Goal: Use online tool/utility: Utilize a website feature to perform a specific function

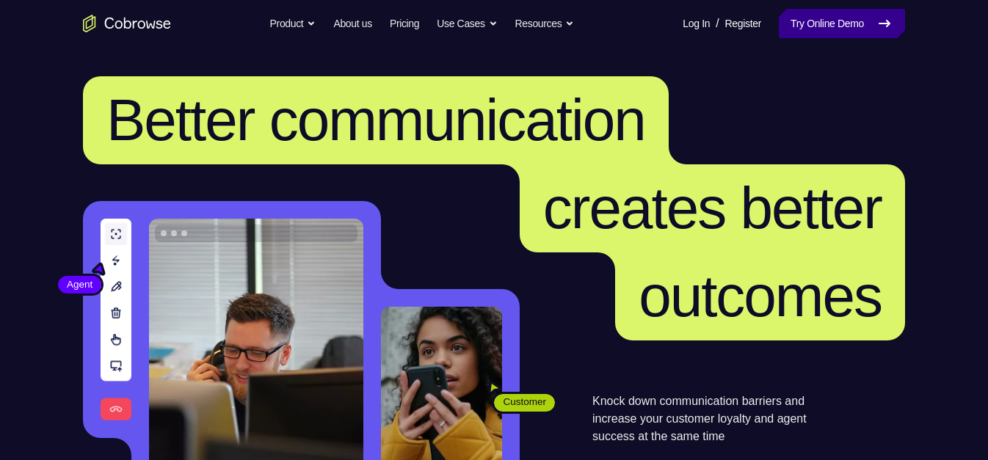
click at [833, 27] on link "Try Online Demo" at bounding box center [842, 23] width 126 height 29
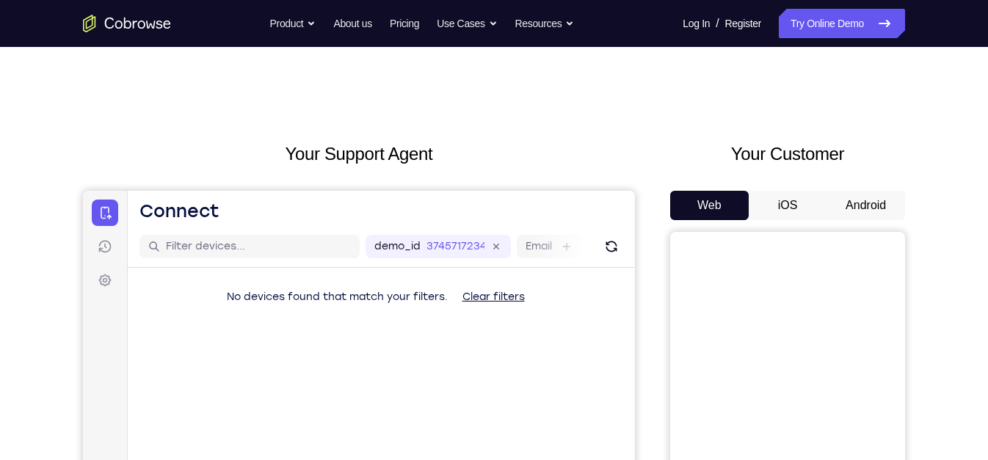
click at [867, 196] on button "Android" at bounding box center [866, 205] width 79 height 29
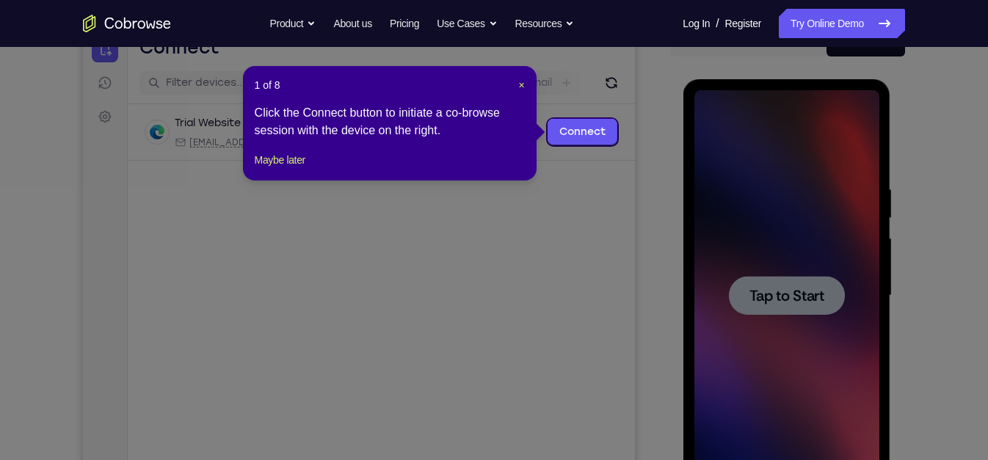
click at [793, 279] on icon at bounding box center [500, 230] width 1001 height 460
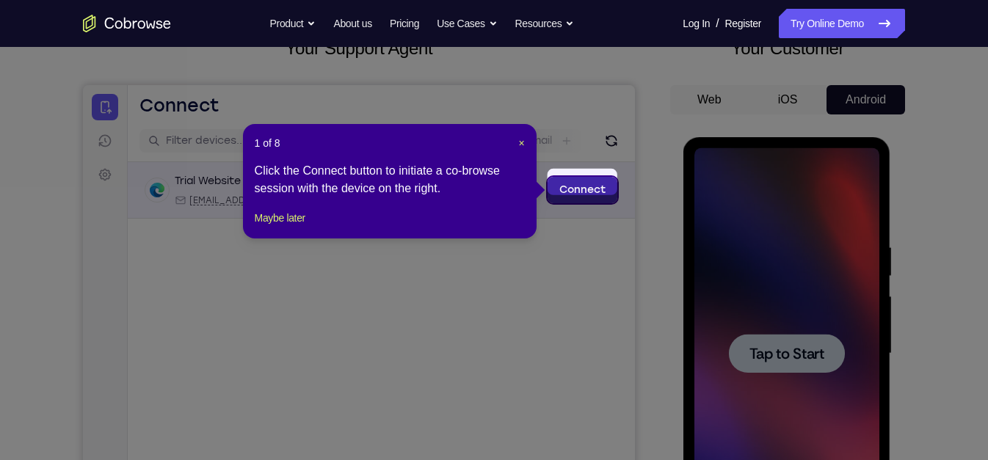
scroll to position [104, 0]
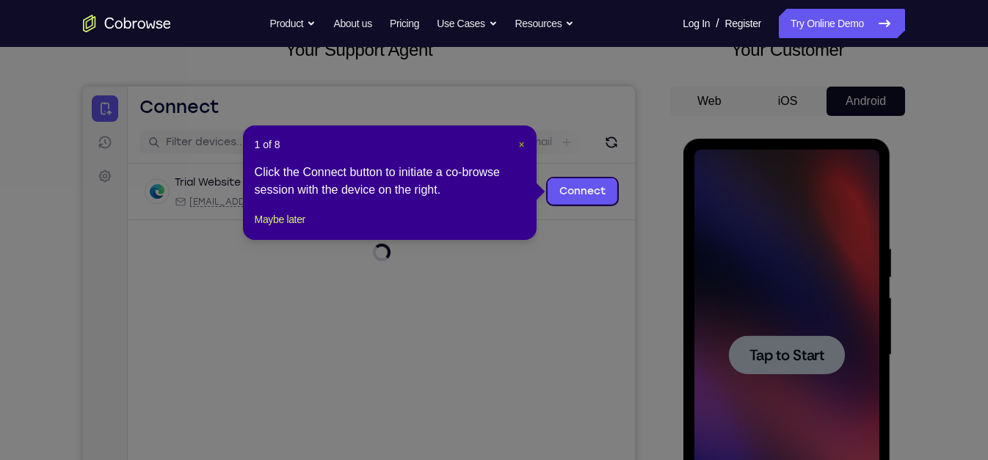
click at [518, 148] on span "×" at bounding box center [521, 145] width 6 height 12
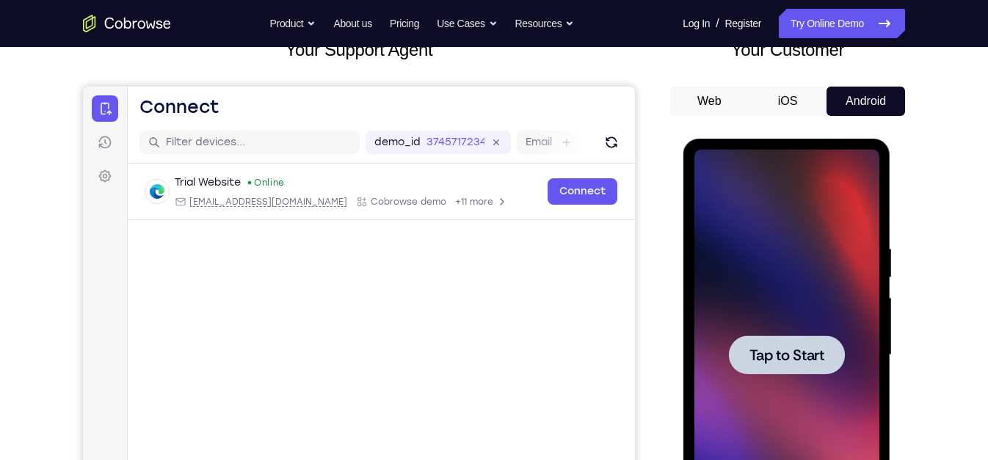
click at [880, 311] on div "Tap to Start" at bounding box center [787, 358] width 208 height 438
click at [824, 328] on div at bounding box center [786, 355] width 185 height 411
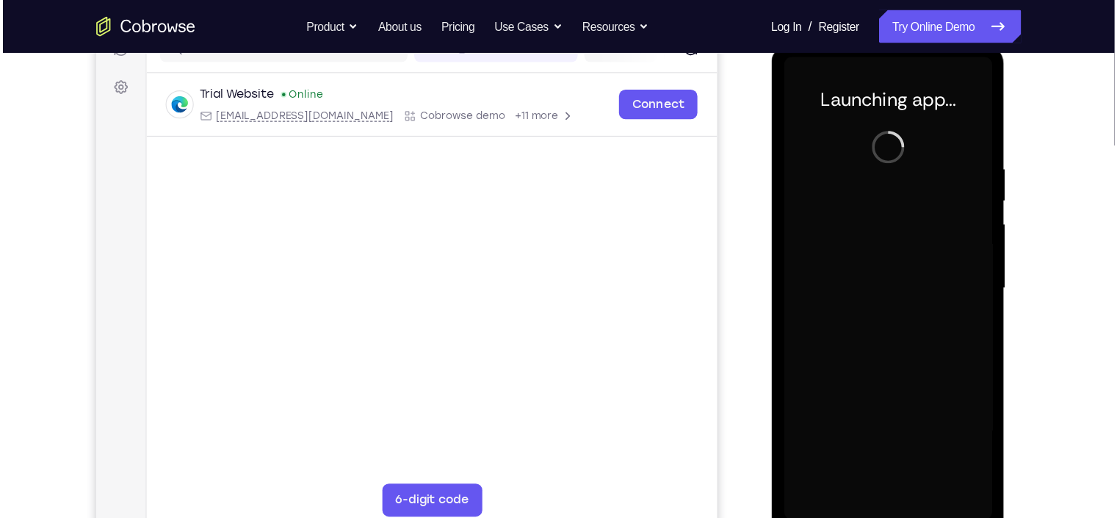
scroll to position [203, 0]
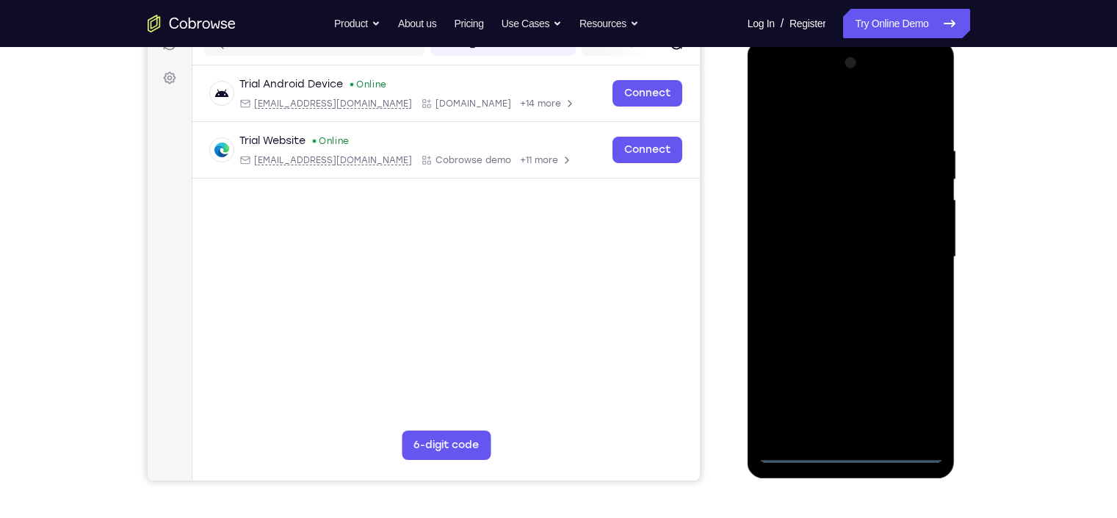
click at [858, 441] on div at bounding box center [850, 256] width 185 height 411
click at [849, 449] on div at bounding box center [850, 256] width 185 height 411
click at [917, 383] on div at bounding box center [850, 256] width 185 height 411
click at [820, 120] on div at bounding box center [850, 256] width 185 height 411
click at [820, 179] on div at bounding box center [850, 256] width 185 height 411
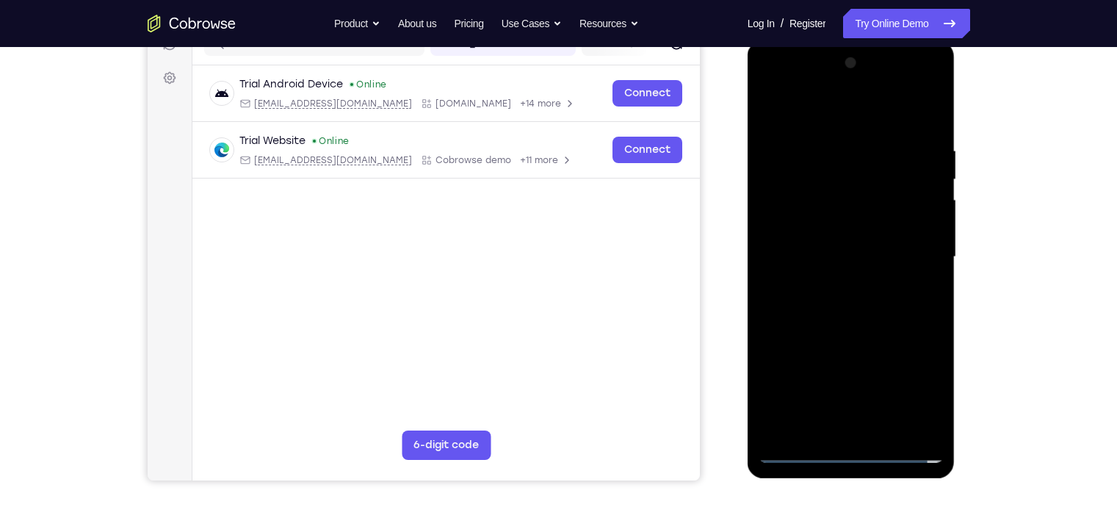
click at [827, 137] on div at bounding box center [850, 256] width 185 height 411
click at [825, 195] on div at bounding box center [850, 256] width 185 height 411
click at [851, 145] on div at bounding box center [850, 256] width 185 height 411
click at [841, 212] on div at bounding box center [850, 256] width 185 height 411
click at [905, 213] on div at bounding box center [850, 256] width 185 height 411
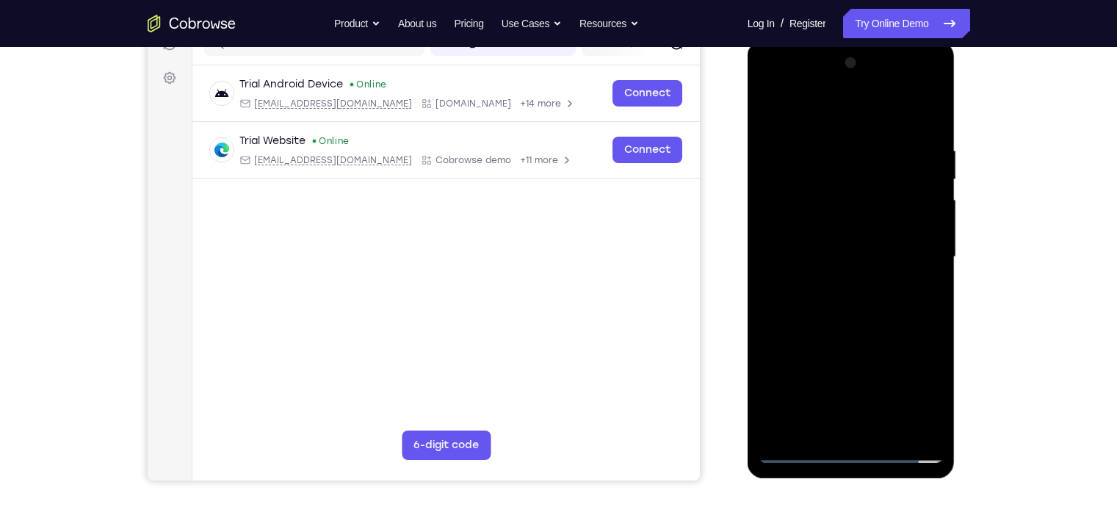
click at [840, 213] on div at bounding box center [850, 256] width 185 height 411
click at [869, 228] on div at bounding box center [850, 256] width 185 height 411
click at [885, 206] on div at bounding box center [850, 256] width 185 height 411
click at [917, 206] on div at bounding box center [850, 256] width 185 height 411
click at [849, 214] on div at bounding box center [850, 256] width 185 height 411
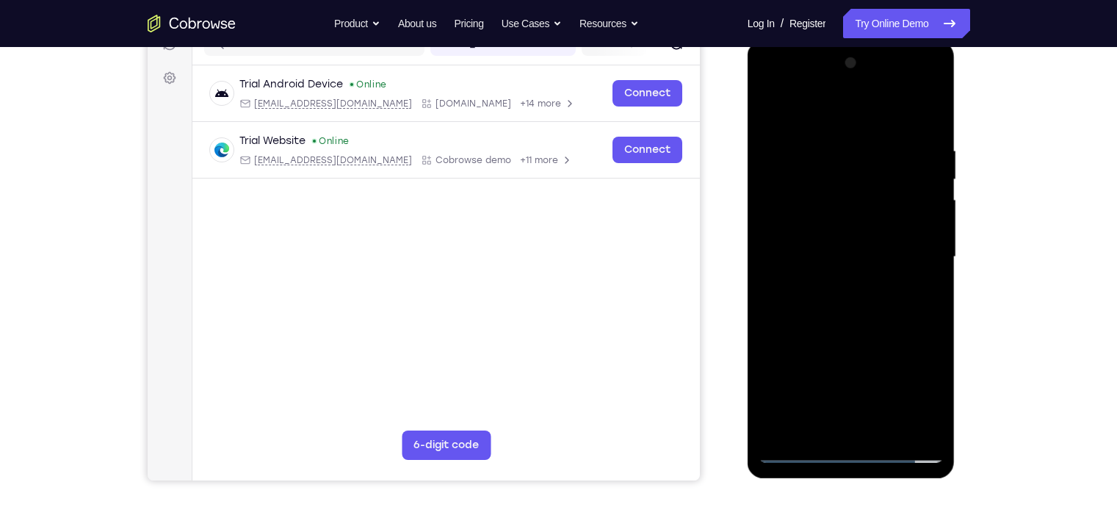
click at [860, 221] on div at bounding box center [850, 256] width 185 height 411
click at [868, 230] on div at bounding box center [850, 256] width 185 height 411
click at [892, 221] on div at bounding box center [850, 256] width 185 height 411
click at [873, 210] on div at bounding box center [850, 256] width 185 height 411
click at [893, 220] on div at bounding box center [850, 256] width 185 height 411
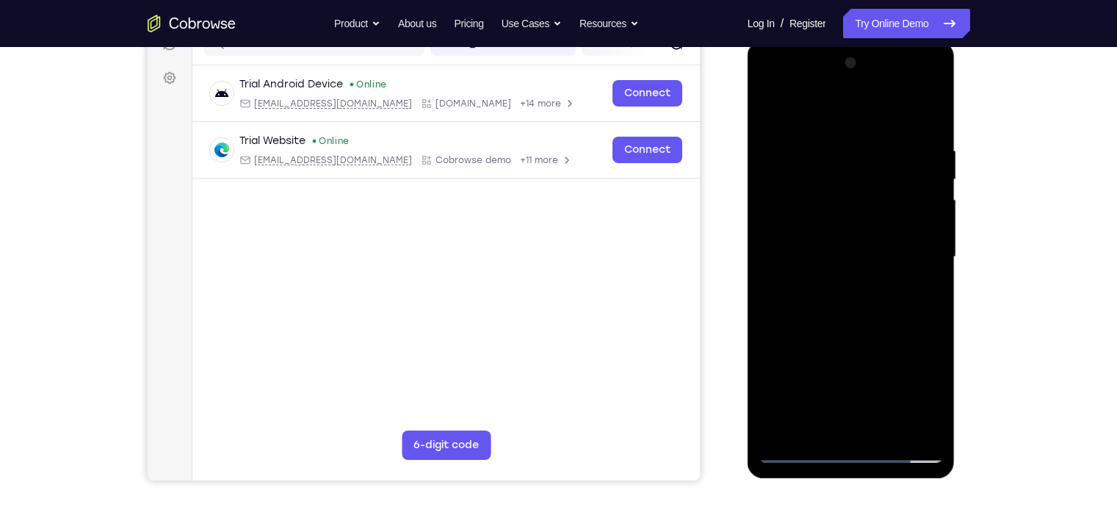
click at [876, 211] on div at bounding box center [850, 256] width 185 height 411
click at [880, 212] on div at bounding box center [850, 256] width 185 height 411
click at [872, 211] on div at bounding box center [850, 256] width 185 height 411
click at [906, 211] on div at bounding box center [850, 256] width 185 height 411
click at [873, 211] on div at bounding box center [850, 256] width 185 height 411
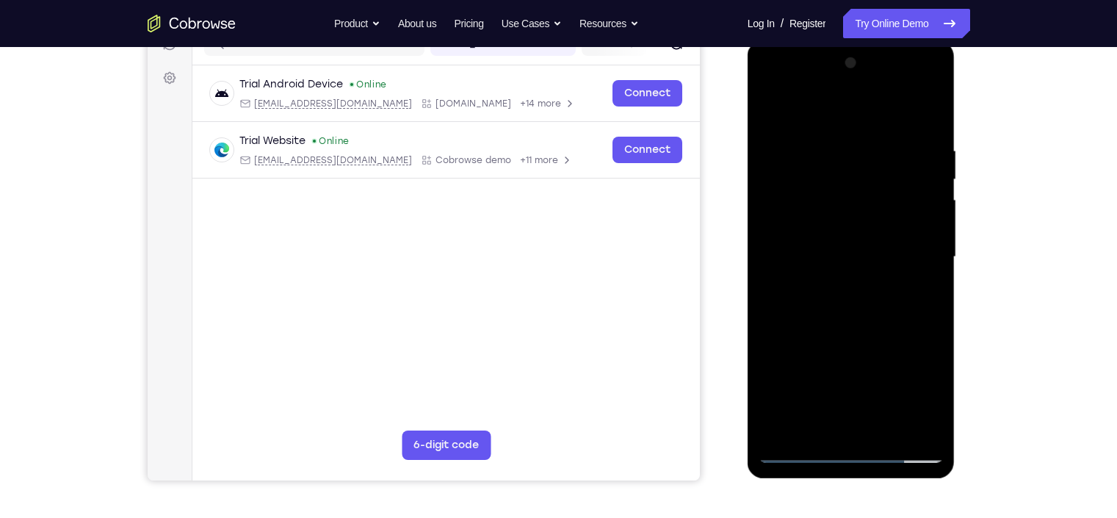
click at [819, 150] on div at bounding box center [850, 256] width 185 height 411
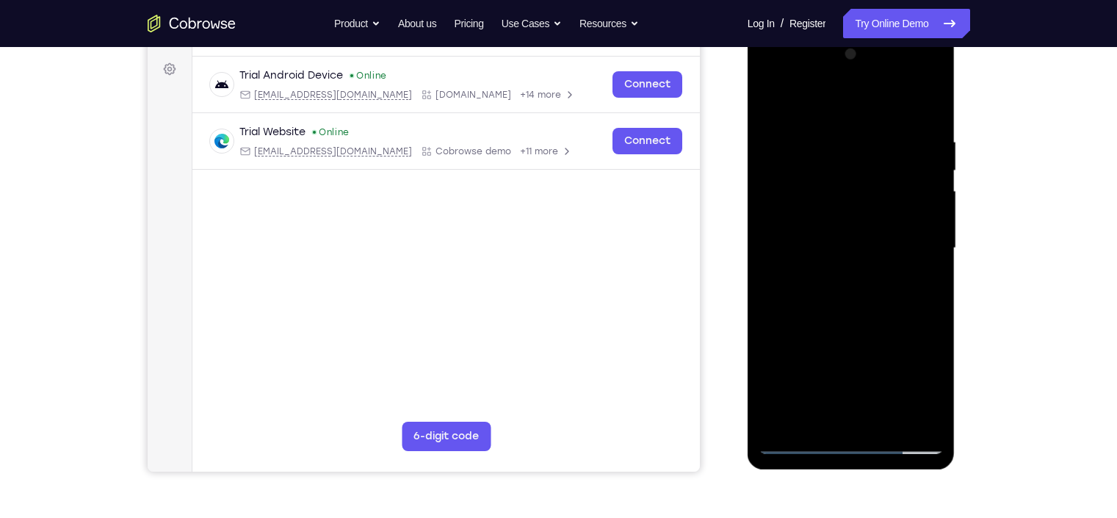
scroll to position [213, 0]
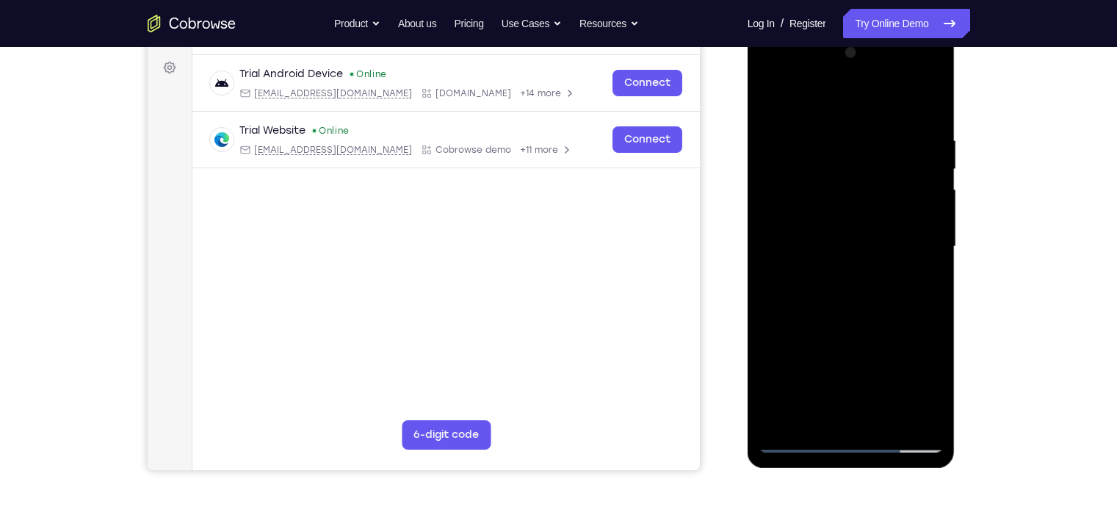
click at [914, 79] on div at bounding box center [850, 246] width 185 height 411
click at [773, 73] on div at bounding box center [850, 246] width 185 height 411
click at [857, 162] on div at bounding box center [850, 246] width 185 height 411
click at [874, 311] on div at bounding box center [850, 246] width 185 height 411
click at [907, 106] on div at bounding box center [850, 246] width 185 height 411
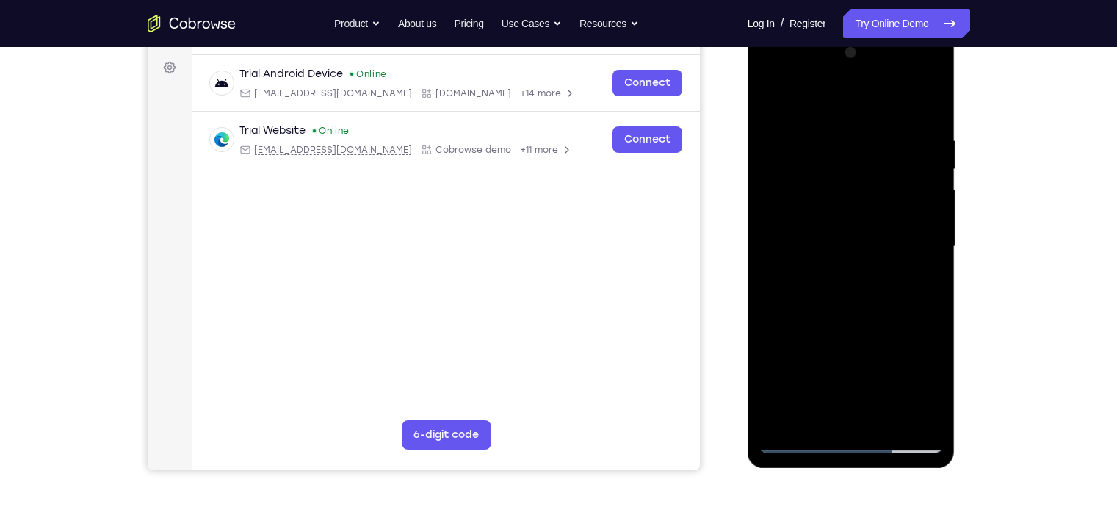
click at [896, 223] on div at bounding box center [850, 246] width 185 height 411
click at [800, 444] on div at bounding box center [850, 246] width 185 height 411
click at [796, 444] on div at bounding box center [850, 246] width 185 height 411
click at [915, 367] on div at bounding box center [850, 246] width 185 height 411
drag, startPoint x: 899, startPoint y: 321, endPoint x: 862, endPoint y: 114, distance: 210.4
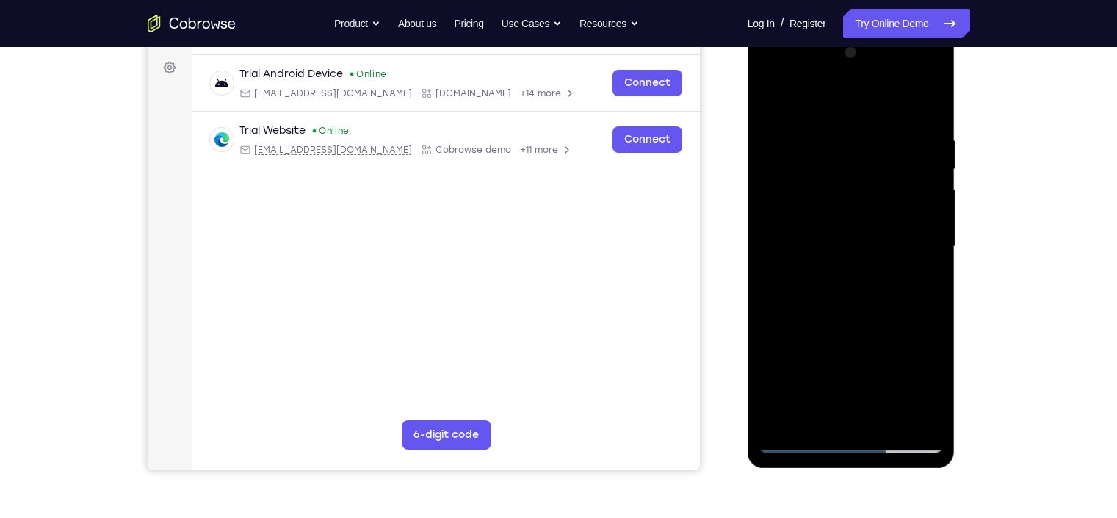
click at [862, 114] on div at bounding box center [850, 246] width 185 height 411
drag, startPoint x: 887, startPoint y: 347, endPoint x: 869, endPoint y: 117, distance: 229.7
click at [869, 117] on div at bounding box center [850, 246] width 185 height 411
drag, startPoint x: 896, startPoint y: 296, endPoint x: 891, endPoint y: 47, distance: 248.9
click at [891, 47] on div at bounding box center [850, 246] width 185 height 411
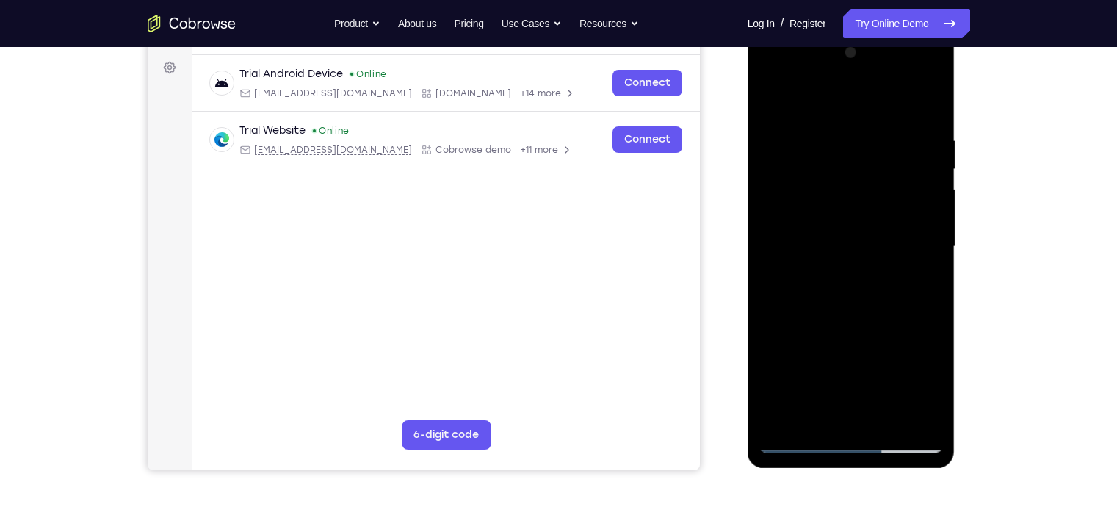
click at [863, 364] on div at bounding box center [850, 246] width 185 height 411
click at [872, 238] on div at bounding box center [850, 246] width 185 height 411
click at [852, 195] on div at bounding box center [850, 246] width 185 height 411
click at [802, 439] on div at bounding box center [850, 246] width 185 height 411
click at [800, 441] on div at bounding box center [850, 246] width 185 height 411
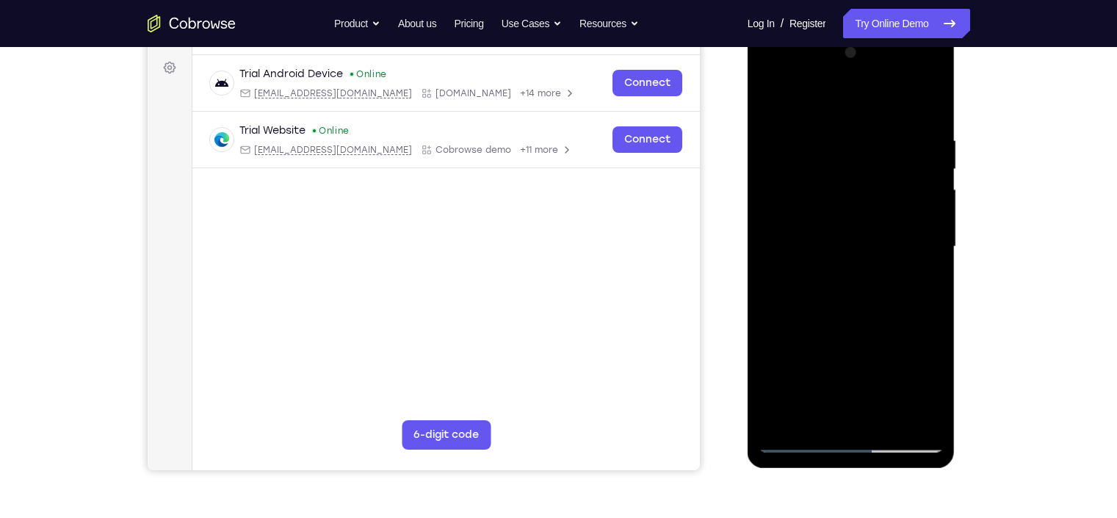
click at [855, 175] on div at bounding box center [850, 246] width 185 height 411
click at [923, 229] on div at bounding box center [850, 246] width 185 height 411
click at [930, 442] on div at bounding box center [850, 246] width 185 height 411
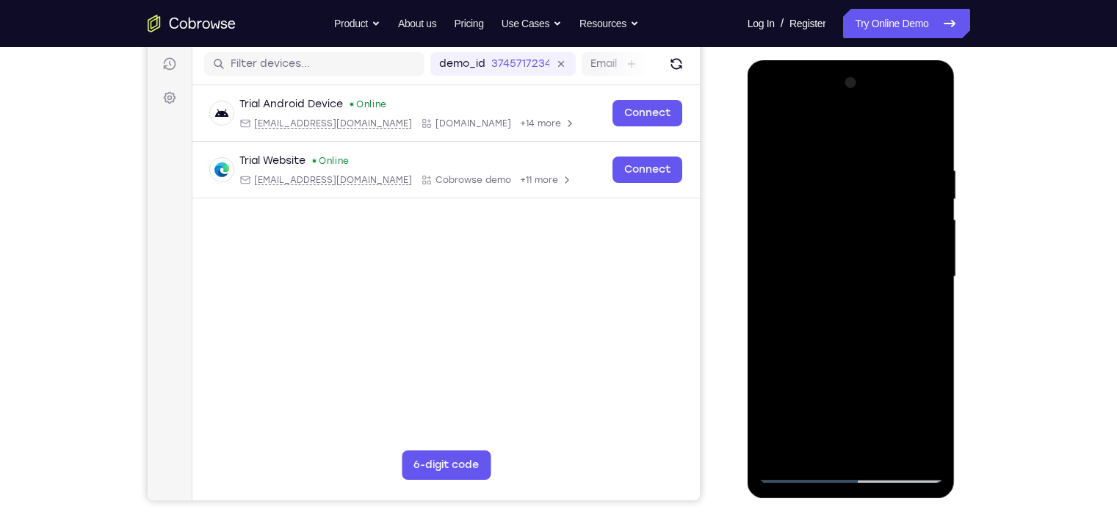
scroll to position [184, 0]
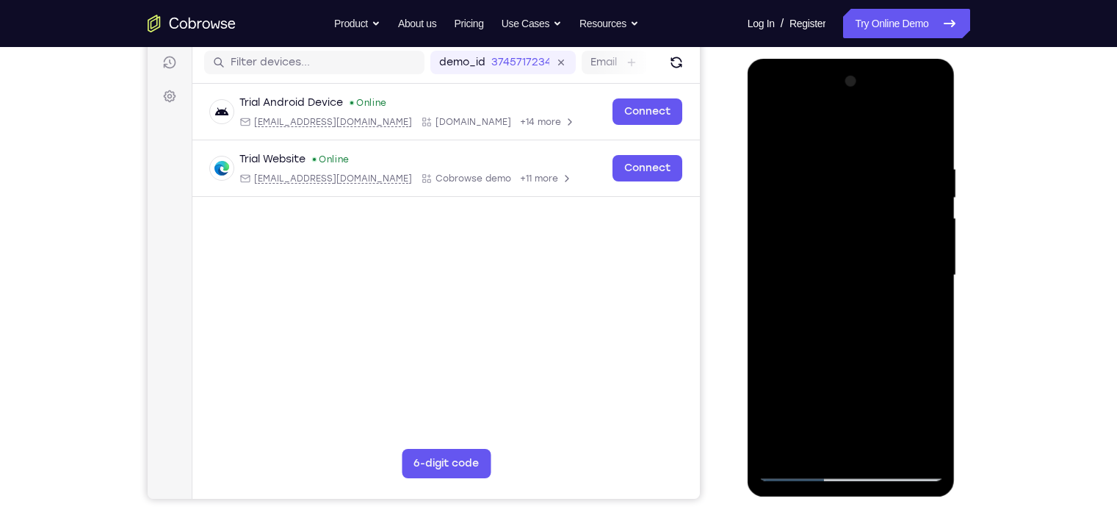
click at [886, 297] on div at bounding box center [850, 275] width 185 height 411
click at [817, 460] on div at bounding box center [850, 275] width 185 height 411
click at [841, 460] on div at bounding box center [850, 275] width 185 height 411
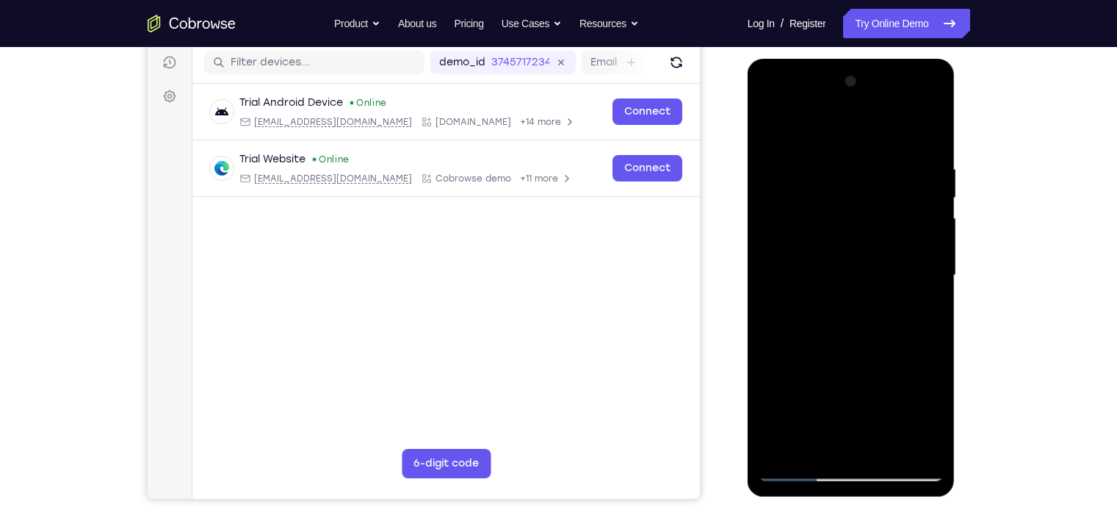
click at [855, 460] on div at bounding box center [850, 275] width 185 height 411
click at [901, 350] on div at bounding box center [850, 275] width 185 height 411
click at [866, 458] on div at bounding box center [850, 275] width 185 height 411
click at [867, 344] on div at bounding box center [850, 275] width 185 height 411
click at [860, 379] on div at bounding box center [850, 275] width 185 height 411
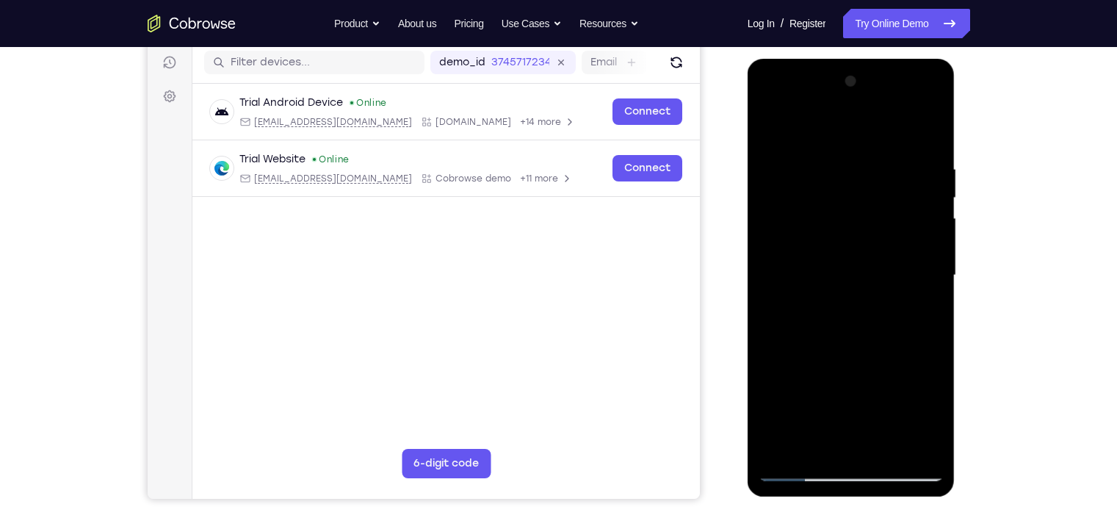
click at [883, 460] on div at bounding box center [850, 275] width 185 height 411
click at [899, 460] on div at bounding box center [850, 275] width 185 height 411
click at [908, 460] on div at bounding box center [850, 275] width 185 height 411
click at [894, 357] on div at bounding box center [850, 275] width 185 height 411
click at [920, 460] on div at bounding box center [850, 275] width 185 height 411
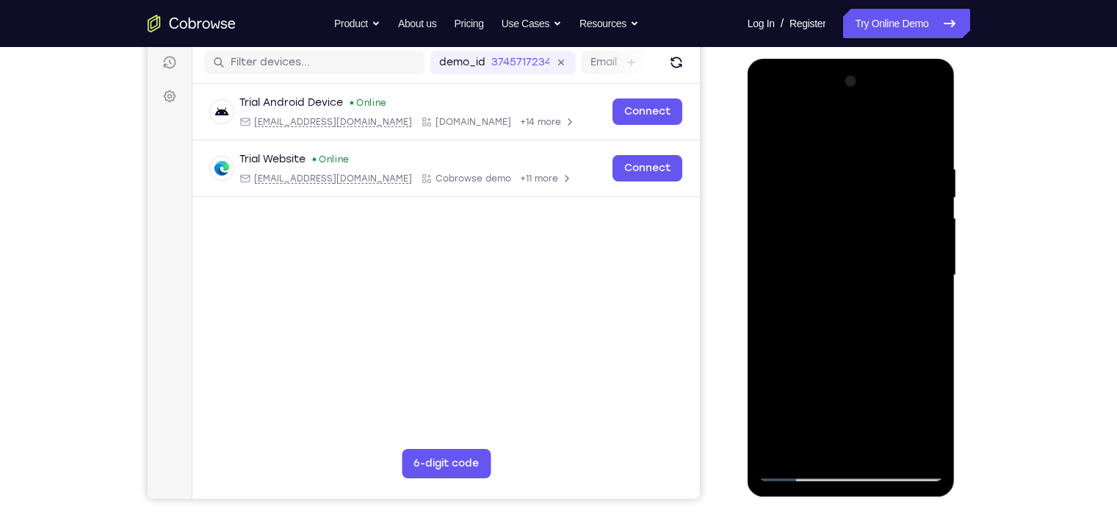
click at [929, 460] on div at bounding box center [850, 275] width 185 height 411
click at [932, 460] on div at bounding box center [850, 275] width 185 height 411
drag, startPoint x: 926, startPoint y: 383, endPoint x: 911, endPoint y: 120, distance: 264.0
click at [911, 120] on div at bounding box center [850, 275] width 185 height 411
click at [797, 460] on div at bounding box center [850, 275] width 185 height 411
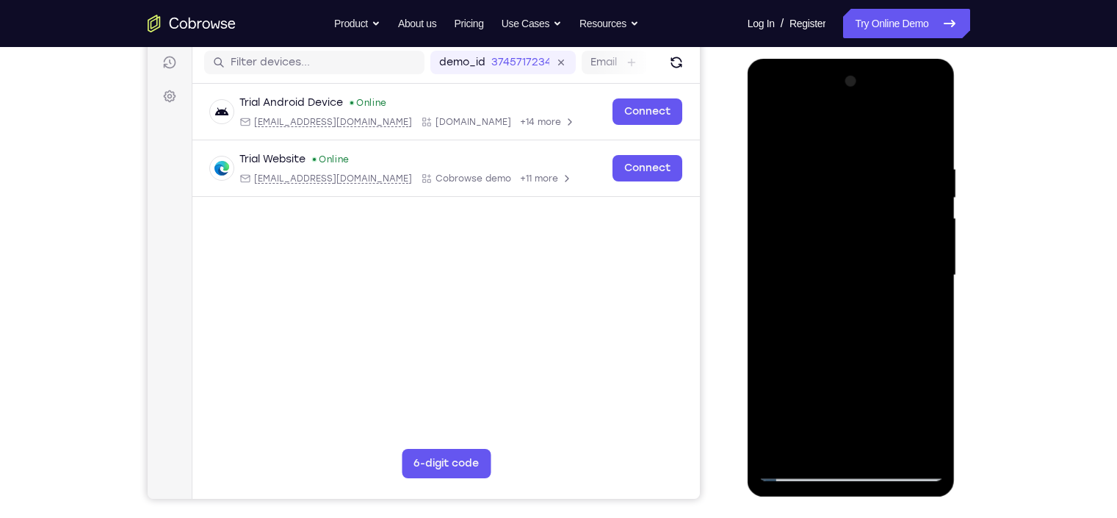
click at [800, 460] on div at bounding box center [850, 275] width 185 height 411
drag, startPoint x: 833, startPoint y: 355, endPoint x: 815, endPoint y: 150, distance: 205.7
click at [815, 150] on div at bounding box center [850, 275] width 185 height 411
drag, startPoint x: 870, startPoint y: 324, endPoint x: 873, endPoint y: 261, distance: 62.5
click at [873, 261] on div at bounding box center [850, 275] width 185 height 411
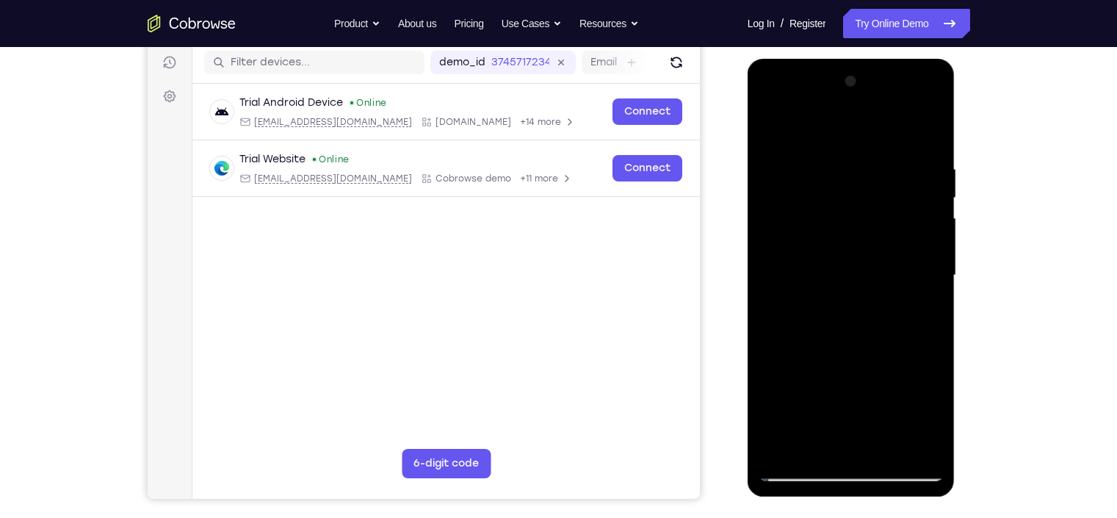
click at [882, 162] on div at bounding box center [850, 275] width 185 height 411
click at [857, 209] on div at bounding box center [850, 275] width 185 height 411
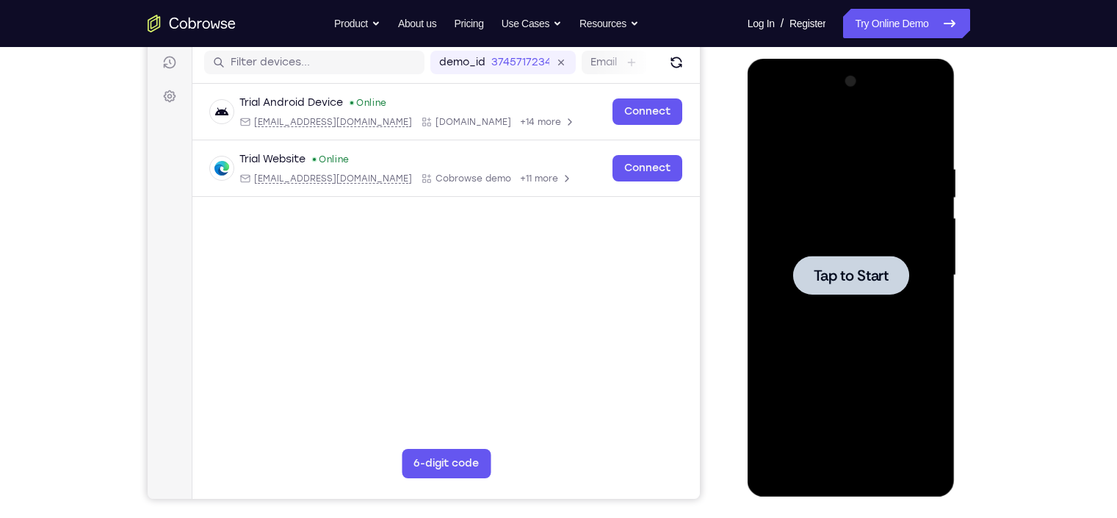
click at [842, 272] on span "Tap to Start" at bounding box center [851, 275] width 75 height 15
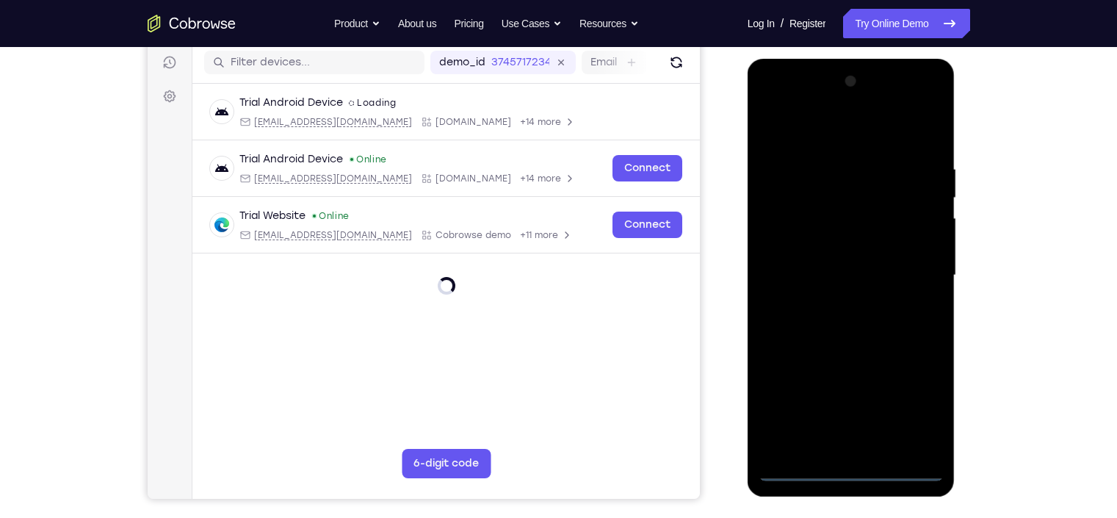
click at [850, 460] on div at bounding box center [850, 275] width 185 height 411
click at [912, 403] on div at bounding box center [850, 275] width 185 height 411
drag, startPoint x: 843, startPoint y: 146, endPoint x: 840, endPoint y: 126, distance: 20.0
click at [840, 126] on div at bounding box center [850, 275] width 185 height 411
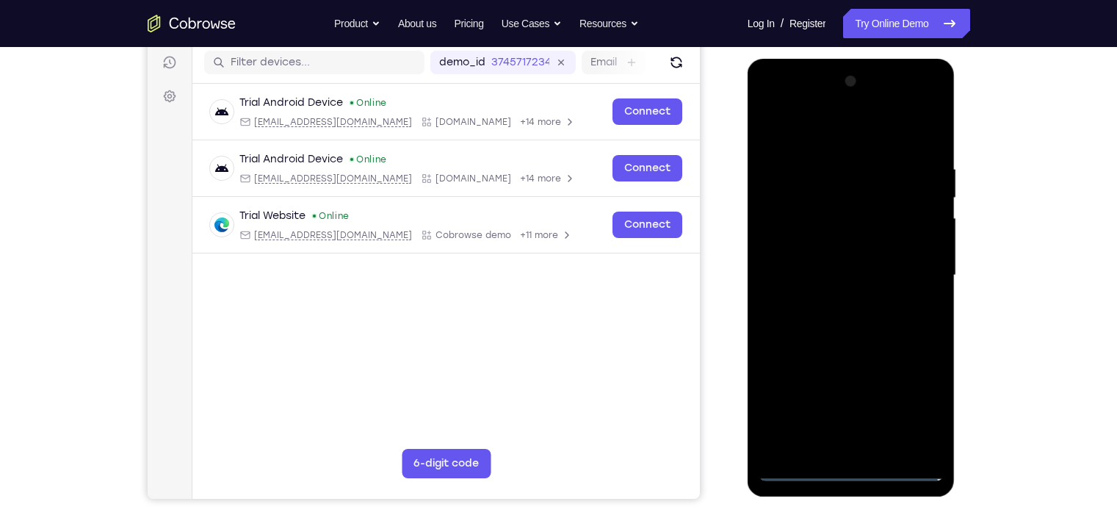
click at [825, 190] on div at bounding box center [850, 275] width 185 height 411
click at [825, 154] on div at bounding box center [850, 275] width 185 height 411
click at [802, 215] on div at bounding box center [850, 275] width 185 height 411
click at [870, 162] on div at bounding box center [850, 275] width 185 height 411
click at [886, 224] on div at bounding box center [850, 275] width 185 height 411
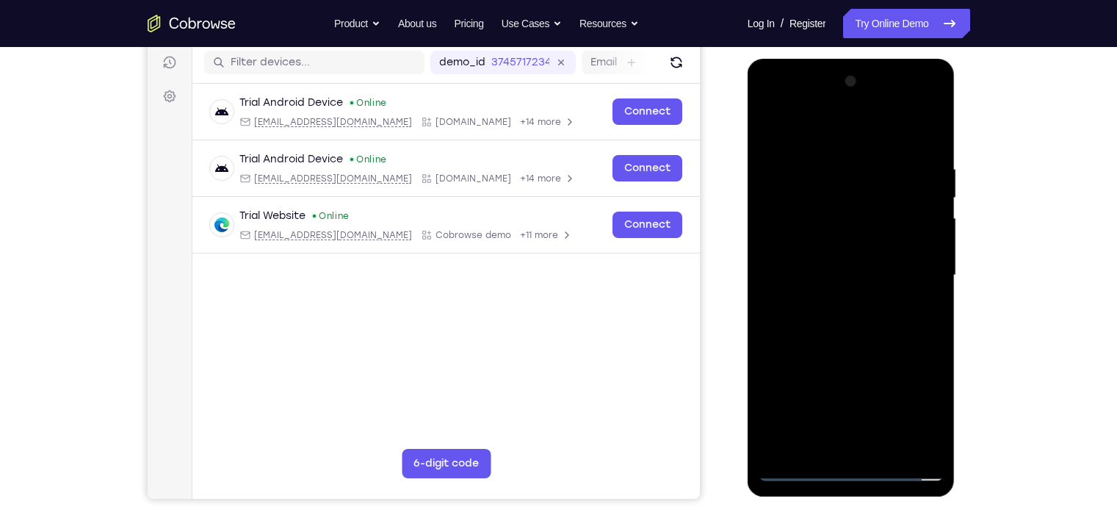
click at [917, 224] on div at bounding box center [850, 275] width 185 height 411
click at [850, 230] on div at bounding box center [850, 275] width 185 height 411
click at [860, 239] on div at bounding box center [850, 275] width 185 height 411
click at [864, 245] on div at bounding box center [850, 275] width 185 height 411
click at [894, 239] on div at bounding box center [850, 275] width 185 height 411
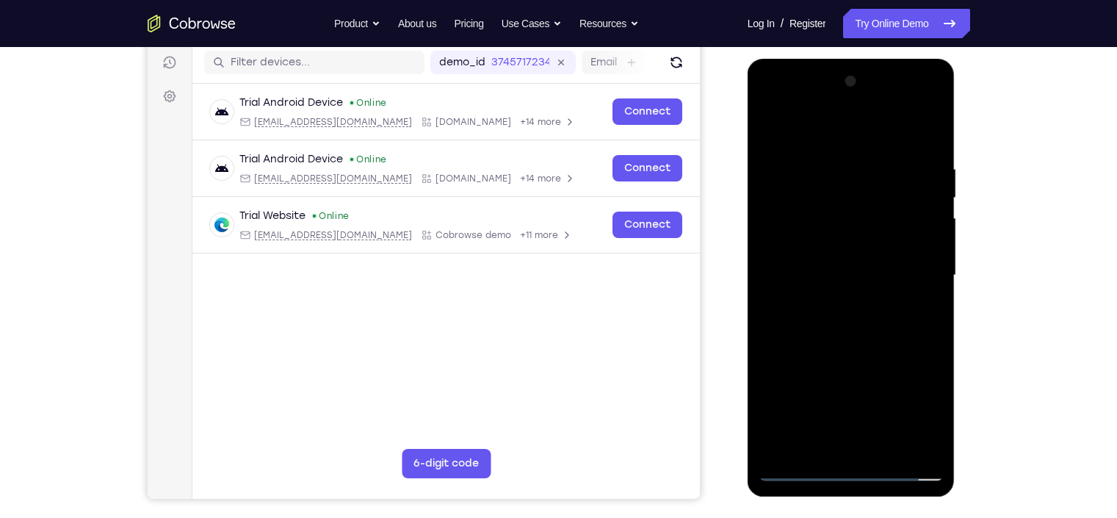
click at [881, 243] on div at bounding box center [850, 275] width 185 height 411
drag, startPoint x: 873, startPoint y: 231, endPoint x: 890, endPoint y: 236, distance: 17.5
click at [890, 236] on div at bounding box center [850, 275] width 185 height 411
click at [902, 239] on div at bounding box center [850, 275] width 185 height 411
click at [878, 231] on div at bounding box center [850, 275] width 185 height 411
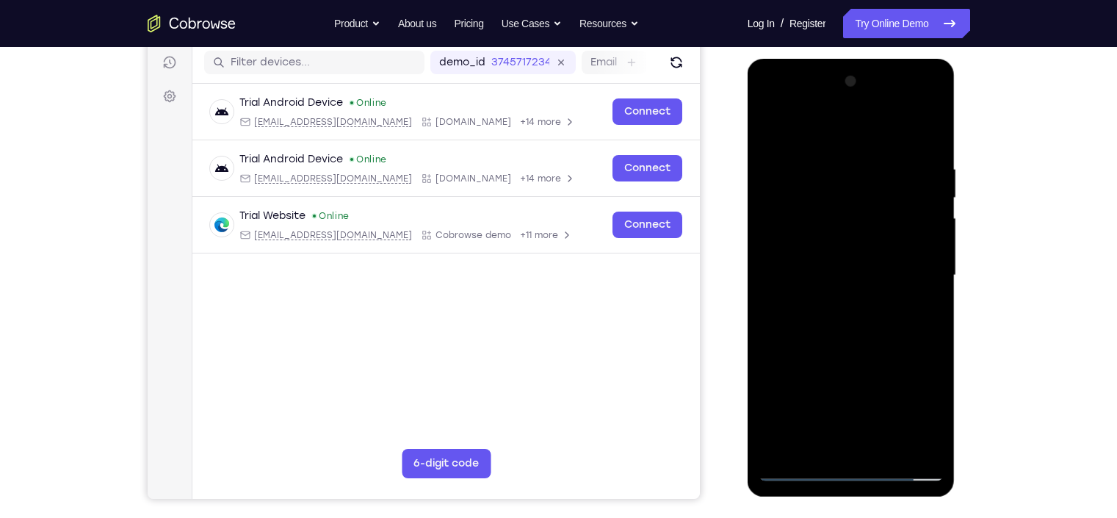
click at [903, 228] on div at bounding box center [850, 275] width 185 height 411
click at [871, 231] on div at bounding box center [850, 275] width 185 height 411
click at [862, 242] on div at bounding box center [850, 275] width 185 height 411
click at [891, 244] on div at bounding box center [850, 275] width 185 height 411
click at [844, 231] on div at bounding box center [850, 275] width 185 height 411
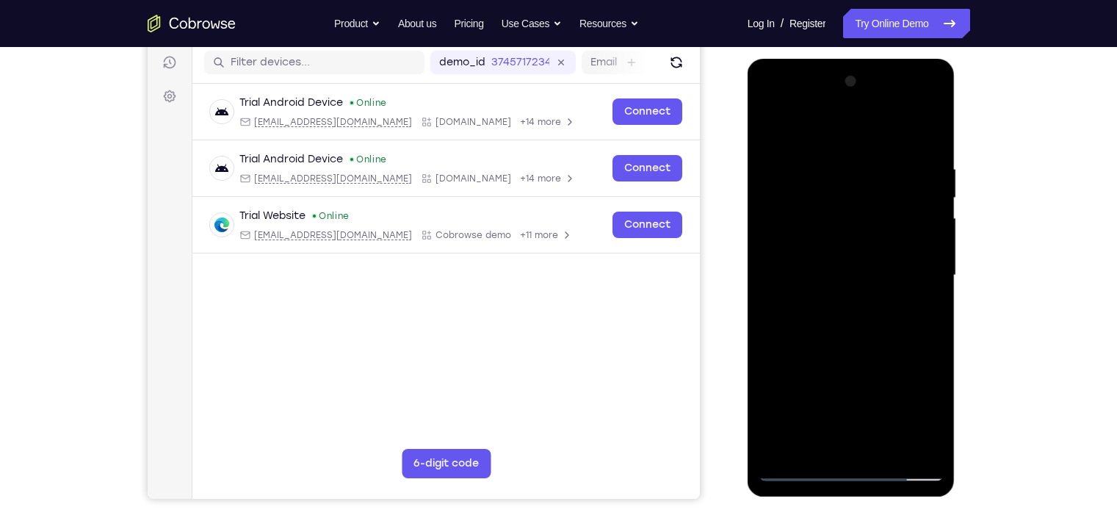
click at [904, 231] on div at bounding box center [850, 275] width 185 height 411
click at [841, 230] on div at bounding box center [850, 275] width 185 height 411
click at [816, 171] on div at bounding box center [850, 275] width 185 height 411
click at [816, 168] on div at bounding box center [850, 275] width 185 height 411
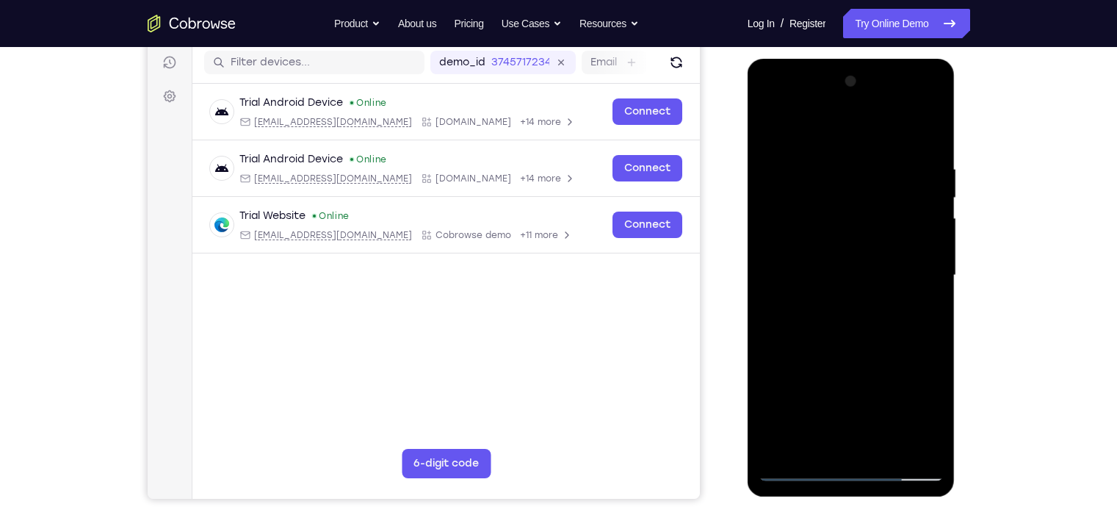
click at [856, 98] on div at bounding box center [850, 275] width 185 height 411
click at [852, 338] on div at bounding box center [850, 275] width 185 height 411
click at [902, 125] on div at bounding box center [850, 275] width 185 height 411
click at [787, 151] on div at bounding box center [850, 275] width 185 height 411
drag, startPoint x: 855, startPoint y: 360, endPoint x: 857, endPoint y: 145, distance: 214.4
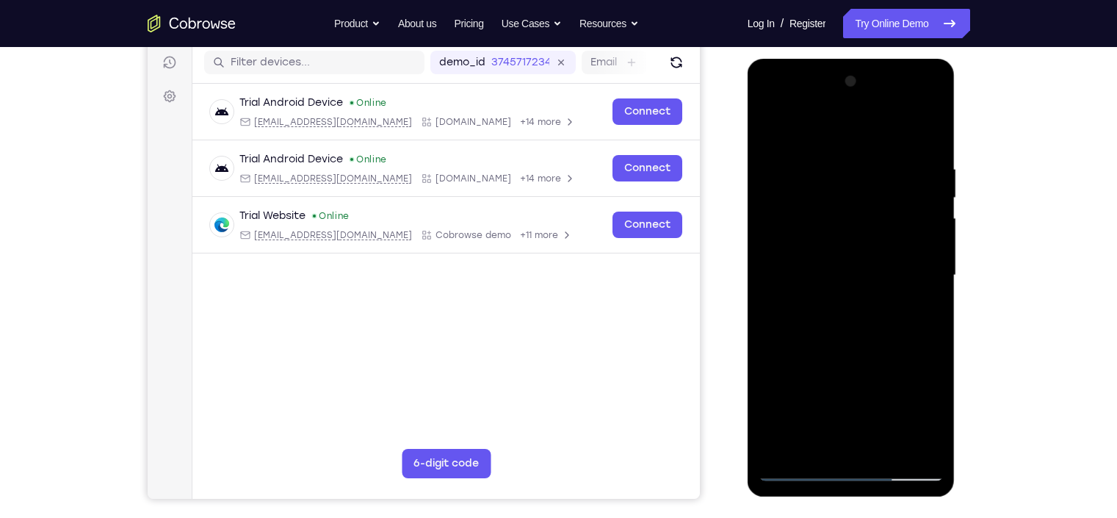
click at [857, 145] on div at bounding box center [850, 275] width 185 height 411
drag, startPoint x: 869, startPoint y: 410, endPoint x: 870, endPoint y: 188, distance: 221.7
click at [870, 188] on div at bounding box center [850, 275] width 185 height 411
drag, startPoint x: 879, startPoint y: 329, endPoint x: 854, endPoint y: 510, distance: 182.3
click at [854, 460] on html "Online web based iOS Simulators and Android Emulators. Run iPhone, iPad, Mobile…" at bounding box center [851, 279] width 209 height 441
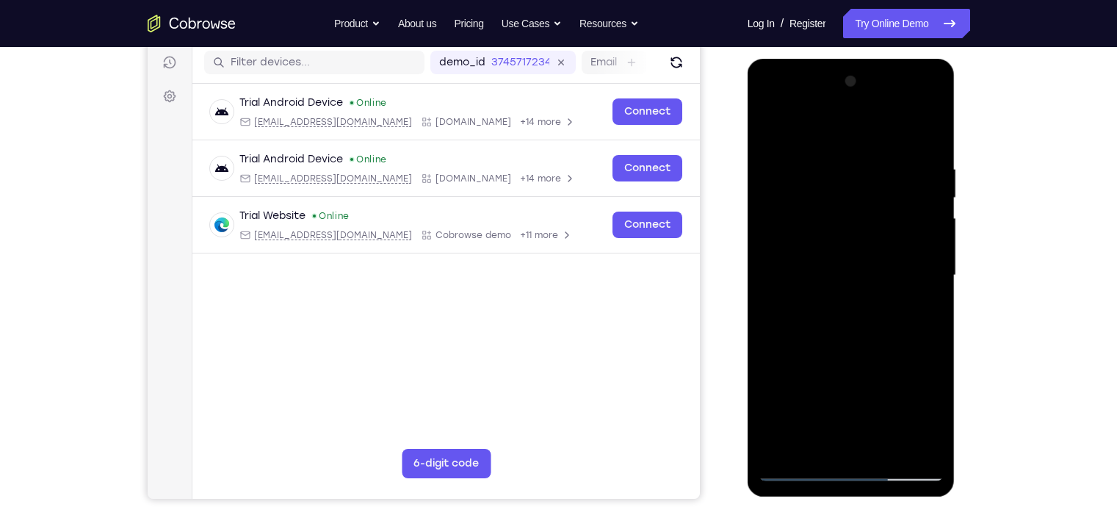
click at [793, 154] on div at bounding box center [850, 275] width 185 height 411
drag, startPoint x: 829, startPoint y: 377, endPoint x: 845, endPoint y: 112, distance: 266.3
click at [845, 112] on div at bounding box center [850, 275] width 185 height 411
drag, startPoint x: 842, startPoint y: 240, endPoint x: 895, endPoint y: 510, distance: 274.6
click at [895, 460] on html "Online web based iOS Simulators and Android Emulators. Run iPhone, iPad, Mobile…" at bounding box center [851, 279] width 209 height 441
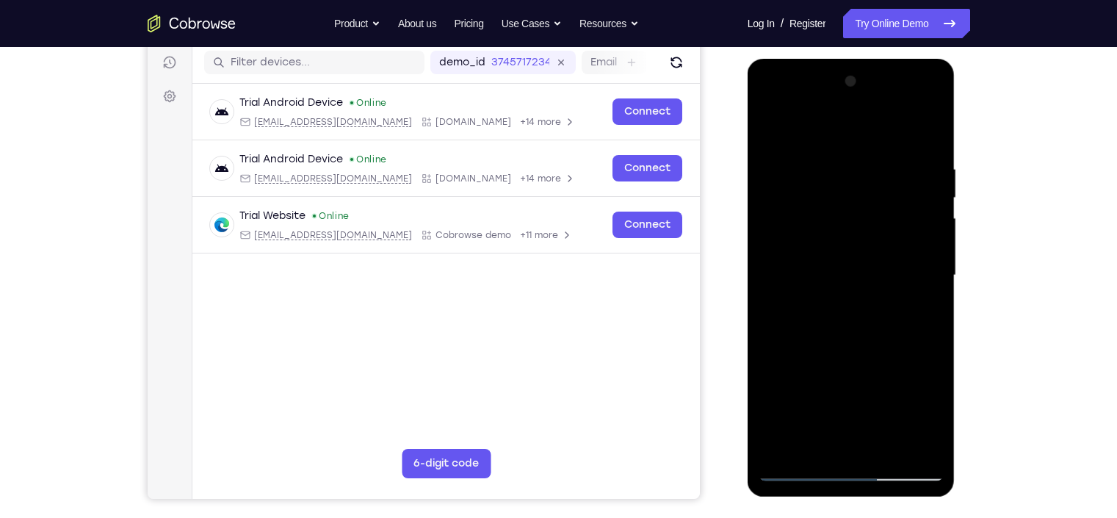
click at [835, 166] on div at bounding box center [850, 275] width 185 height 411
drag, startPoint x: 915, startPoint y: 336, endPoint x: 898, endPoint y: 217, distance: 119.4
click at [898, 217] on div at bounding box center [850, 275] width 185 height 411
drag, startPoint x: 913, startPoint y: 305, endPoint x: 907, endPoint y: 215, distance: 89.8
click at [907, 215] on div at bounding box center [850, 275] width 185 height 411
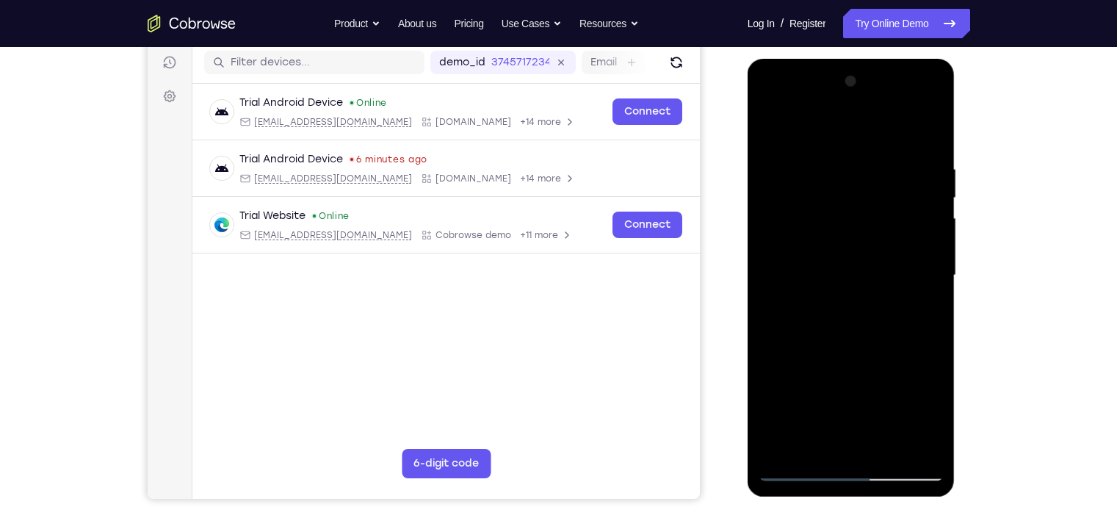
drag, startPoint x: 903, startPoint y: 373, endPoint x: 865, endPoint y: 98, distance: 278.0
click at [865, 98] on div at bounding box center [850, 275] width 185 height 411
drag, startPoint x: 878, startPoint y: 371, endPoint x: 884, endPoint y: 202, distance: 169.0
click at [884, 202] on div at bounding box center [850, 275] width 185 height 411
drag, startPoint x: 866, startPoint y: 322, endPoint x: 866, endPoint y: 265, distance: 56.5
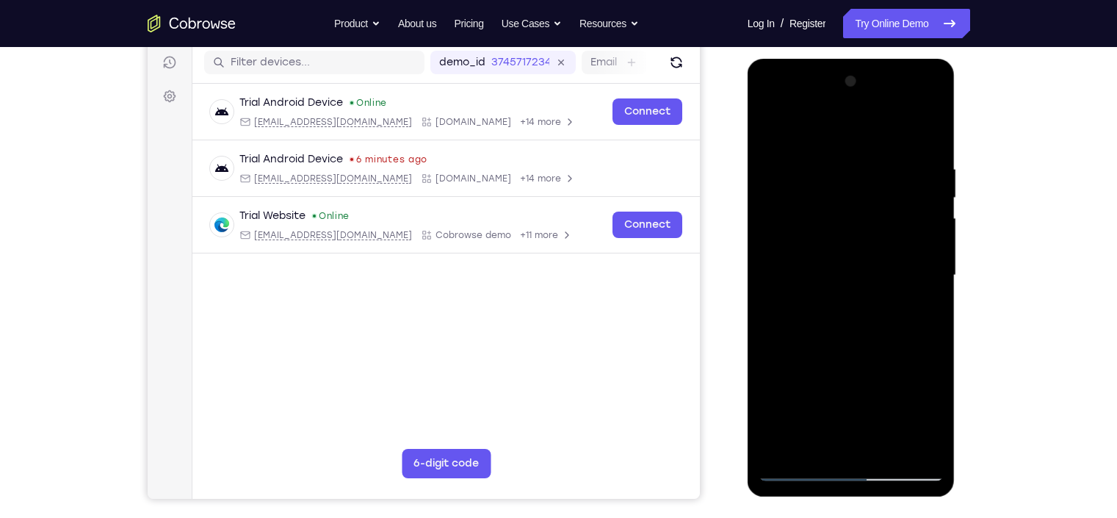
click at [866, 265] on div at bounding box center [850, 275] width 185 height 411
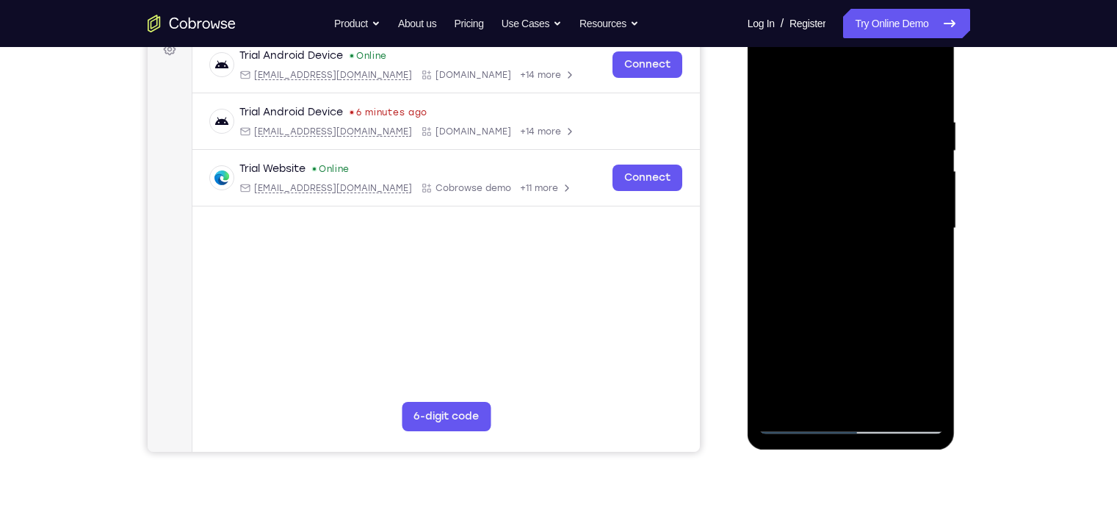
drag, startPoint x: 885, startPoint y: 300, endPoint x: 889, endPoint y: 81, distance: 218.1
click at [889, 81] on div at bounding box center [850, 228] width 185 height 411
drag, startPoint x: 879, startPoint y: 296, endPoint x: 885, endPoint y: 98, distance: 198.3
click at [885, 98] on div at bounding box center [850, 228] width 185 height 411
drag, startPoint x: 877, startPoint y: 391, endPoint x: 881, endPoint y: 167, distance: 224.0
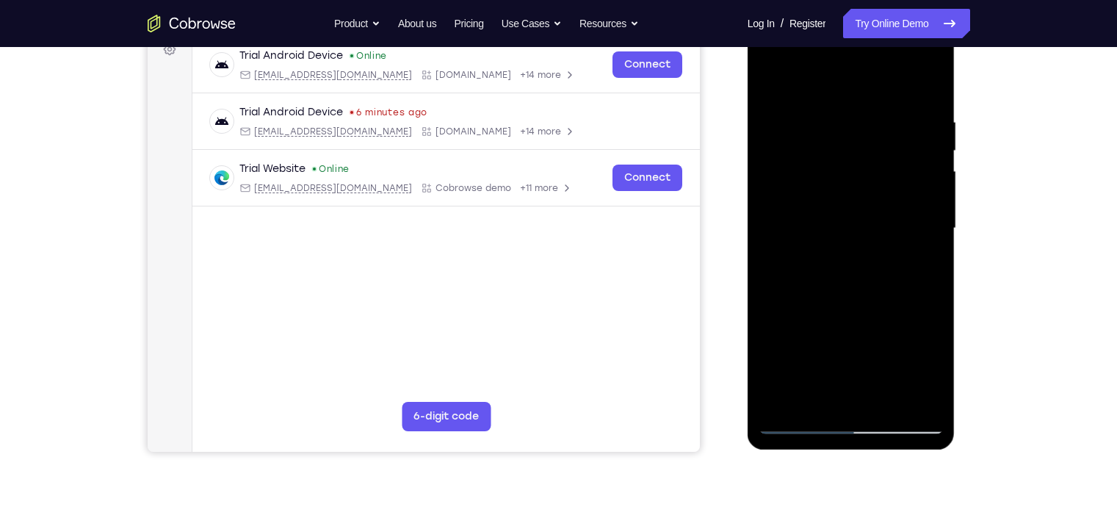
click at [881, 167] on div at bounding box center [850, 228] width 185 height 411
click at [891, 184] on div at bounding box center [850, 228] width 185 height 411
drag, startPoint x: 896, startPoint y: 253, endPoint x: 891, endPoint y: 109, distance: 144.0
click at [891, 109] on div at bounding box center [850, 228] width 185 height 411
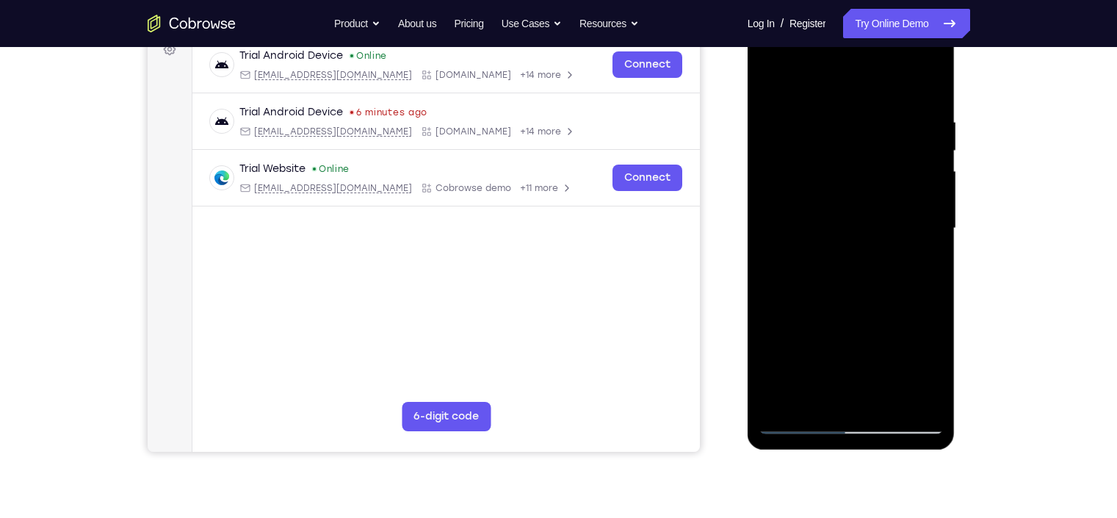
drag, startPoint x: 858, startPoint y: 211, endPoint x: 854, endPoint y: 104, distance: 106.5
click at [854, 104] on div at bounding box center [850, 228] width 185 height 411
drag, startPoint x: 857, startPoint y: 288, endPoint x: 845, endPoint y: 178, distance: 110.8
click at [845, 178] on div at bounding box center [850, 228] width 185 height 411
drag, startPoint x: 851, startPoint y: 367, endPoint x: 855, endPoint y: 313, distance: 54.5
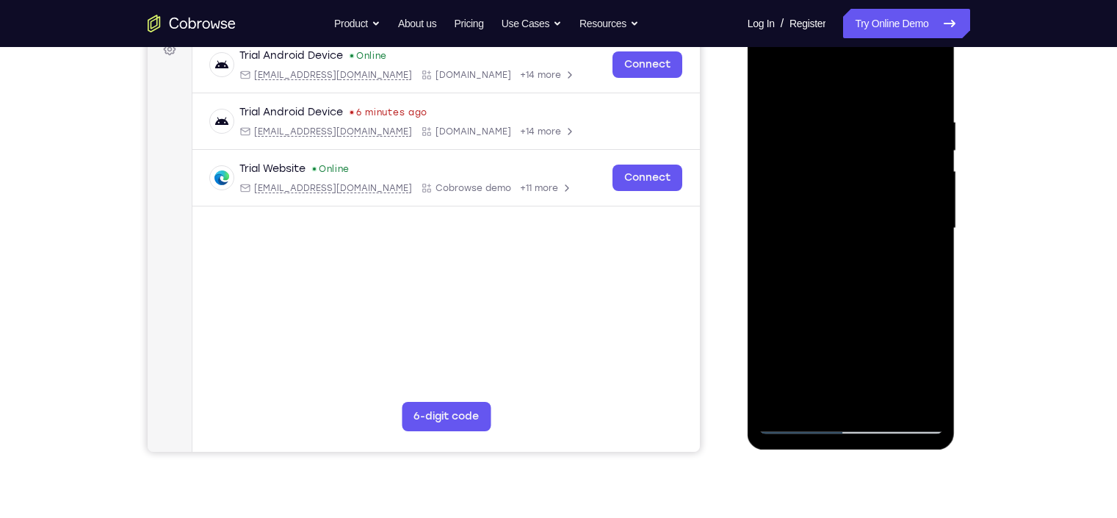
click at [855, 313] on div at bounding box center [850, 228] width 185 height 411
drag, startPoint x: 849, startPoint y: 278, endPoint x: 851, endPoint y: 190, distance: 88.1
click at [851, 190] on div at bounding box center [850, 228] width 185 height 411
drag, startPoint x: 889, startPoint y: 364, endPoint x: 876, endPoint y: 234, distance: 130.6
click at [876, 234] on div at bounding box center [850, 228] width 185 height 411
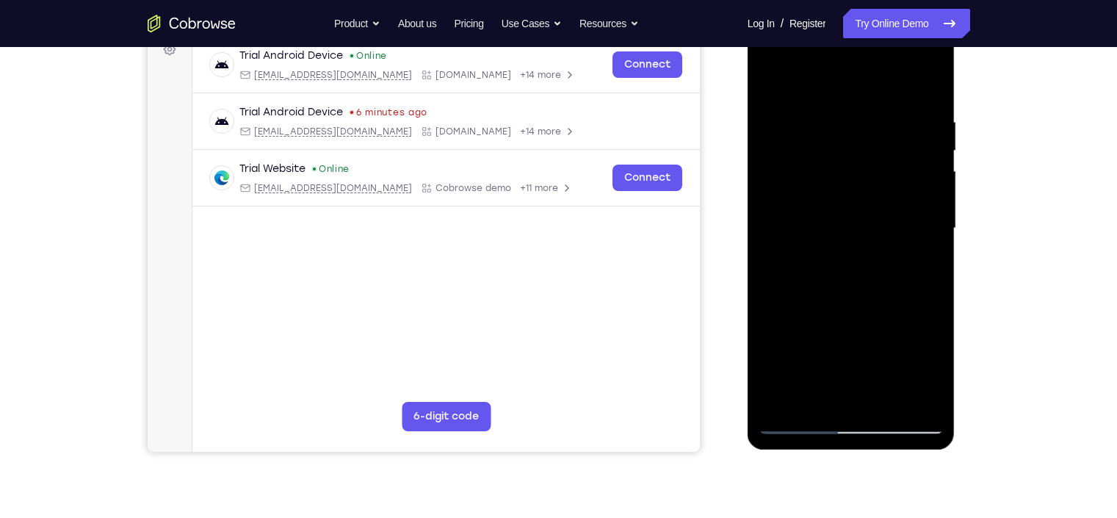
drag, startPoint x: 871, startPoint y: 377, endPoint x: 876, endPoint y: 244, distance: 133.0
click at [876, 244] on div at bounding box center [850, 228] width 185 height 411
drag, startPoint x: 877, startPoint y: 348, endPoint x: 869, endPoint y: 258, distance: 90.0
click at [869, 258] on div at bounding box center [850, 228] width 185 height 411
drag, startPoint x: 1720, startPoint y: 131, endPoint x: 940, endPoint y: 189, distance: 782.6
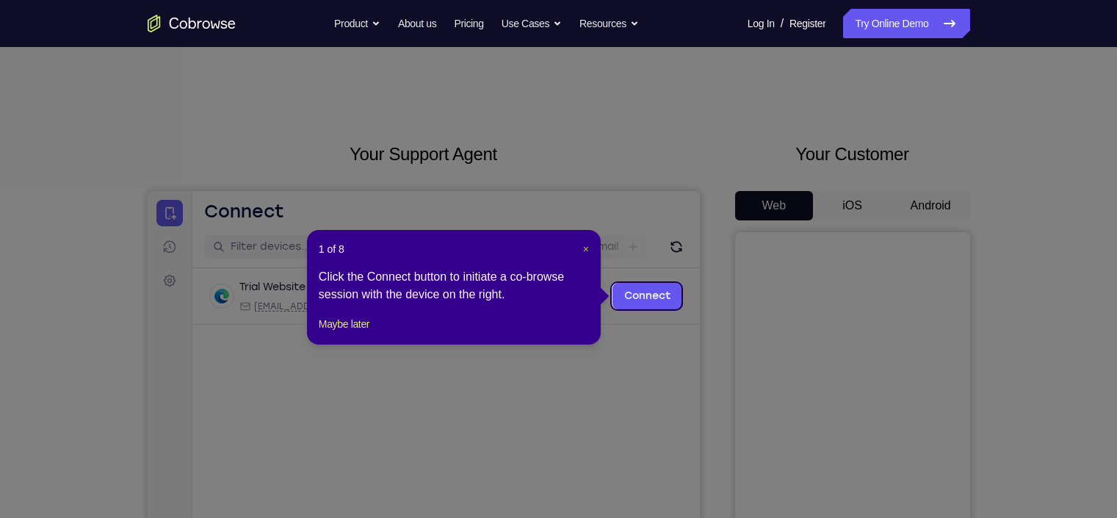
drag, startPoint x: 587, startPoint y: 249, endPoint x: 508, endPoint y: 66, distance: 199.0
click at [587, 249] on span "×" at bounding box center [586, 249] width 6 height 12
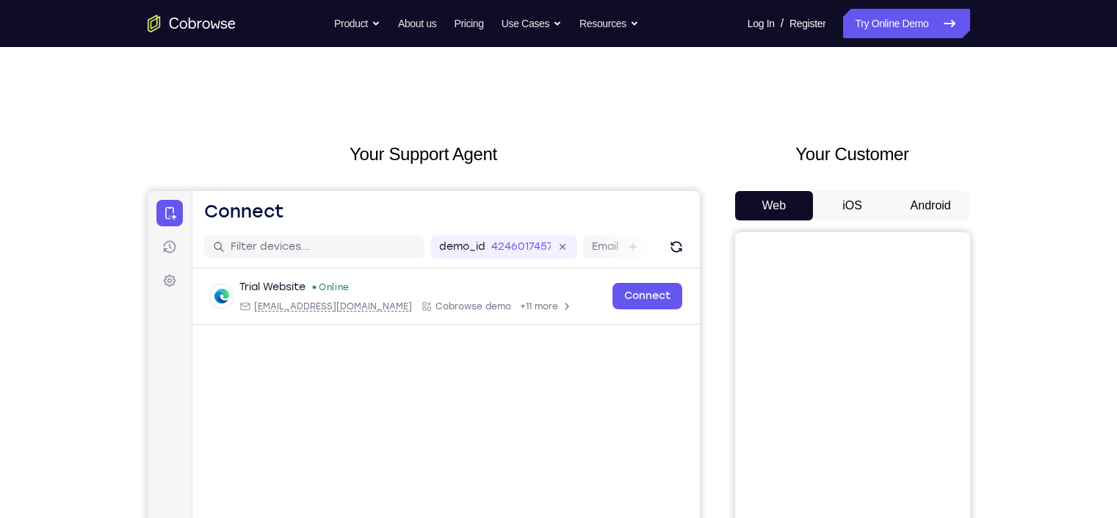
click at [949, 203] on button "Android" at bounding box center [930, 205] width 79 height 29
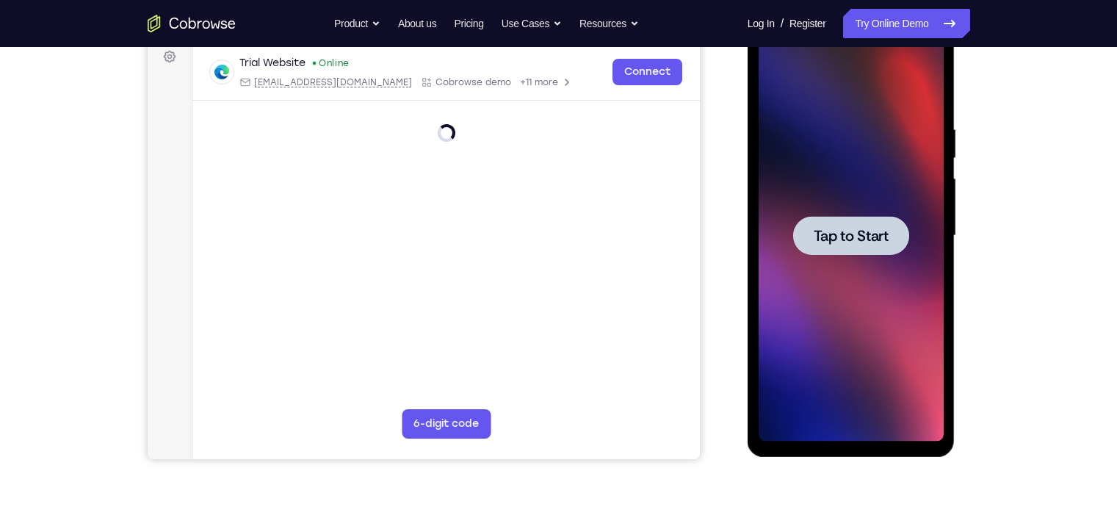
scroll to position [225, 0]
click at [857, 269] on div at bounding box center [850, 234] width 185 height 411
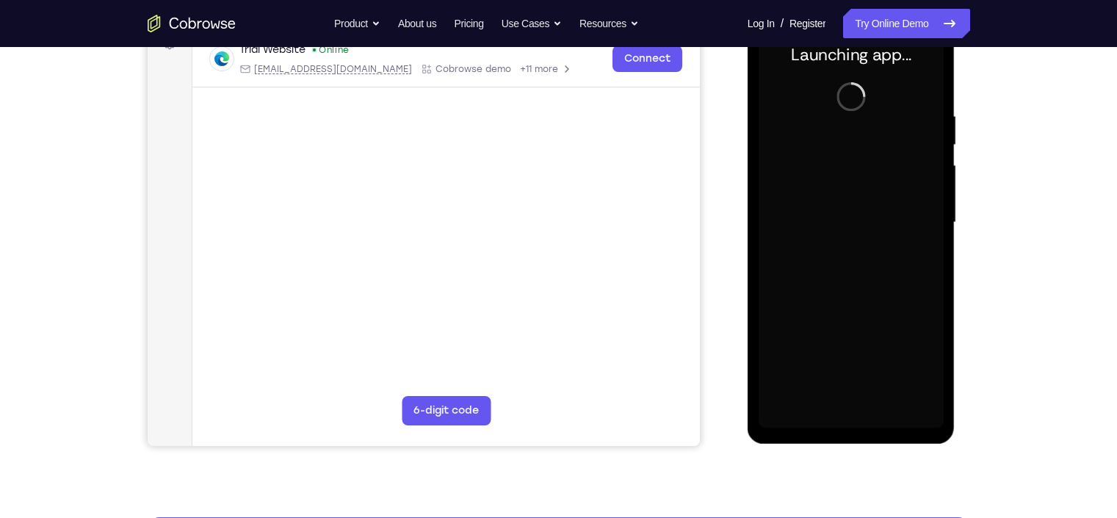
scroll to position [202, 0]
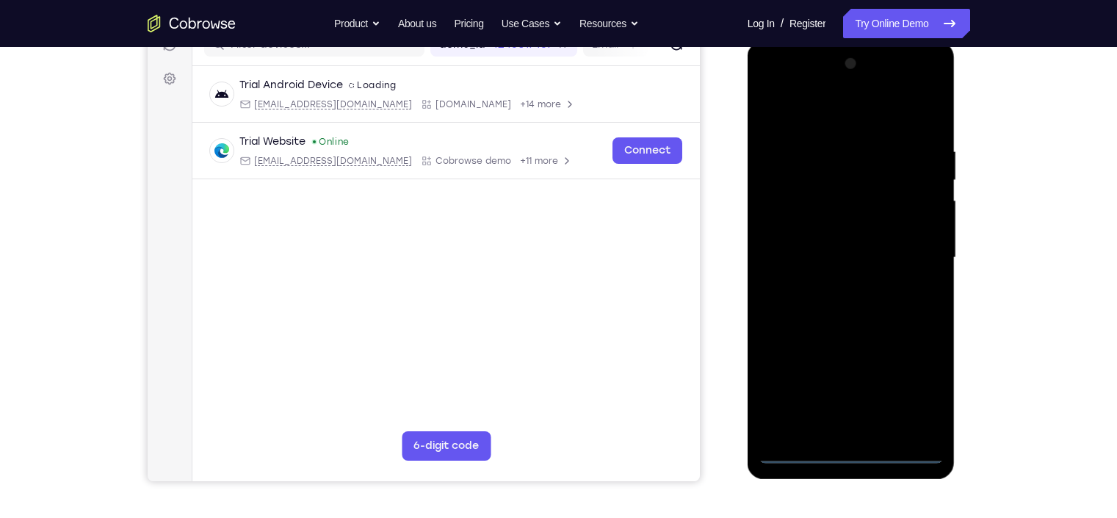
click at [847, 457] on div at bounding box center [850, 257] width 185 height 411
click at [911, 375] on div at bounding box center [850, 257] width 185 height 411
click at [913, 384] on div at bounding box center [850, 257] width 185 height 411
click at [851, 120] on div at bounding box center [850, 257] width 185 height 411
click at [780, 225] on div at bounding box center [850, 257] width 185 height 411
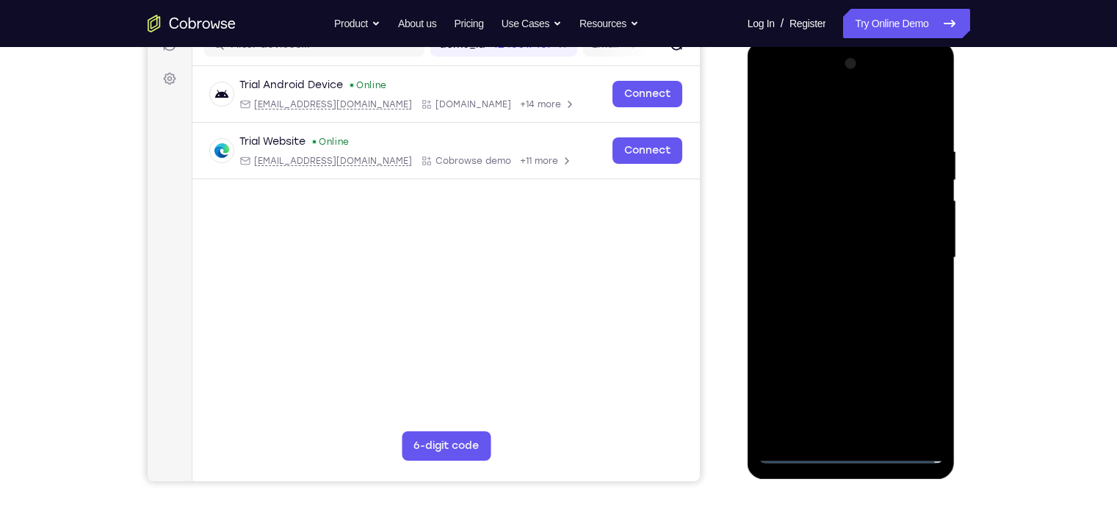
click at [868, 265] on div at bounding box center [850, 257] width 185 height 411
click at [852, 253] on div at bounding box center [850, 257] width 185 height 411
click at [843, 279] on div at bounding box center [850, 257] width 185 height 411
click at [801, 272] on div at bounding box center [850, 257] width 185 height 411
click at [932, 226] on div at bounding box center [850, 257] width 185 height 411
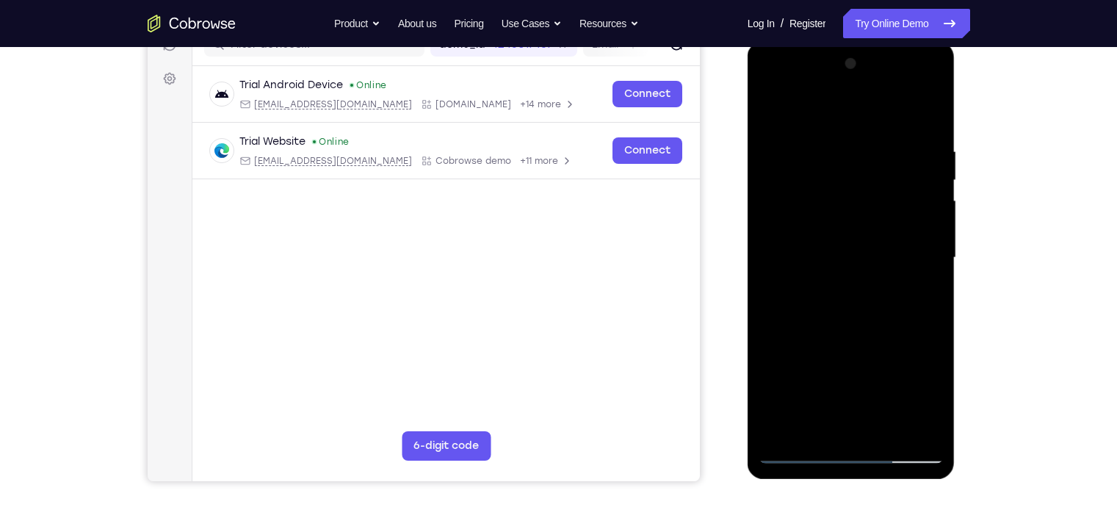
click at [877, 333] on div at bounding box center [850, 257] width 185 height 411
drag, startPoint x: 809, startPoint y: 233, endPoint x: 951, endPoint y: 239, distance: 141.8
click at [951, 239] on div at bounding box center [851, 260] width 208 height 438
drag, startPoint x: 838, startPoint y: 349, endPoint x: 862, endPoint y: 200, distance: 151.0
click at [862, 200] on div at bounding box center [850, 257] width 185 height 411
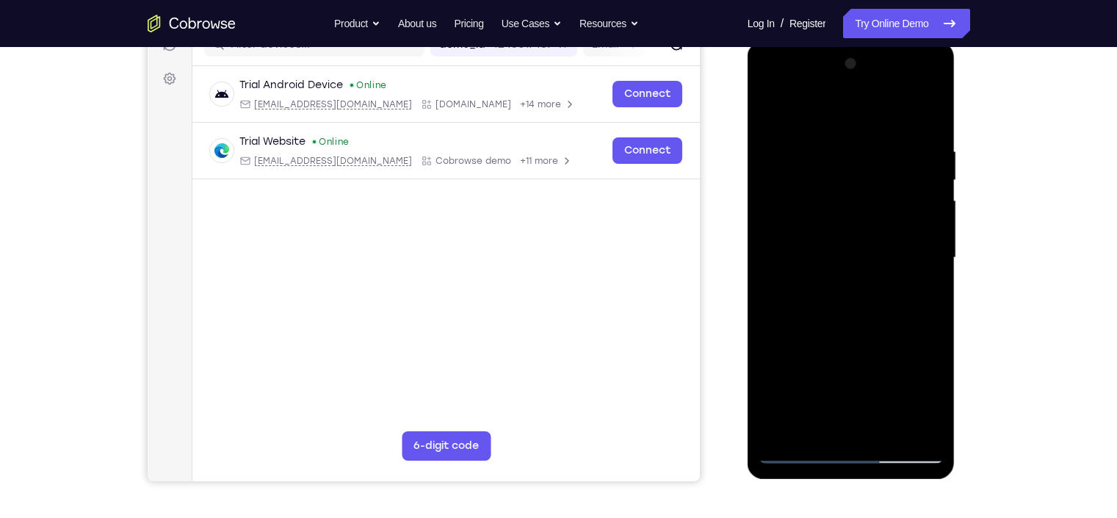
drag, startPoint x: 833, startPoint y: 412, endPoint x: 849, endPoint y: 323, distance: 90.3
click at [849, 323] on div at bounding box center [850, 257] width 185 height 411
drag, startPoint x: 833, startPoint y: 317, endPoint x: 853, endPoint y: 221, distance: 98.4
click at [853, 221] on div at bounding box center [850, 257] width 185 height 411
drag, startPoint x: 838, startPoint y: 356, endPoint x: 838, endPoint y: 215, distance: 141.0
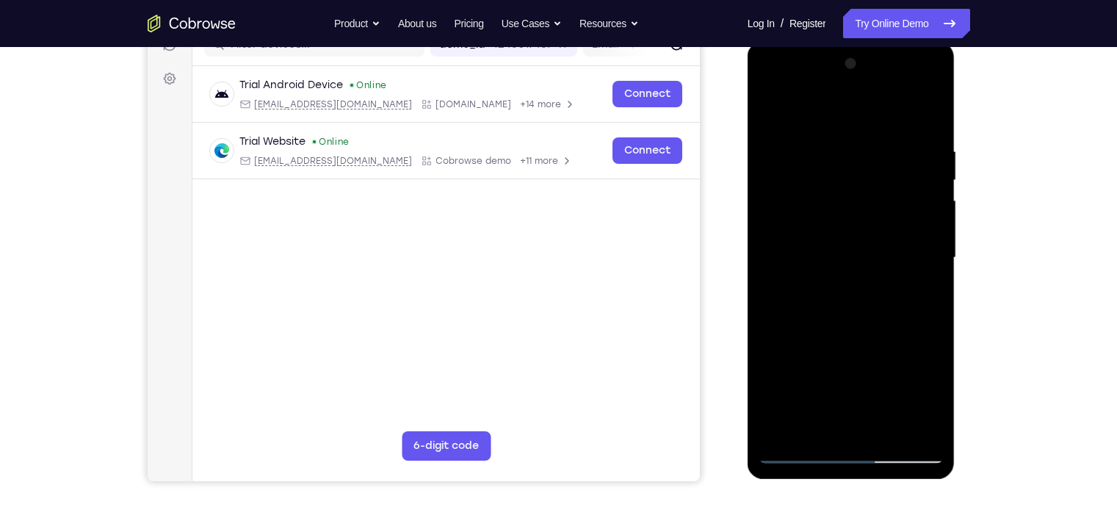
click at [838, 215] on div at bounding box center [850, 257] width 185 height 411
drag, startPoint x: 821, startPoint y: 366, endPoint x: 851, endPoint y: 228, distance: 140.6
click at [851, 228] on div at bounding box center [850, 257] width 185 height 411
drag, startPoint x: 878, startPoint y: 325, endPoint x: 886, endPoint y: 199, distance: 126.5
click at [886, 199] on div at bounding box center [850, 257] width 185 height 411
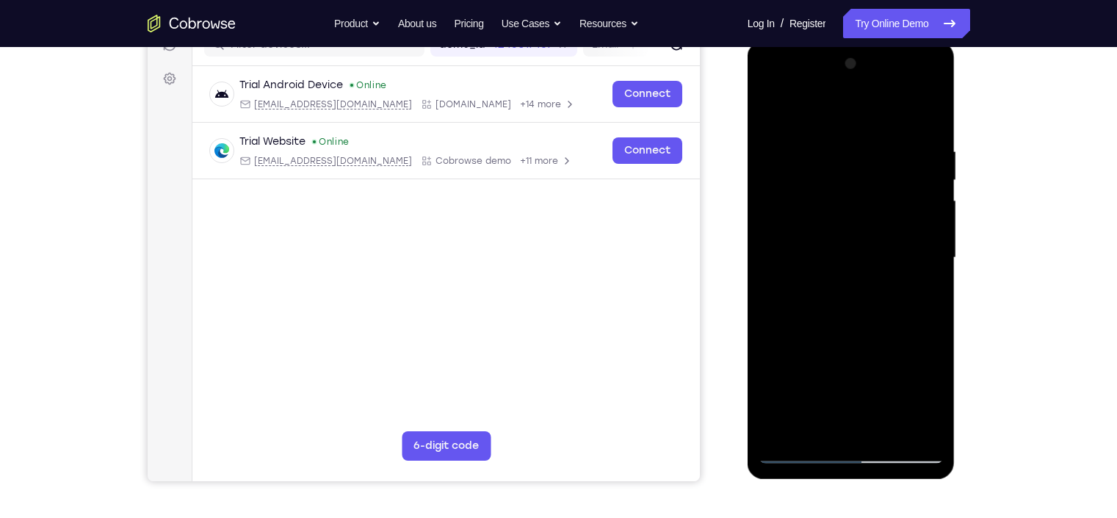
drag, startPoint x: 814, startPoint y: 380, endPoint x: 909, endPoint y: 211, distance: 193.3
click at [909, 211] on div at bounding box center [850, 257] width 185 height 411
drag, startPoint x: 775, startPoint y: 360, endPoint x: 831, endPoint y: 246, distance: 127.4
click at [831, 246] on div at bounding box center [850, 257] width 185 height 411
drag, startPoint x: 812, startPoint y: 371, endPoint x: 888, endPoint y: 167, distance: 217.7
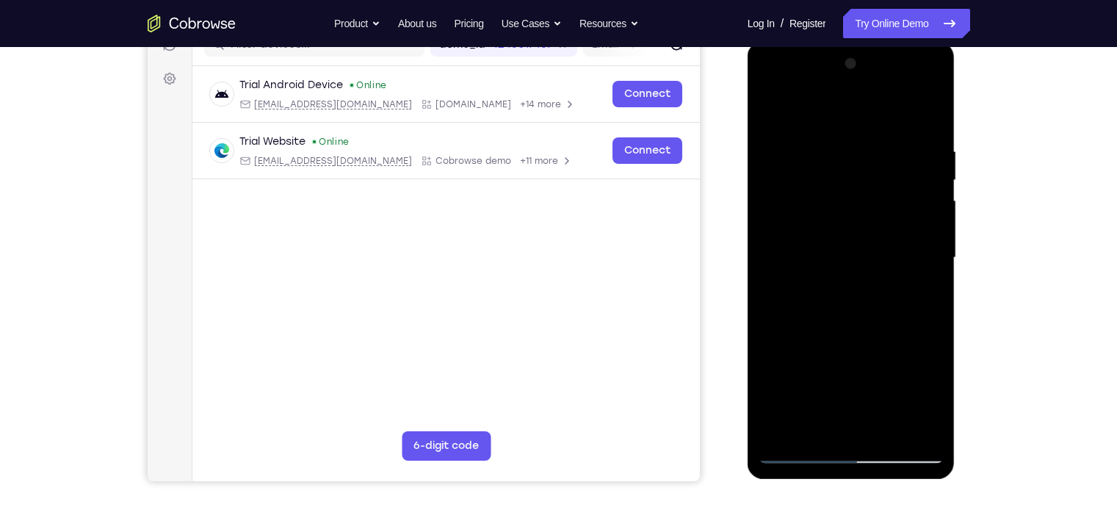
click at [888, 167] on div at bounding box center [850, 257] width 185 height 411
drag, startPoint x: 764, startPoint y: 402, endPoint x: 910, endPoint y: 116, distance: 321.5
click at [910, 116] on div at bounding box center [850, 257] width 185 height 411
drag, startPoint x: 790, startPoint y: 347, endPoint x: 907, endPoint y: 104, distance: 269.9
click at [907, 104] on div at bounding box center [850, 257] width 185 height 411
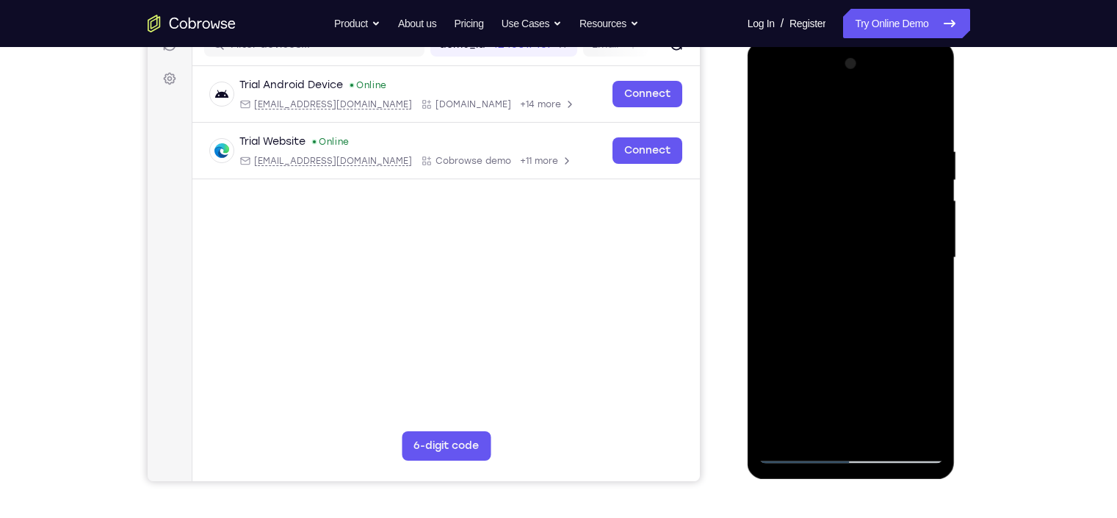
drag, startPoint x: 802, startPoint y: 374, endPoint x: 917, endPoint y: 144, distance: 257.1
click at [917, 144] on div at bounding box center [850, 257] width 185 height 411
drag, startPoint x: 816, startPoint y: 380, endPoint x: 885, endPoint y: 273, distance: 127.9
click at [885, 273] on div at bounding box center [850, 257] width 185 height 411
drag, startPoint x: 815, startPoint y: 388, endPoint x: 895, endPoint y: 258, distance: 152.0
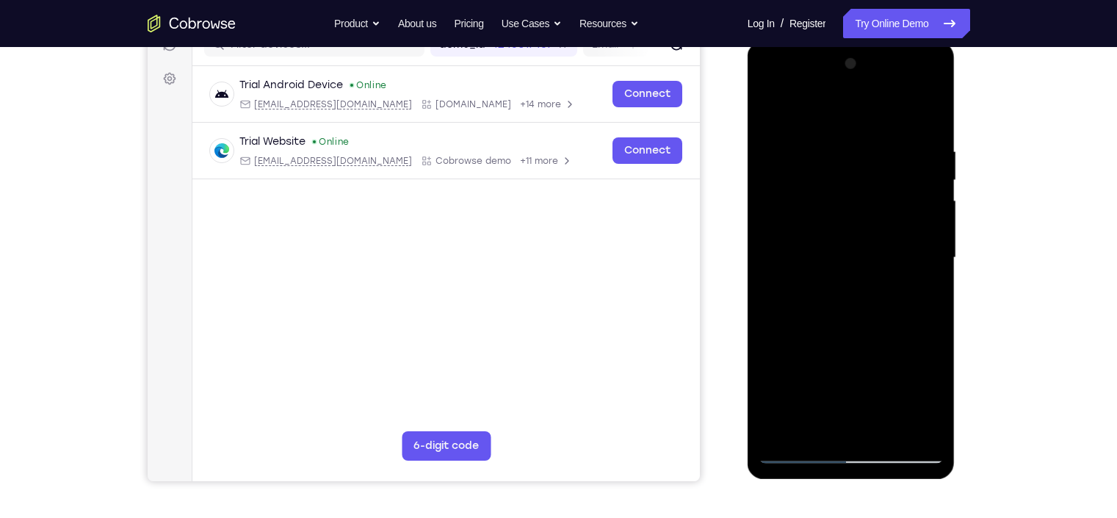
click at [895, 258] on div at bounding box center [850, 257] width 185 height 411
drag, startPoint x: 833, startPoint y: 388, endPoint x: 910, endPoint y: 214, distance: 191.0
click at [910, 214] on div at bounding box center [850, 257] width 185 height 411
drag, startPoint x: 816, startPoint y: 371, endPoint x: 908, endPoint y: 207, distance: 187.7
click at [908, 207] on div at bounding box center [850, 257] width 185 height 411
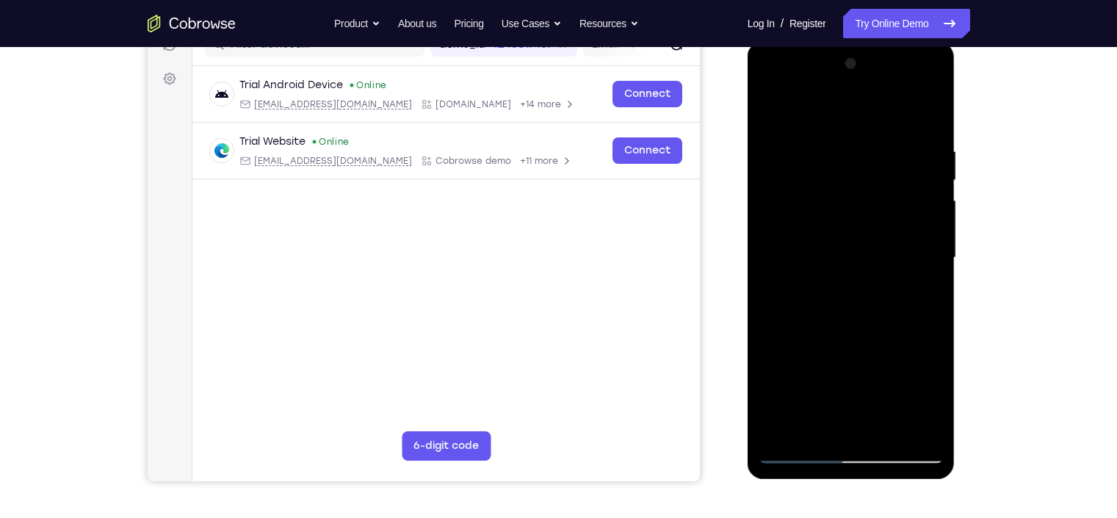
drag, startPoint x: 832, startPoint y: 298, endPoint x: 899, endPoint y: 180, distance: 136.1
click at [899, 180] on div at bounding box center [850, 257] width 185 height 411
drag, startPoint x: 797, startPoint y: 369, endPoint x: 879, endPoint y: 242, distance: 151.3
click at [879, 242] on div at bounding box center [850, 257] width 185 height 411
drag, startPoint x: 798, startPoint y: 339, endPoint x: 912, endPoint y: 172, distance: 202.4
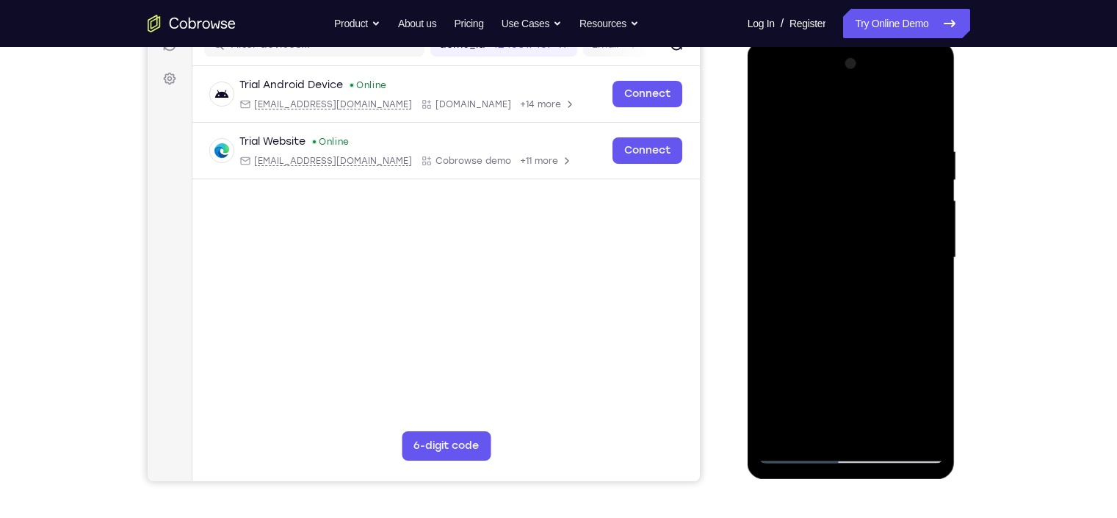
click at [912, 172] on div at bounding box center [850, 257] width 185 height 411
drag, startPoint x: 793, startPoint y: 389, endPoint x: 899, endPoint y: 235, distance: 187.0
click at [899, 235] on div at bounding box center [850, 257] width 185 height 411
drag, startPoint x: 827, startPoint y: 363, endPoint x: 887, endPoint y: 175, distance: 197.8
click at [887, 175] on div at bounding box center [850, 257] width 185 height 411
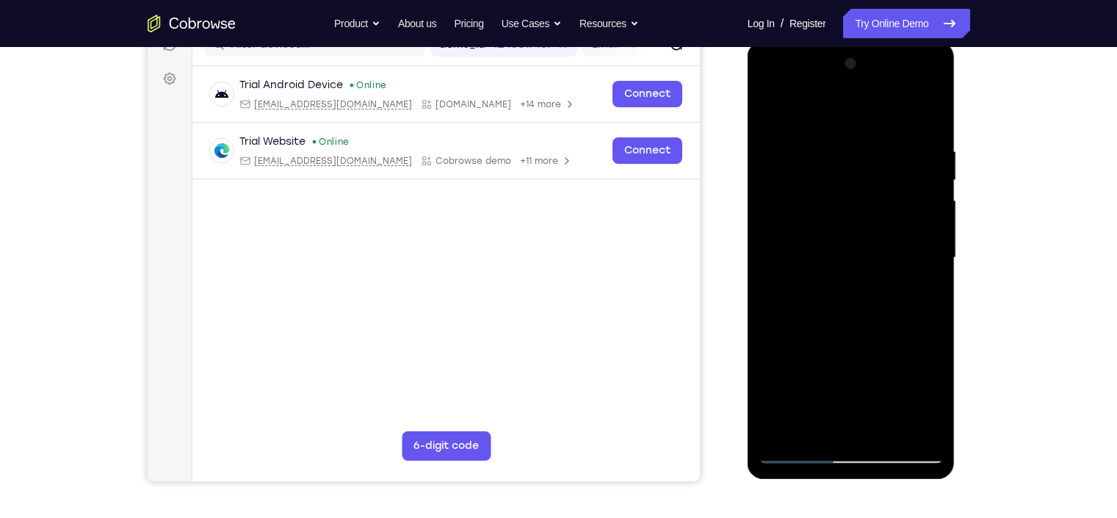
drag, startPoint x: 801, startPoint y: 369, endPoint x: 906, endPoint y: 127, distance: 263.4
click at [906, 127] on div at bounding box center [850, 257] width 185 height 411
drag, startPoint x: 787, startPoint y: 387, endPoint x: 883, endPoint y: 178, distance: 229.3
click at [883, 178] on div at bounding box center [850, 257] width 185 height 411
drag, startPoint x: 819, startPoint y: 394, endPoint x: 921, endPoint y: 180, distance: 236.8
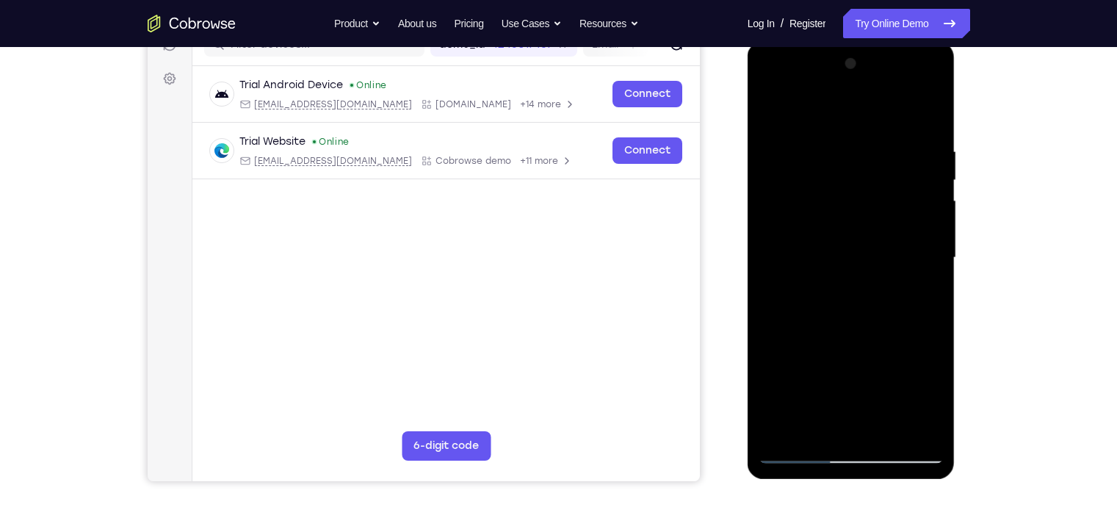
click at [921, 180] on div at bounding box center [850, 257] width 185 height 411
drag, startPoint x: 827, startPoint y: 395, endPoint x: 945, endPoint y: 108, distance: 310.2
click at [945, 108] on div at bounding box center [851, 260] width 208 height 438
drag, startPoint x: 813, startPoint y: 368, endPoint x: 953, endPoint y: 86, distance: 314.9
click at [953, 86] on div at bounding box center [851, 260] width 208 height 438
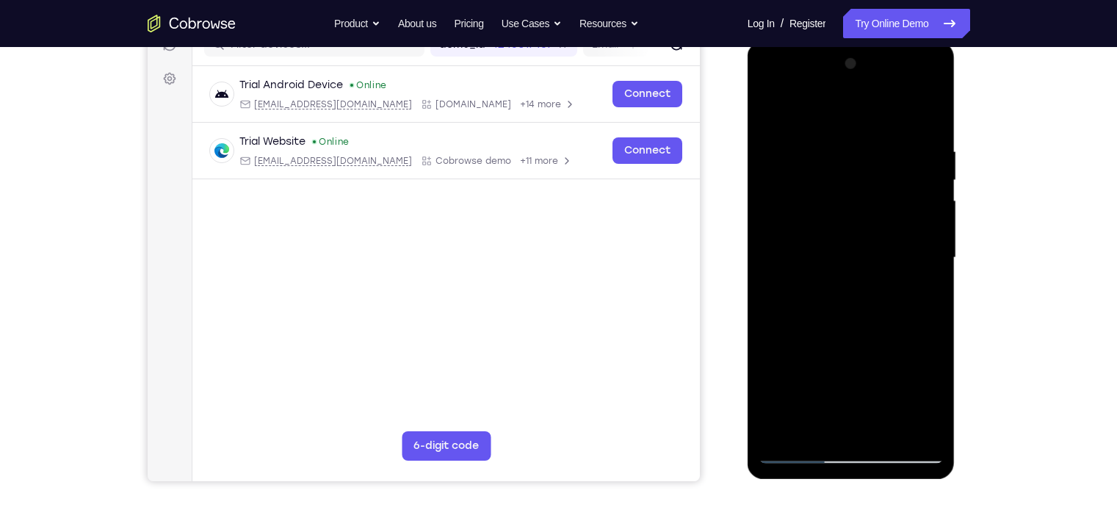
drag, startPoint x: 811, startPoint y: 391, endPoint x: 895, endPoint y: 167, distance: 239.8
click at [895, 167] on div at bounding box center [850, 257] width 185 height 411
drag, startPoint x: 816, startPoint y: 377, endPoint x: 921, endPoint y: 166, distance: 235.8
click at [921, 166] on div at bounding box center [850, 257] width 185 height 411
drag, startPoint x: 893, startPoint y: 177, endPoint x: 820, endPoint y: 388, distance: 223.6
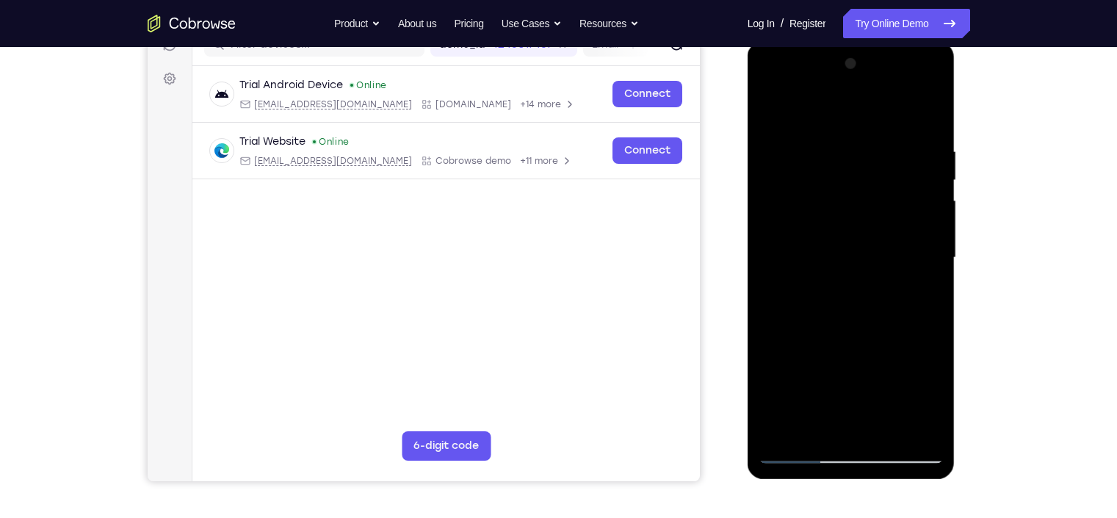
click at [820, 388] on div at bounding box center [850, 257] width 185 height 411
drag, startPoint x: 819, startPoint y: 390, endPoint x: 911, endPoint y: 236, distance: 179.2
click at [911, 236] on div at bounding box center [850, 257] width 185 height 411
drag, startPoint x: 817, startPoint y: 390, endPoint x: 921, endPoint y: 211, distance: 206.6
click at [921, 211] on div at bounding box center [850, 257] width 185 height 411
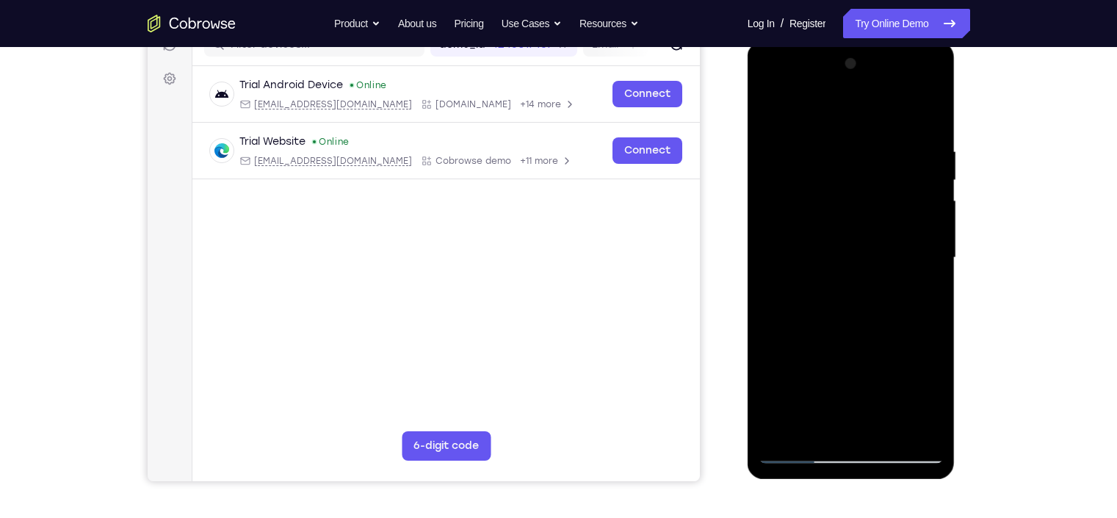
drag, startPoint x: 814, startPoint y: 382, endPoint x: 923, endPoint y: 239, distance: 179.6
click at [923, 239] on div at bounding box center [850, 257] width 185 height 411
click at [901, 325] on div at bounding box center [850, 257] width 185 height 411
click at [855, 256] on div at bounding box center [850, 257] width 185 height 411
drag, startPoint x: 833, startPoint y: 372, endPoint x: 925, endPoint y: 159, distance: 232.8
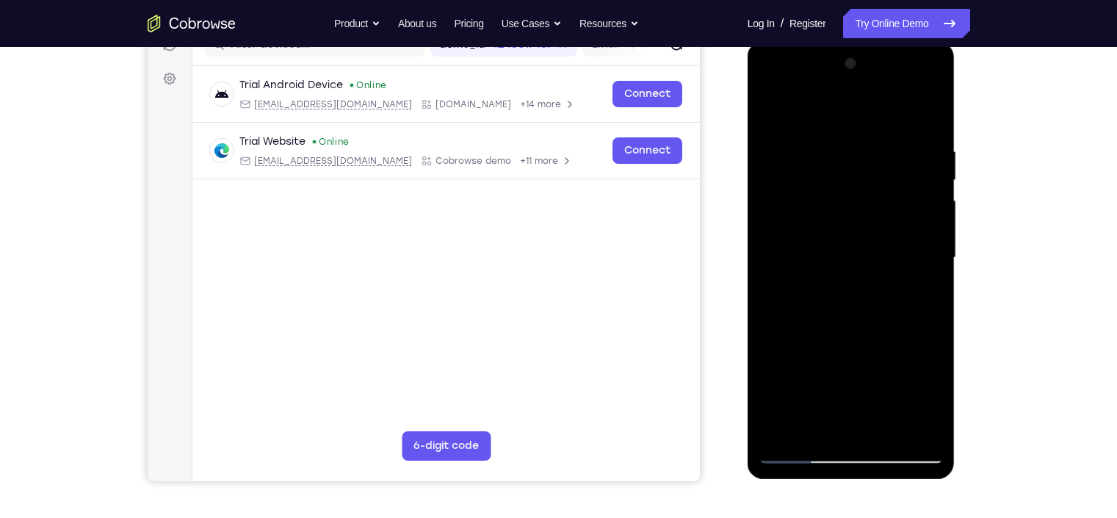
click at [925, 159] on div at bounding box center [850, 257] width 185 height 411
drag, startPoint x: 805, startPoint y: 388, endPoint x: 905, endPoint y: 185, distance: 226.2
click at [905, 185] on div at bounding box center [850, 257] width 185 height 411
drag, startPoint x: 825, startPoint y: 357, endPoint x: 965, endPoint y: 70, distance: 319.8
click at [957, 70] on html "Online web based iOS Simulators and Android Emulators. Run iPhone, iPad, Mobile…" at bounding box center [851, 261] width 209 height 441
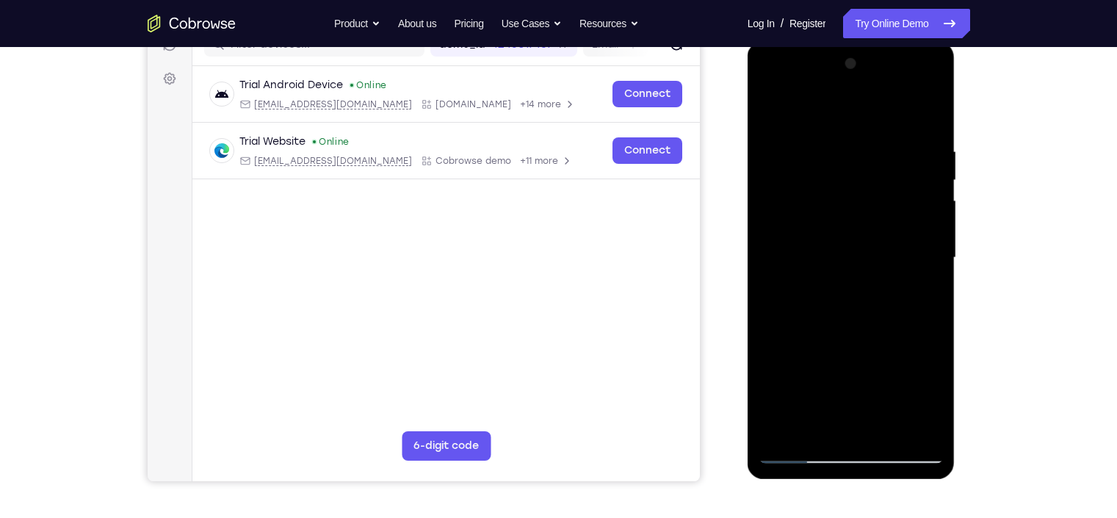
drag, startPoint x: 808, startPoint y: 382, endPoint x: 889, endPoint y: 235, distance: 167.6
click at [889, 235] on div at bounding box center [850, 257] width 185 height 411
drag, startPoint x: 803, startPoint y: 370, endPoint x: 869, endPoint y: 255, distance: 132.9
click at [869, 255] on div at bounding box center [850, 257] width 185 height 411
drag, startPoint x: 808, startPoint y: 382, endPoint x: 928, endPoint y: 159, distance: 253.3
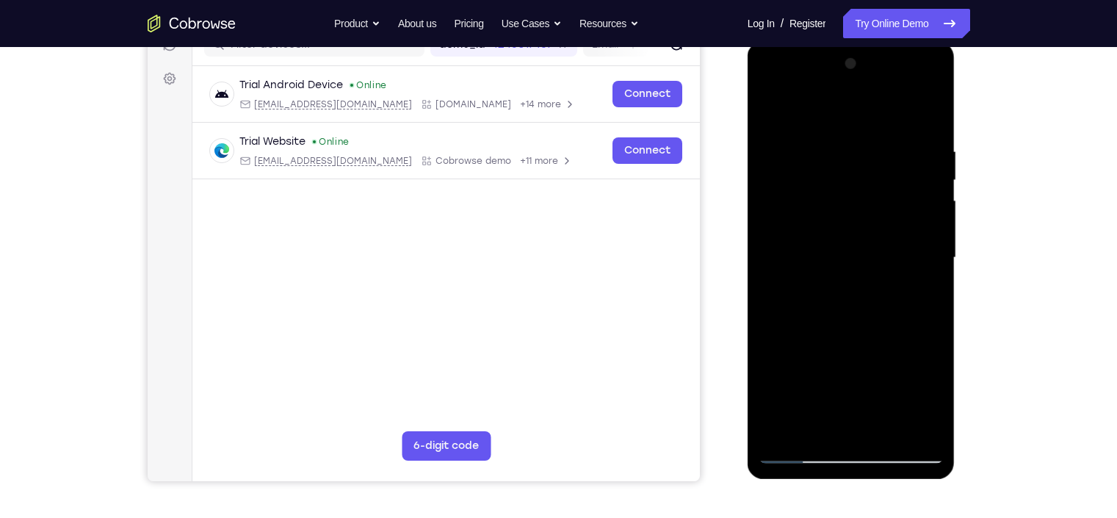
click at [928, 159] on div at bounding box center [850, 257] width 185 height 411
drag, startPoint x: 819, startPoint y: 372, endPoint x: 857, endPoint y: 320, distance: 64.0
click at [857, 320] on div at bounding box center [850, 257] width 185 height 411
drag, startPoint x: 819, startPoint y: 369, endPoint x: 867, endPoint y: 286, distance: 96.7
click at [867, 286] on div at bounding box center [850, 257] width 185 height 411
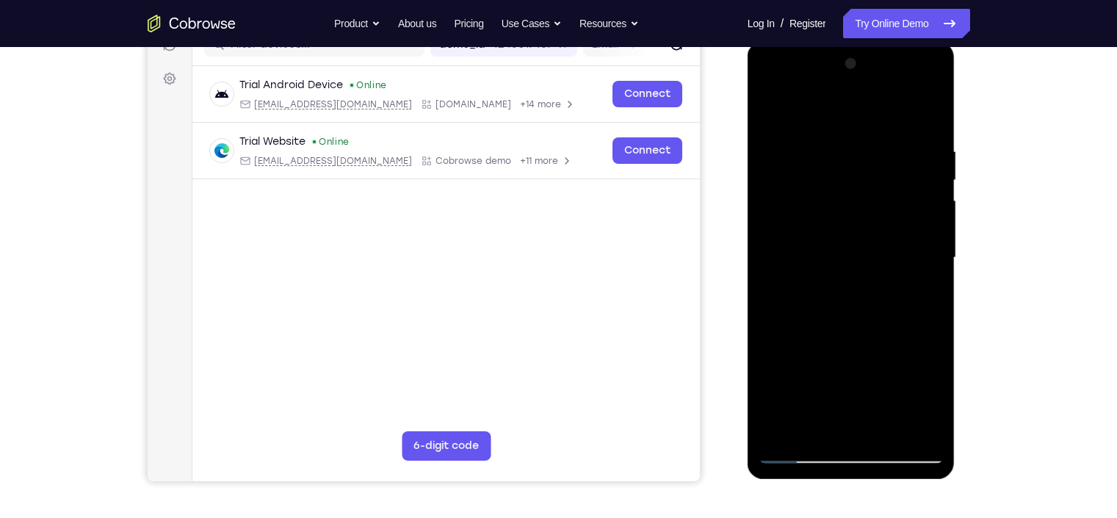
drag, startPoint x: 821, startPoint y: 364, endPoint x: 916, endPoint y: 170, distance: 215.7
click at [916, 170] on div at bounding box center [850, 257] width 185 height 411
drag, startPoint x: 794, startPoint y: 377, endPoint x: 876, endPoint y: 150, distance: 241.8
click at [876, 150] on div at bounding box center [850, 257] width 185 height 411
drag, startPoint x: 797, startPoint y: 359, endPoint x: 902, endPoint y: 158, distance: 226.9
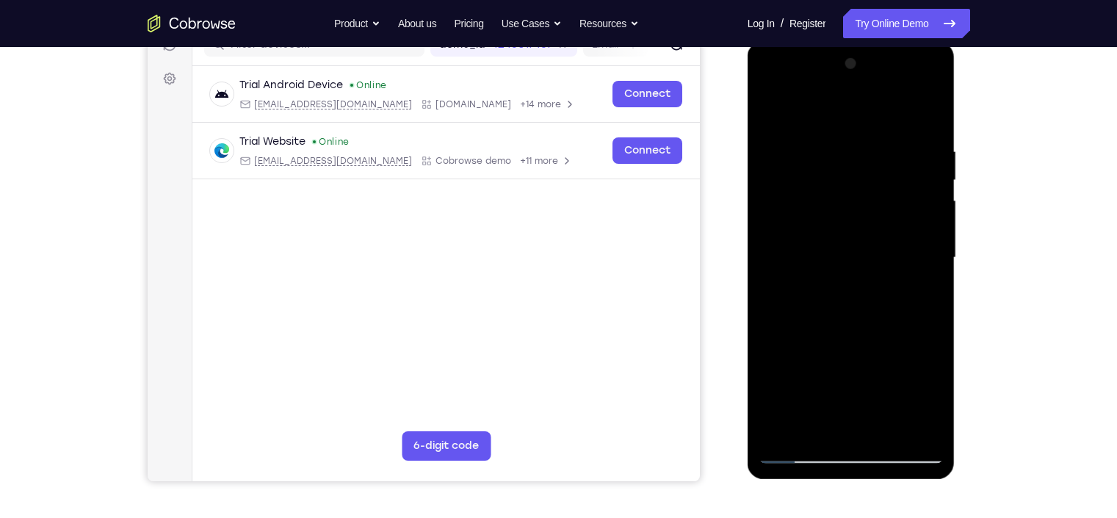
click at [902, 158] on div at bounding box center [850, 257] width 185 height 411
drag, startPoint x: 809, startPoint y: 382, endPoint x: 883, endPoint y: 243, distance: 157.3
click at [883, 243] on div at bounding box center [850, 257] width 185 height 411
drag, startPoint x: 827, startPoint y: 339, endPoint x: 913, endPoint y: 151, distance: 207.3
click at [913, 151] on div at bounding box center [850, 257] width 185 height 411
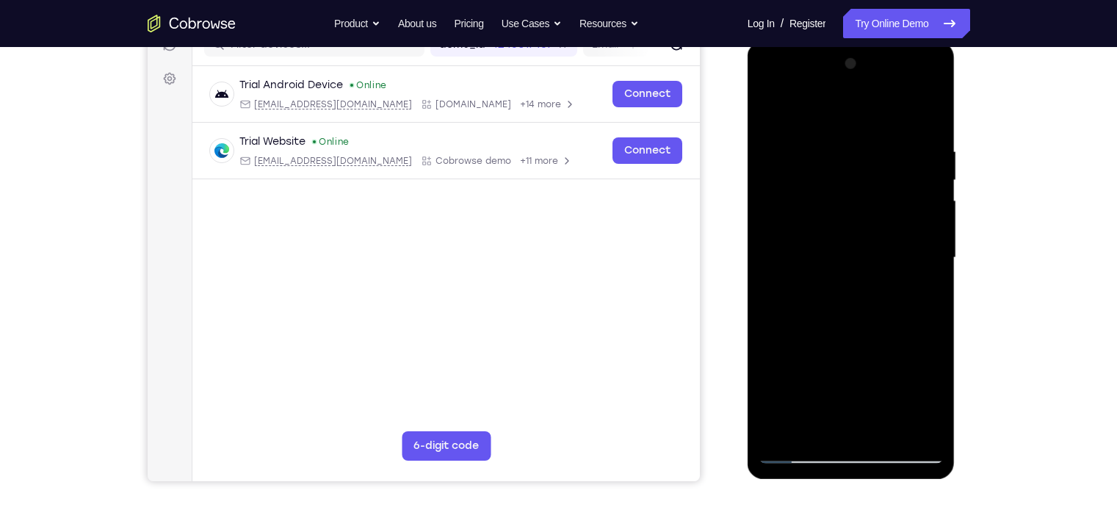
drag, startPoint x: 802, startPoint y: 386, endPoint x: 913, endPoint y: 156, distance: 255.5
click at [913, 156] on div at bounding box center [850, 257] width 185 height 411
drag, startPoint x: 803, startPoint y: 399, endPoint x: 905, endPoint y: 213, distance: 212.6
click at [905, 213] on div at bounding box center [850, 257] width 185 height 411
drag, startPoint x: 832, startPoint y: 347, endPoint x: 917, endPoint y: 197, distance: 172.3
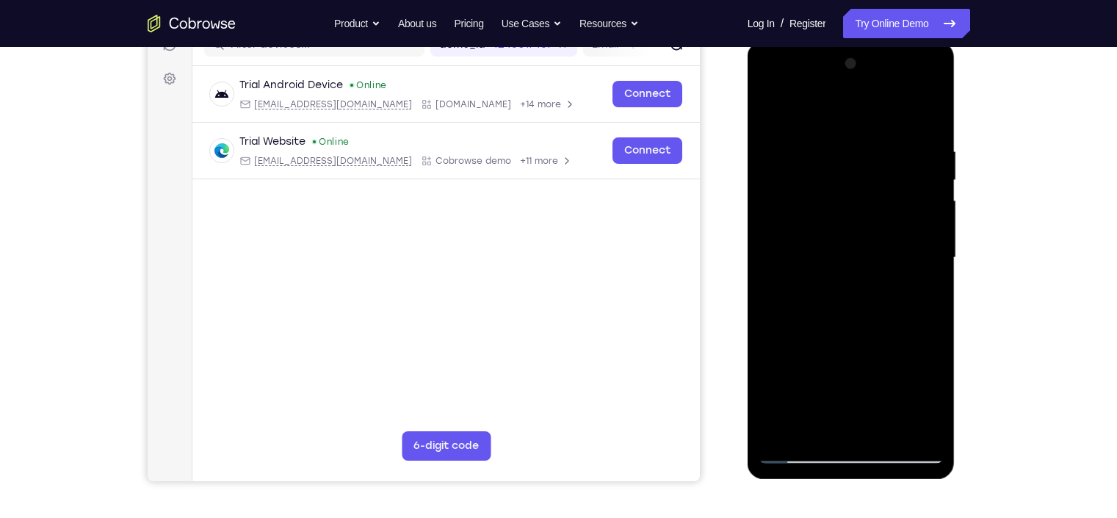
click at [917, 197] on div at bounding box center [850, 257] width 185 height 411
drag, startPoint x: 838, startPoint y: 348, endPoint x: 920, endPoint y: 176, distance: 190.5
click at [920, 176] on div at bounding box center [850, 257] width 185 height 411
drag, startPoint x: 819, startPoint y: 388, endPoint x: 915, endPoint y: 170, distance: 237.4
click at [915, 170] on div at bounding box center [850, 257] width 185 height 411
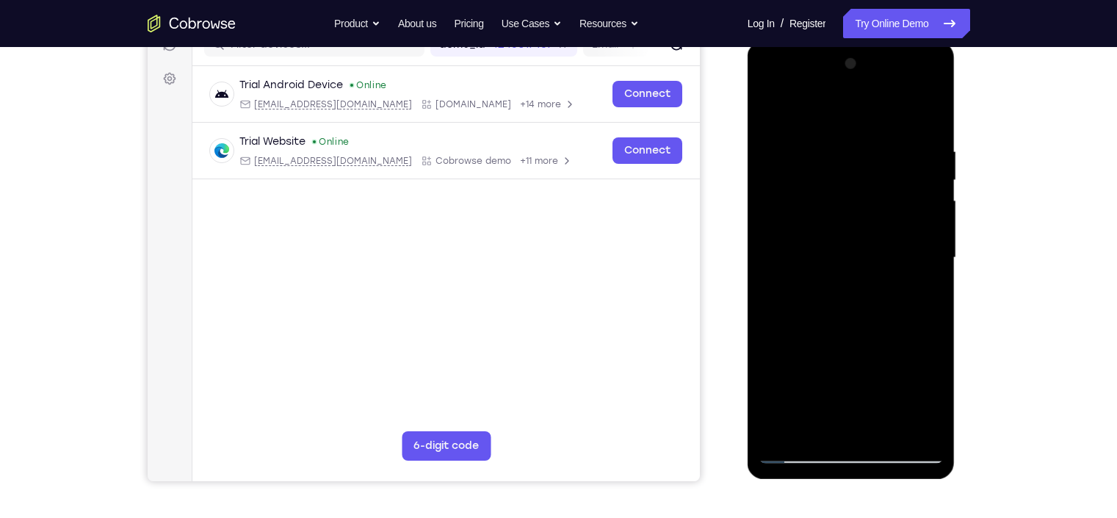
drag, startPoint x: 809, startPoint y: 333, endPoint x: 927, endPoint y: 142, distance: 223.9
click at [927, 142] on div at bounding box center [850, 257] width 185 height 411
drag, startPoint x: 816, startPoint y: 375, endPoint x: 931, endPoint y: 151, distance: 252.5
click at [931, 151] on div at bounding box center [850, 257] width 185 height 411
drag, startPoint x: 805, startPoint y: 388, endPoint x: 937, endPoint y: 145, distance: 276.0
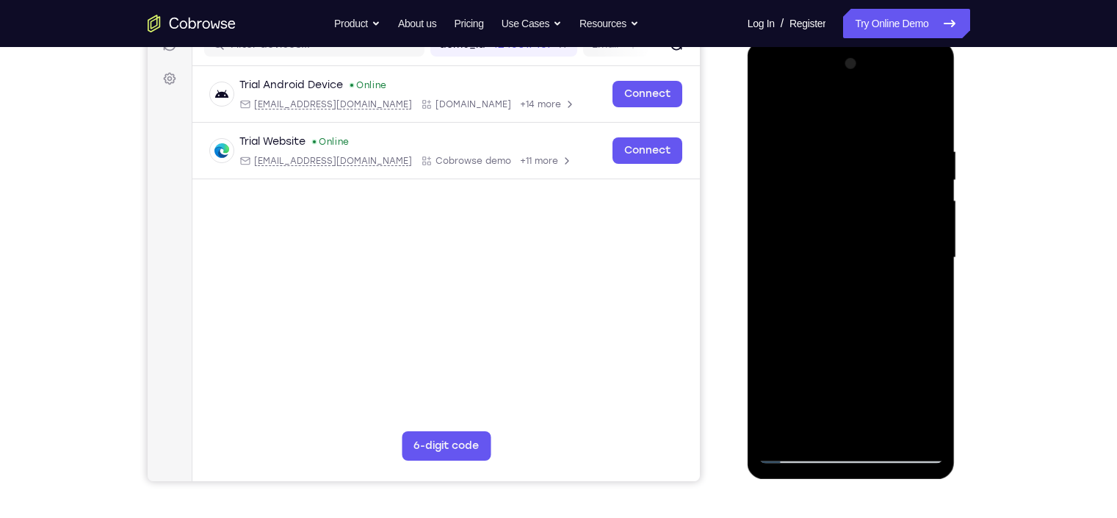
click at [937, 145] on div at bounding box center [850, 257] width 185 height 411
drag, startPoint x: 822, startPoint y: 379, endPoint x: 917, endPoint y: 210, distance: 194.0
click at [917, 210] on div at bounding box center [850, 257] width 185 height 411
drag, startPoint x: 789, startPoint y: 396, endPoint x: 925, endPoint y: 176, distance: 259.2
click at [925, 176] on div at bounding box center [850, 257] width 185 height 411
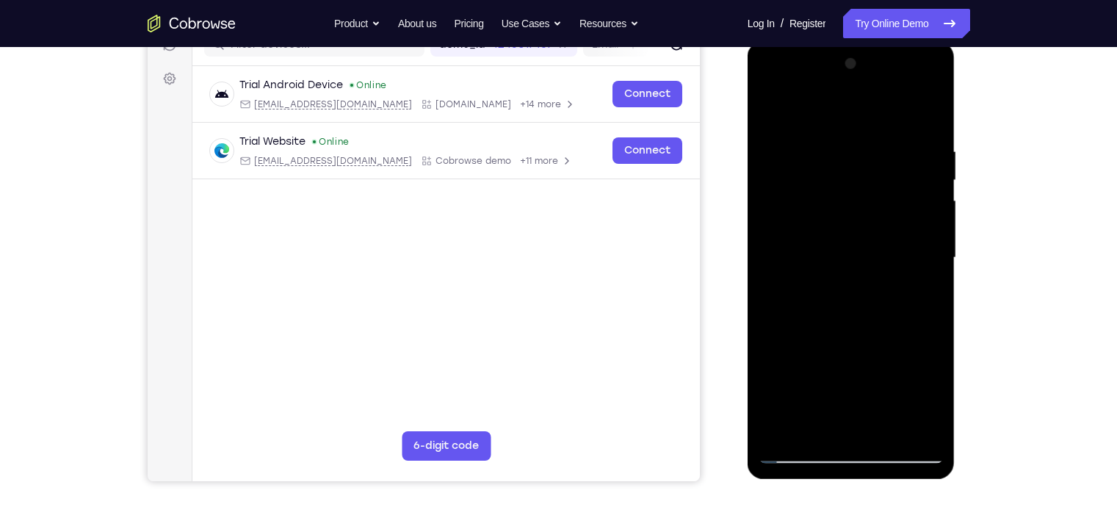
drag, startPoint x: 813, startPoint y: 341, endPoint x: 878, endPoint y: 244, distance: 116.9
click at [878, 244] on div at bounding box center [850, 257] width 185 height 411
drag, startPoint x: 805, startPoint y: 358, endPoint x: 886, endPoint y: 214, distance: 164.7
click at [886, 214] on div at bounding box center [850, 257] width 185 height 411
drag, startPoint x: 811, startPoint y: 366, endPoint x: 921, endPoint y: 134, distance: 256.2
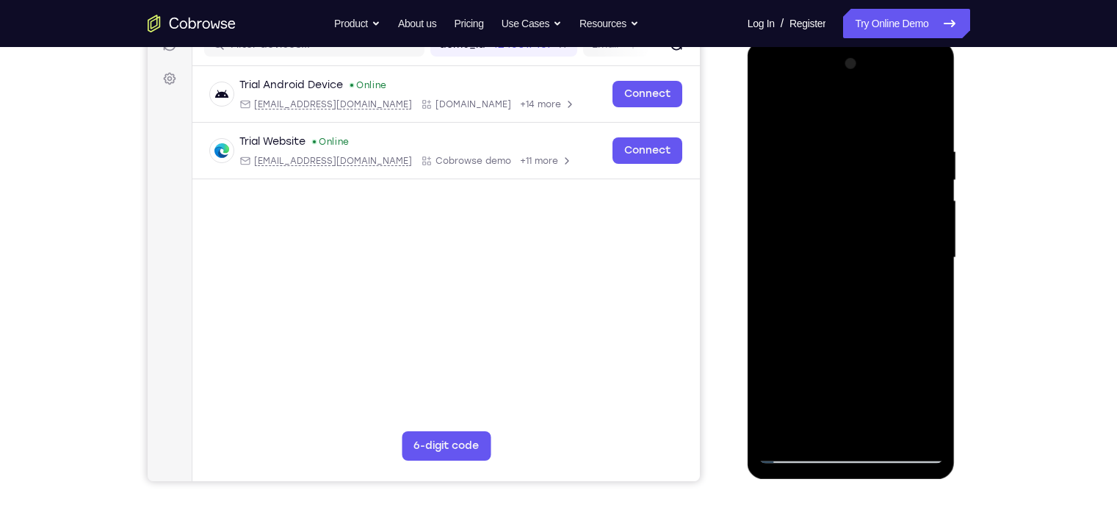
click at [921, 134] on div at bounding box center [850, 257] width 185 height 411
drag, startPoint x: 813, startPoint y: 359, endPoint x: 891, endPoint y: 209, distance: 169.1
click at [891, 209] on div at bounding box center [850, 257] width 185 height 411
drag, startPoint x: 822, startPoint y: 358, endPoint x: 938, endPoint y: 132, distance: 254.2
click at [938, 132] on div at bounding box center [850, 257] width 185 height 411
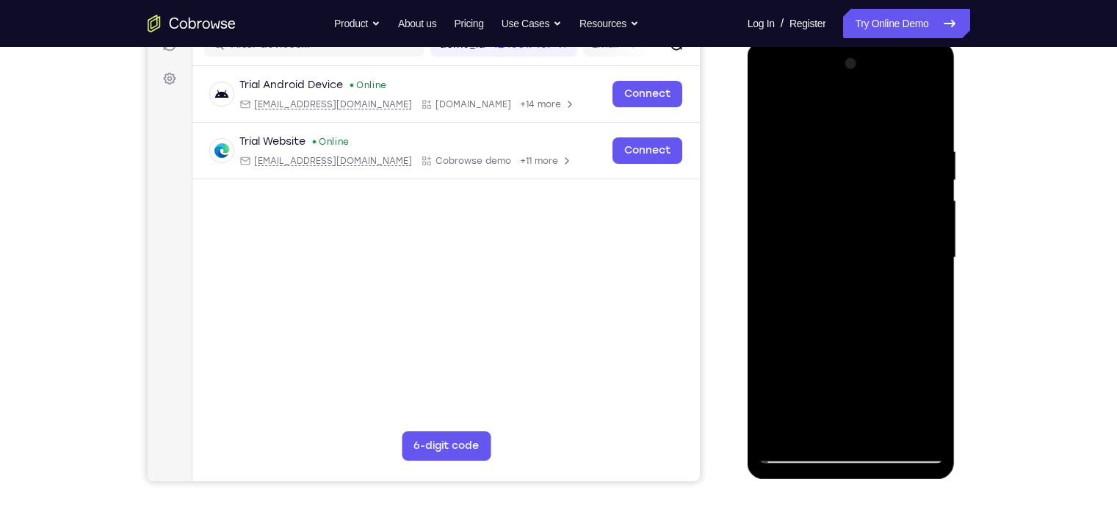
drag, startPoint x: 819, startPoint y: 360, endPoint x: 841, endPoint y: 313, distance: 52.2
click at [841, 313] on div at bounding box center [850, 257] width 185 height 411
drag, startPoint x: 813, startPoint y: 385, endPoint x: 926, endPoint y: 149, distance: 262.1
click at [926, 149] on div at bounding box center [850, 257] width 185 height 411
drag, startPoint x: 813, startPoint y: 385, endPoint x: 922, endPoint y: 145, distance: 264.5
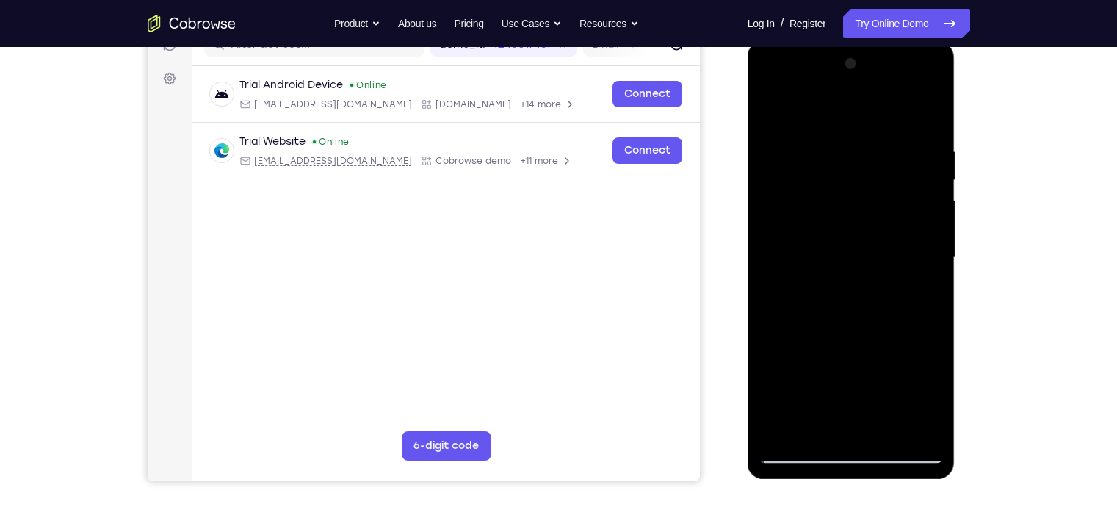
click at [922, 145] on div at bounding box center [850, 257] width 185 height 411
drag, startPoint x: 811, startPoint y: 369, endPoint x: 921, endPoint y: 156, distance: 240.4
click at [921, 156] on div at bounding box center [850, 257] width 185 height 411
drag, startPoint x: 809, startPoint y: 364, endPoint x: 917, endPoint y: 170, distance: 221.9
click at [917, 170] on div at bounding box center [850, 257] width 185 height 411
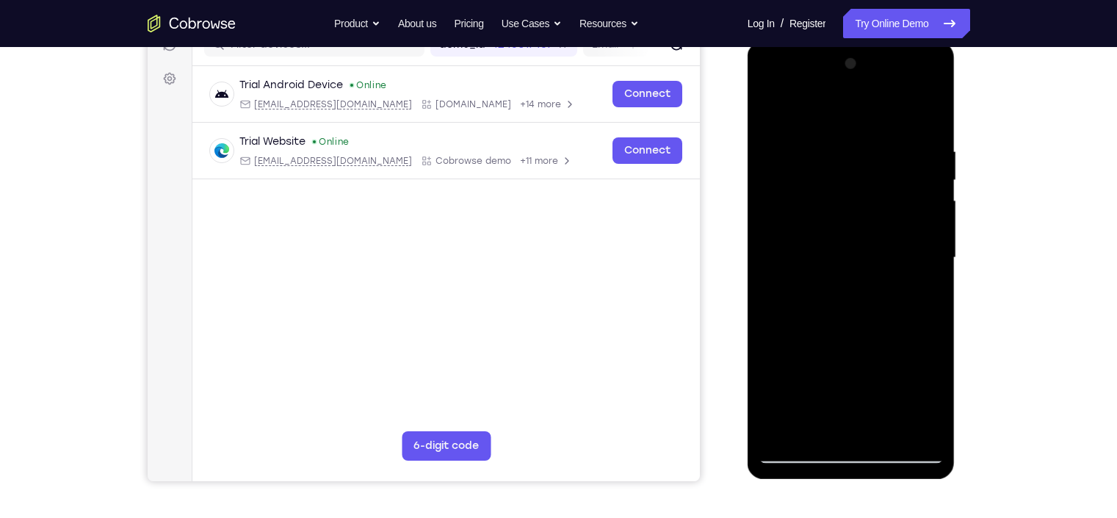
drag, startPoint x: 840, startPoint y: 327, endPoint x: 897, endPoint y: 153, distance: 183.2
click at [897, 153] on div at bounding box center [850, 257] width 185 height 411
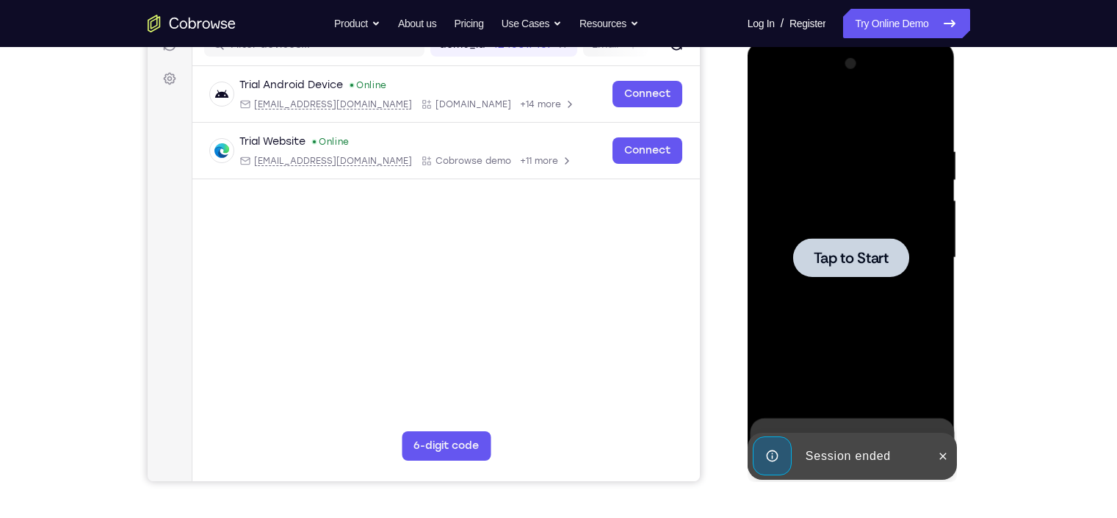
click at [876, 206] on div at bounding box center [850, 257] width 185 height 411
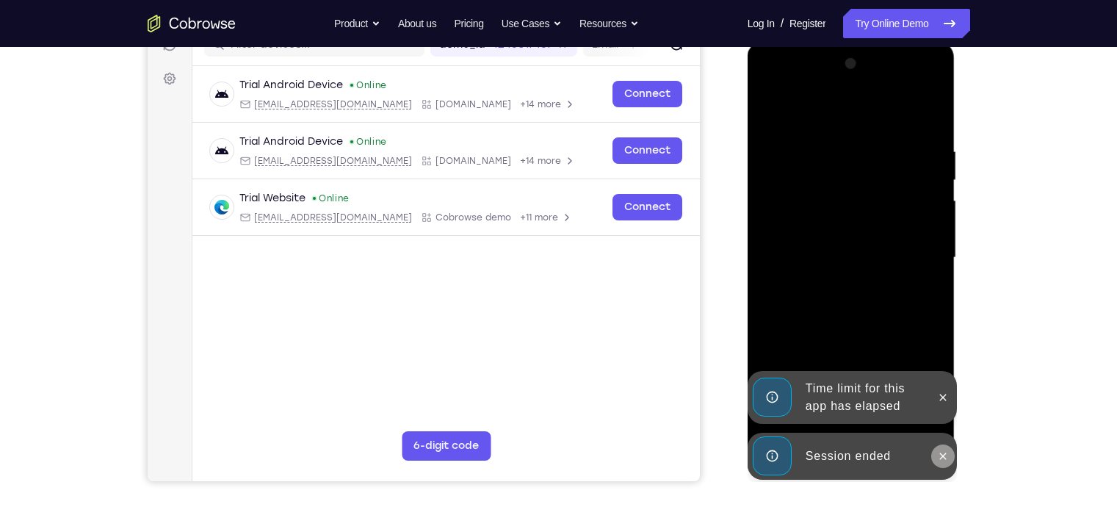
click at [942, 449] on button at bounding box center [942, 455] width 23 height 23
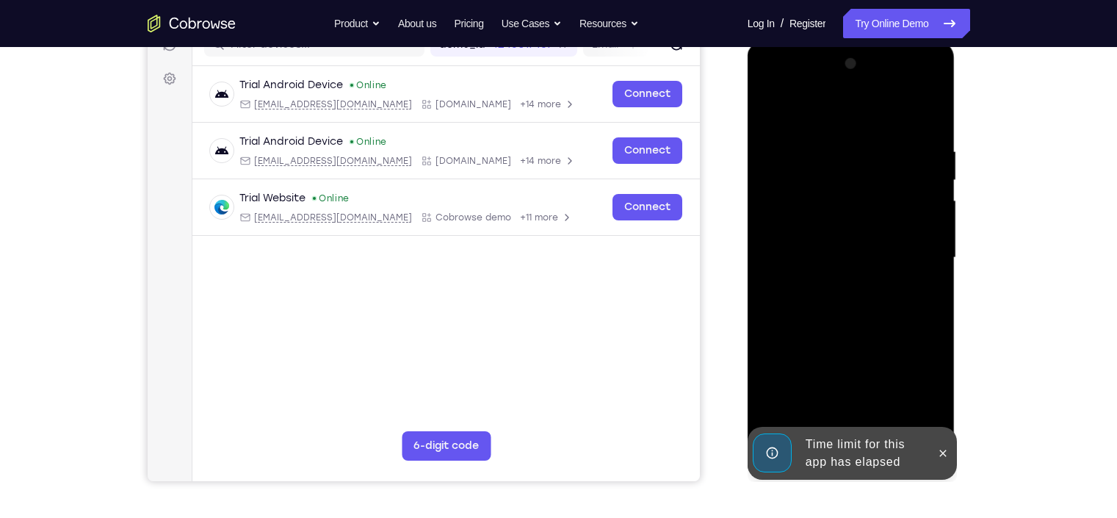
click at [849, 456] on div "Time limit for this app has elapsed" at bounding box center [864, 453] width 128 height 47
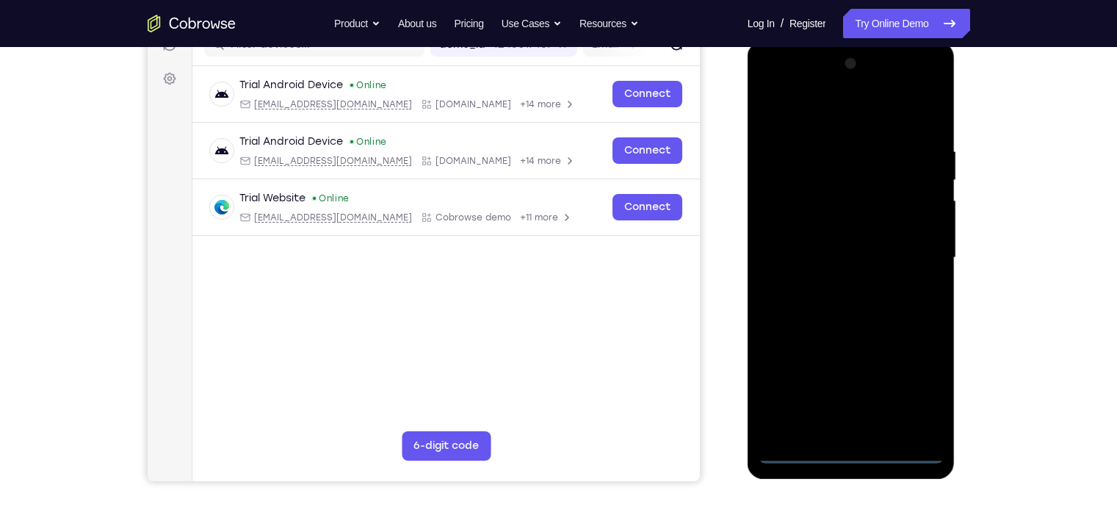
click at [856, 452] on div at bounding box center [850, 257] width 185 height 411
click at [916, 380] on div at bounding box center [850, 257] width 185 height 411
click at [828, 108] on div at bounding box center [850, 257] width 185 height 411
click at [825, 173] on div at bounding box center [850, 257] width 185 height 411
click at [827, 131] on div at bounding box center [850, 257] width 185 height 411
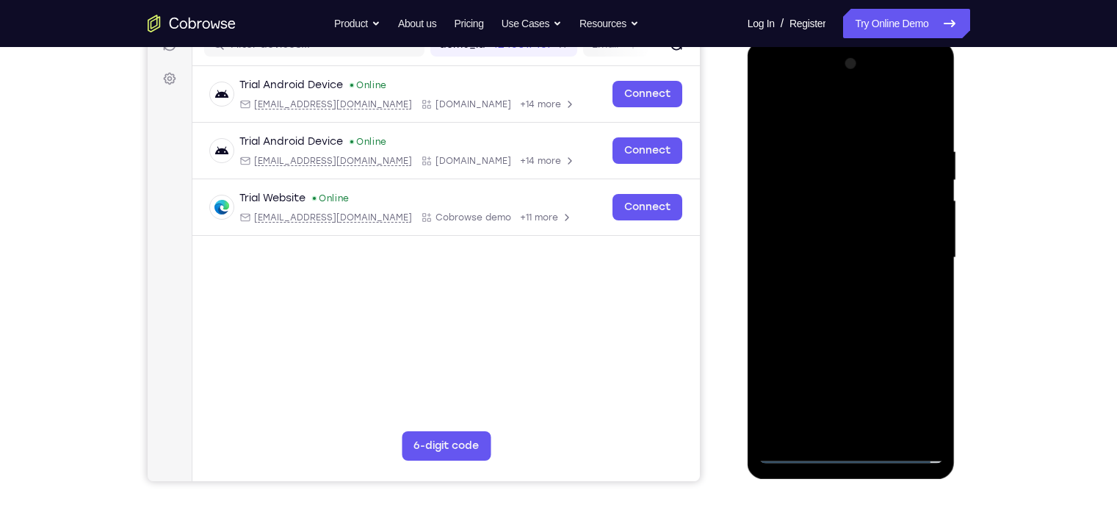
click at [797, 186] on div at bounding box center [850, 257] width 185 height 411
click at [845, 151] on div at bounding box center [850, 257] width 185 height 411
click at [841, 212] on div at bounding box center [850, 257] width 185 height 411
click at [904, 213] on div at bounding box center [850, 257] width 185 height 411
click at [840, 211] on div at bounding box center [850, 257] width 185 height 411
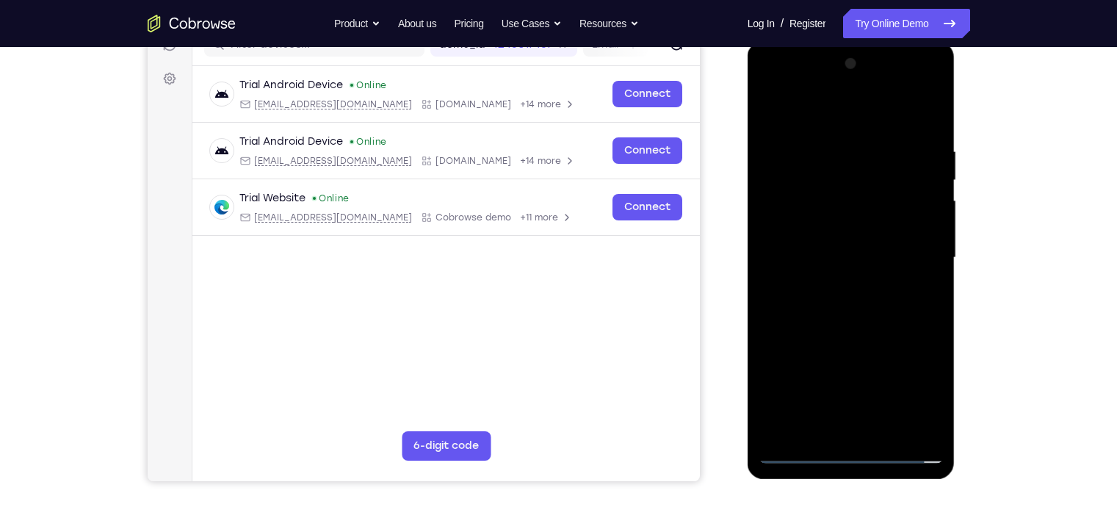
click at [854, 227] on div at bounding box center [850, 257] width 185 height 411
click at [888, 202] on div at bounding box center [850, 257] width 185 height 411
click at [886, 205] on div at bounding box center [850, 257] width 185 height 411
click at [916, 206] on div at bounding box center [850, 257] width 185 height 411
click at [849, 212] on div at bounding box center [850, 257] width 185 height 411
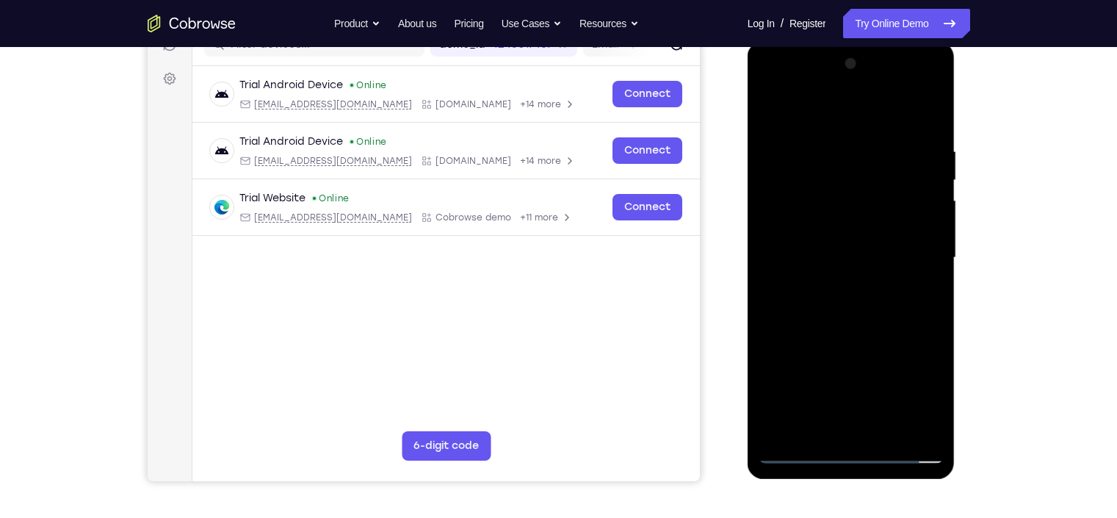
click at [858, 222] on div at bounding box center [850, 257] width 185 height 411
click at [869, 228] on div at bounding box center [850, 257] width 185 height 411
click at [889, 220] on div at bounding box center [850, 257] width 185 height 411
click at [882, 228] on div at bounding box center [850, 257] width 185 height 411
click at [872, 212] on div at bounding box center [850, 257] width 185 height 411
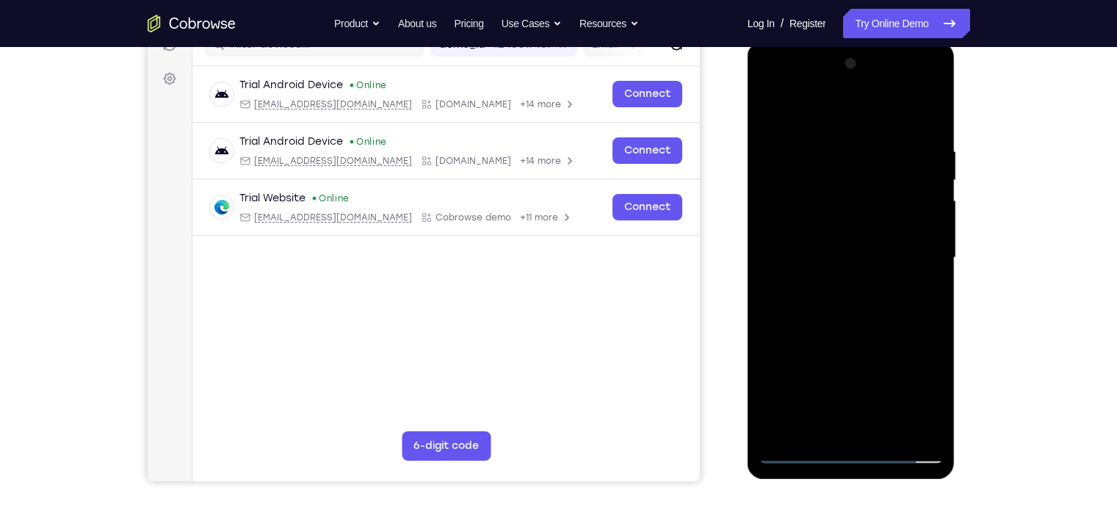
click at [890, 222] on div at bounding box center [850, 257] width 185 height 411
click at [879, 212] on div at bounding box center [850, 257] width 185 height 411
click at [873, 213] on div at bounding box center [850, 257] width 185 height 411
click at [904, 214] on div at bounding box center [850, 257] width 185 height 411
click at [872, 213] on div at bounding box center [850, 257] width 185 height 411
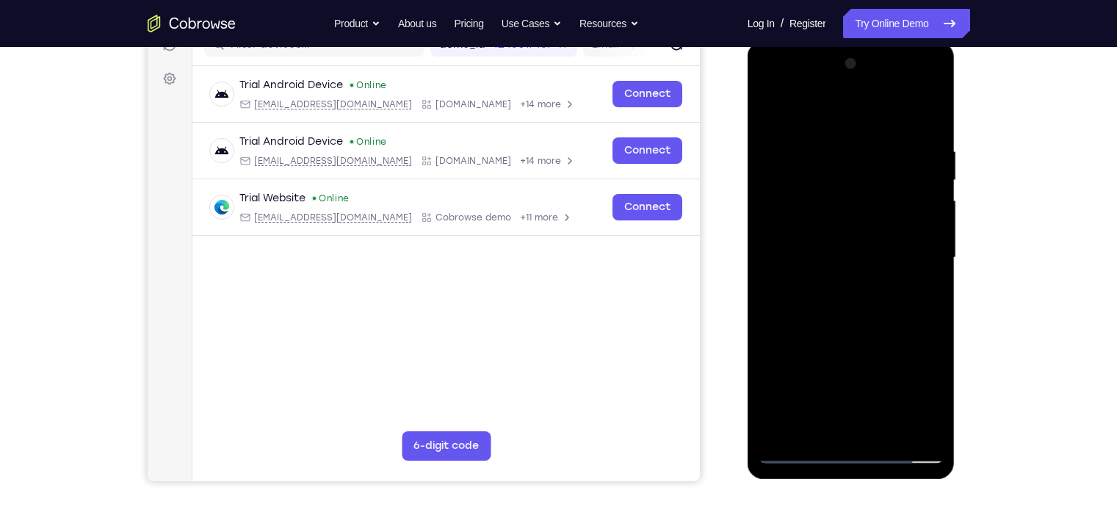
click at [819, 150] on div at bounding box center [850, 257] width 185 height 411
click at [850, 88] on div at bounding box center [850, 257] width 185 height 411
click at [855, 320] on div at bounding box center [850, 257] width 185 height 411
click at [908, 114] on div at bounding box center [850, 257] width 185 height 411
drag, startPoint x: 813, startPoint y: 358, endPoint x: 905, endPoint y: 117, distance: 258.7
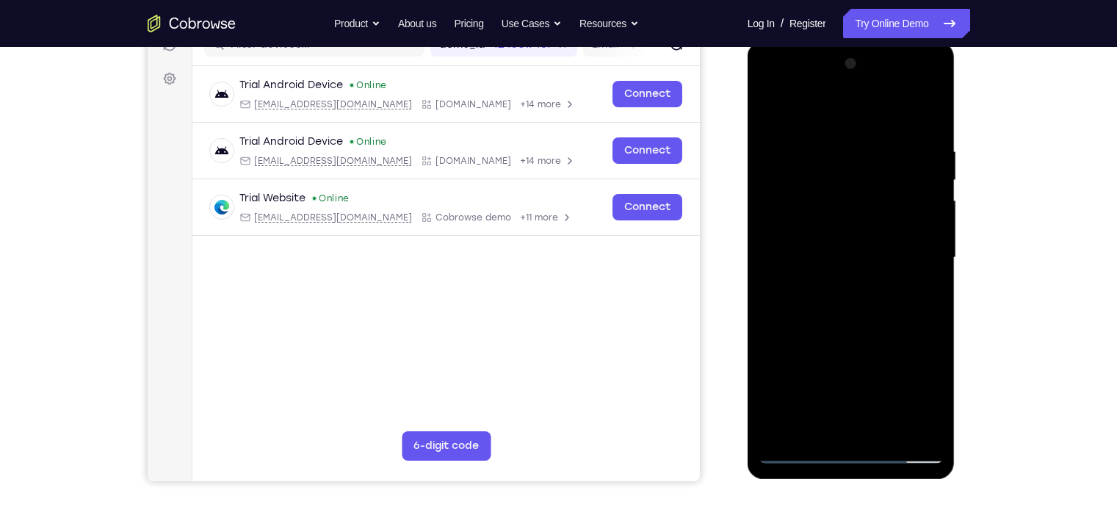
click at [905, 117] on div at bounding box center [850, 257] width 185 height 411
drag, startPoint x: 836, startPoint y: 356, endPoint x: 905, endPoint y: 113, distance: 252.8
click at [905, 113] on div at bounding box center [850, 257] width 185 height 411
drag, startPoint x: 853, startPoint y: 319, endPoint x: 918, endPoint y: 137, distance: 193.2
click at [918, 137] on div at bounding box center [850, 257] width 185 height 411
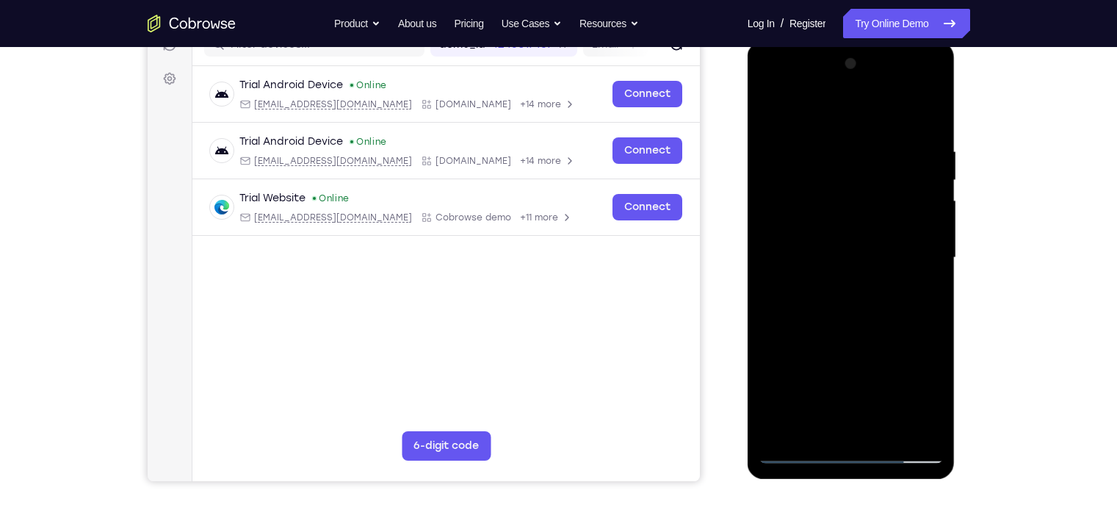
click at [863, 415] on div at bounding box center [850, 257] width 185 height 411
drag, startPoint x: 877, startPoint y: 356, endPoint x: 921, endPoint y: 192, distance: 169.6
click at [921, 192] on div at bounding box center [850, 257] width 185 height 411
drag, startPoint x: 839, startPoint y: 362, endPoint x: 888, endPoint y: 214, distance: 156.0
click at [888, 214] on div at bounding box center [850, 257] width 185 height 411
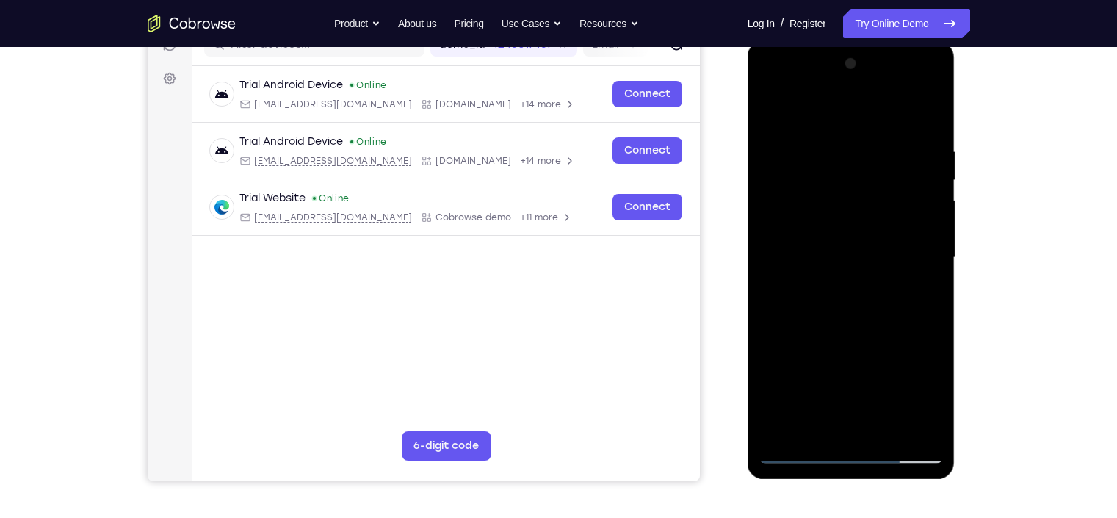
click at [836, 261] on div at bounding box center [850, 257] width 185 height 411
click at [800, 452] on div at bounding box center [850, 257] width 185 height 411
click at [833, 341] on div at bounding box center [850, 257] width 185 height 411
drag, startPoint x: 843, startPoint y: 352, endPoint x: 910, endPoint y: 184, distance: 181.2
click at [910, 184] on div at bounding box center [850, 257] width 185 height 411
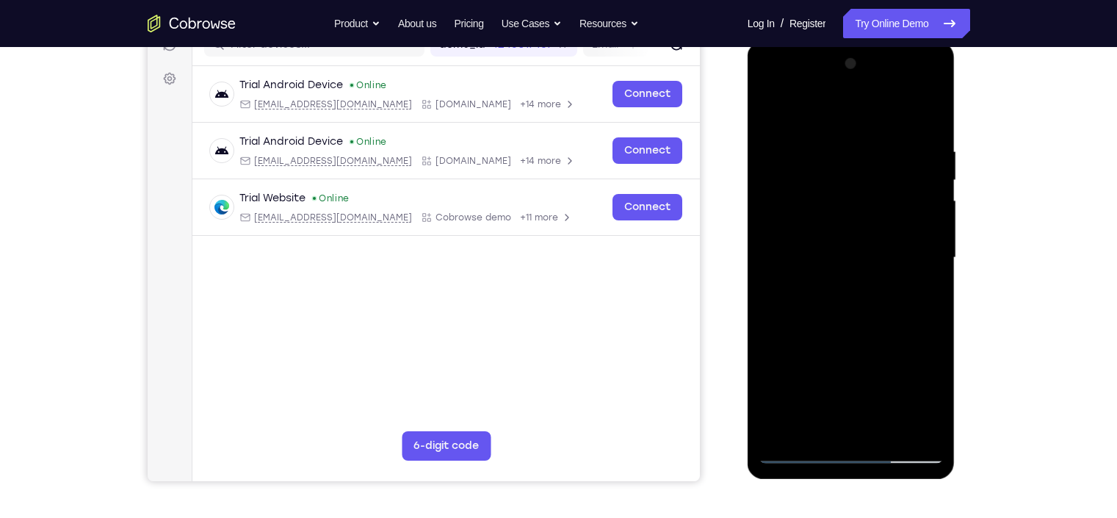
click at [894, 197] on div at bounding box center [850, 257] width 185 height 411
click at [843, 198] on div at bounding box center [850, 257] width 185 height 411
click at [847, 209] on div at bounding box center [850, 257] width 185 height 411
click at [880, 202] on div at bounding box center [850, 257] width 185 height 411
drag, startPoint x: 927, startPoint y: 314, endPoint x: 910, endPoint y: 154, distance: 160.3
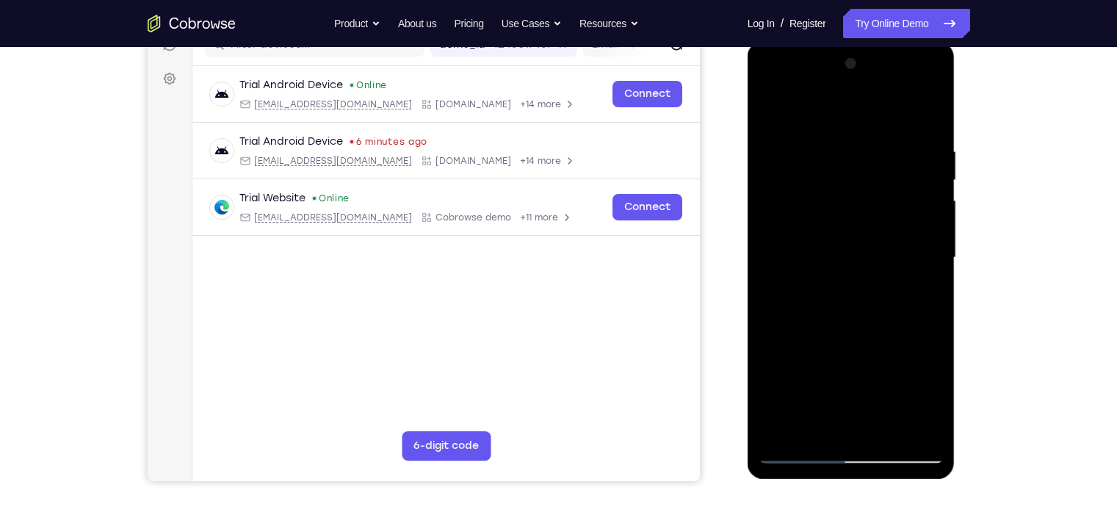
click at [910, 154] on div at bounding box center [850, 257] width 185 height 411
drag, startPoint x: 870, startPoint y: 326, endPoint x: 927, endPoint y: 148, distance: 187.4
click at [927, 148] on div at bounding box center [850, 257] width 185 height 411
drag, startPoint x: 854, startPoint y: 338, endPoint x: 896, endPoint y: 240, distance: 106.2
click at [896, 240] on div at bounding box center [850, 257] width 185 height 411
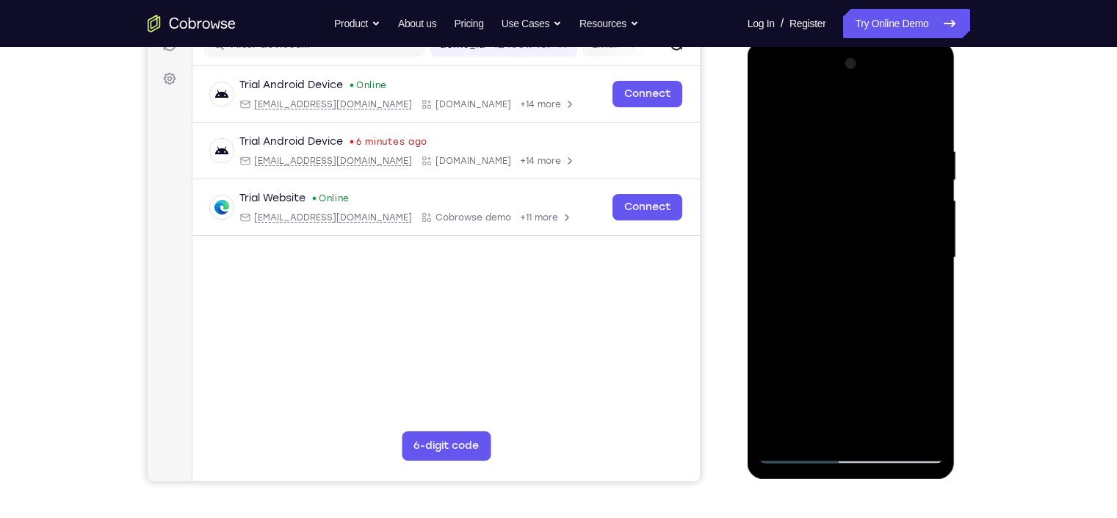
drag, startPoint x: 839, startPoint y: 387, endPoint x: 929, endPoint y: 225, distance: 185.3
click at [929, 225] on div at bounding box center [850, 257] width 185 height 411
drag, startPoint x: 838, startPoint y: 359, endPoint x: 900, endPoint y: 227, distance: 145.8
click at [900, 227] on div at bounding box center [850, 257] width 185 height 411
drag, startPoint x: 850, startPoint y: 370, endPoint x: 941, endPoint y: 155, distance: 233.6
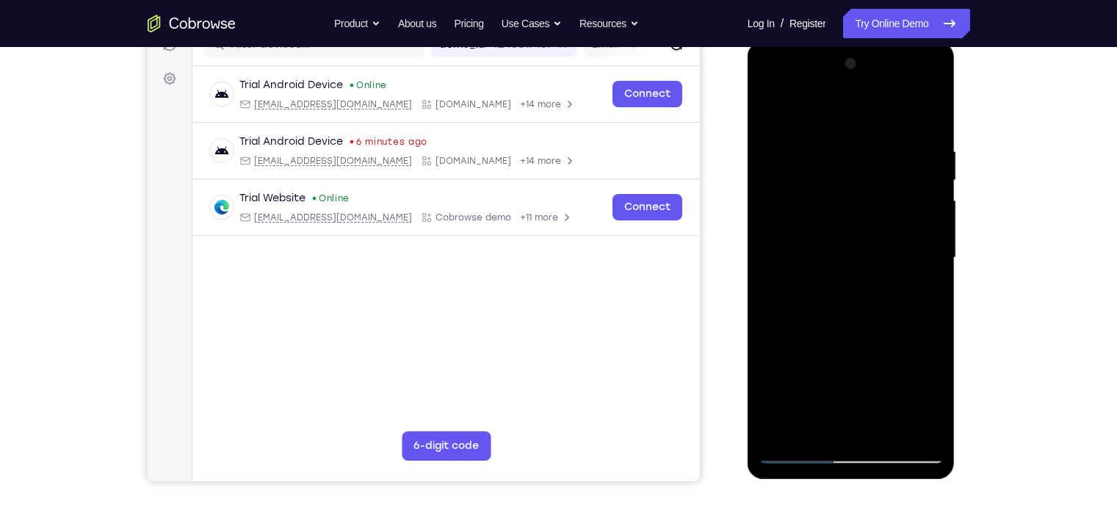
click at [941, 155] on div at bounding box center [850, 257] width 185 height 411
drag, startPoint x: 863, startPoint y: 276, endPoint x: 913, endPoint y: 156, distance: 129.7
click at [913, 156] on div at bounding box center [850, 257] width 185 height 411
drag, startPoint x: 855, startPoint y: 318, endPoint x: 919, endPoint y: 200, distance: 133.7
click at [919, 200] on div at bounding box center [850, 257] width 185 height 411
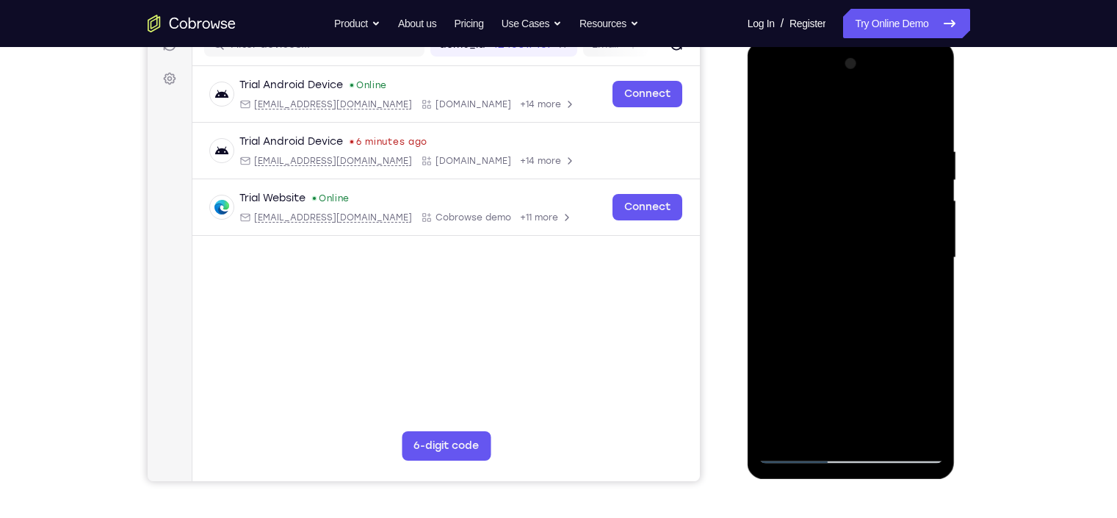
drag, startPoint x: 840, startPoint y: 349, endPoint x: 892, endPoint y: 222, distance: 137.3
click at [892, 222] on div at bounding box center [850, 257] width 185 height 411
drag, startPoint x: 850, startPoint y: 372, endPoint x: 910, endPoint y: 231, distance: 153.3
click at [910, 231] on div at bounding box center [850, 257] width 185 height 411
drag, startPoint x: 845, startPoint y: 366, endPoint x: 899, endPoint y: 249, distance: 129.4
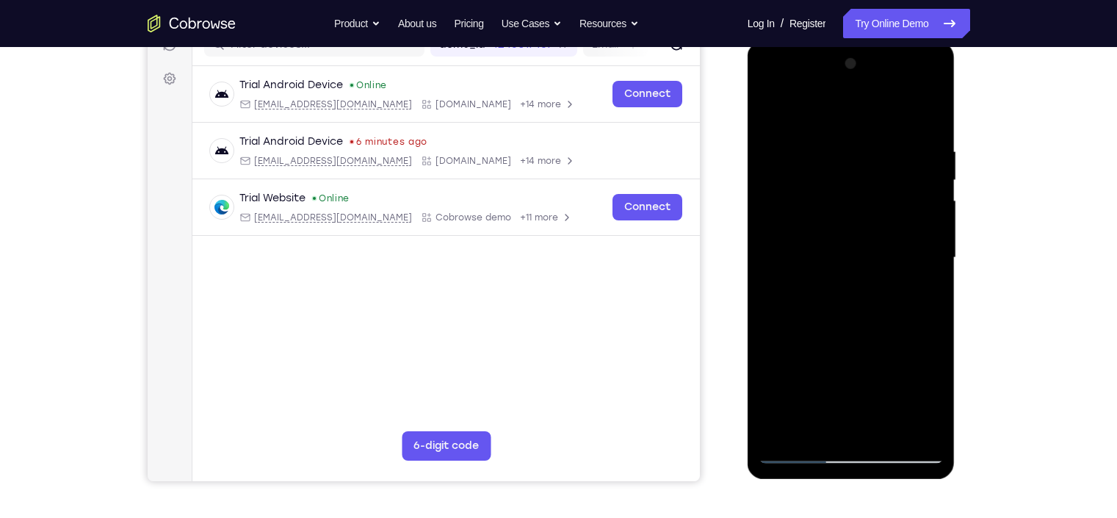
click at [899, 249] on div at bounding box center [850, 257] width 185 height 411
drag, startPoint x: 845, startPoint y: 360, endPoint x: 909, endPoint y: 228, distance: 146.8
click at [909, 228] on div at bounding box center [850, 257] width 185 height 411
drag, startPoint x: 839, startPoint y: 385, endPoint x: 895, endPoint y: 236, distance: 158.5
click at [895, 236] on div at bounding box center [850, 257] width 185 height 411
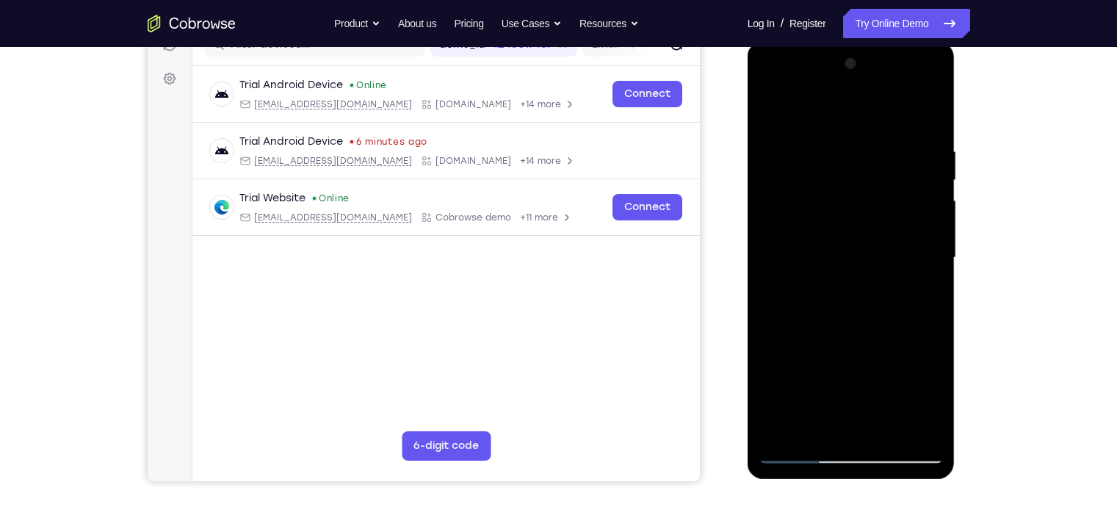
click at [797, 446] on div at bounding box center [850, 257] width 185 height 411
click at [797, 454] on div at bounding box center [850, 257] width 185 height 411
click at [800, 444] on div at bounding box center [850, 257] width 185 height 411
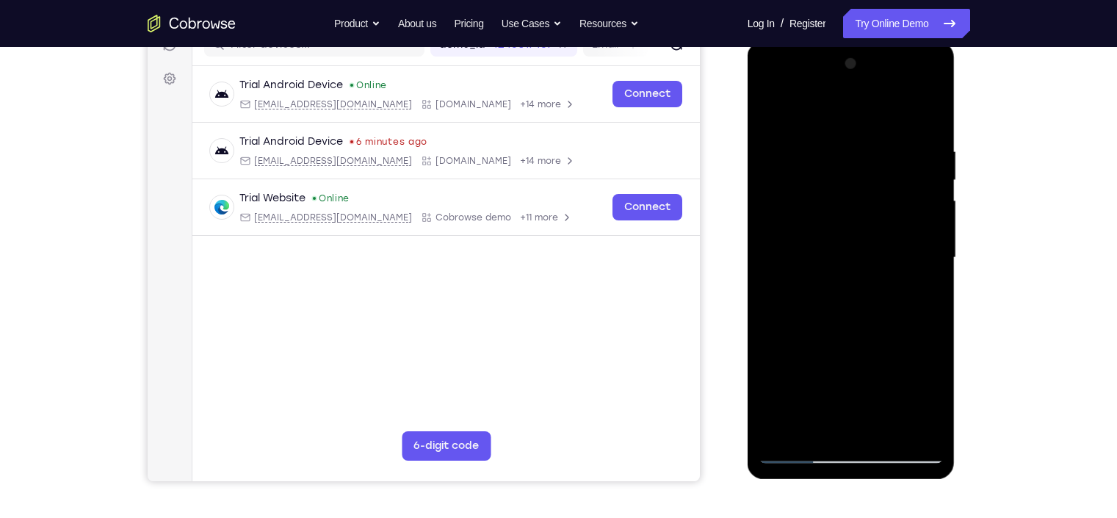
click at [800, 452] on div at bounding box center [850, 257] width 185 height 411
drag, startPoint x: 824, startPoint y: 382, endPoint x: 902, endPoint y: 228, distance: 173.0
click at [902, 228] on div at bounding box center [850, 257] width 185 height 411
drag, startPoint x: 841, startPoint y: 375, endPoint x: 923, endPoint y: 181, distance: 211.2
click at [923, 181] on div at bounding box center [850, 257] width 185 height 411
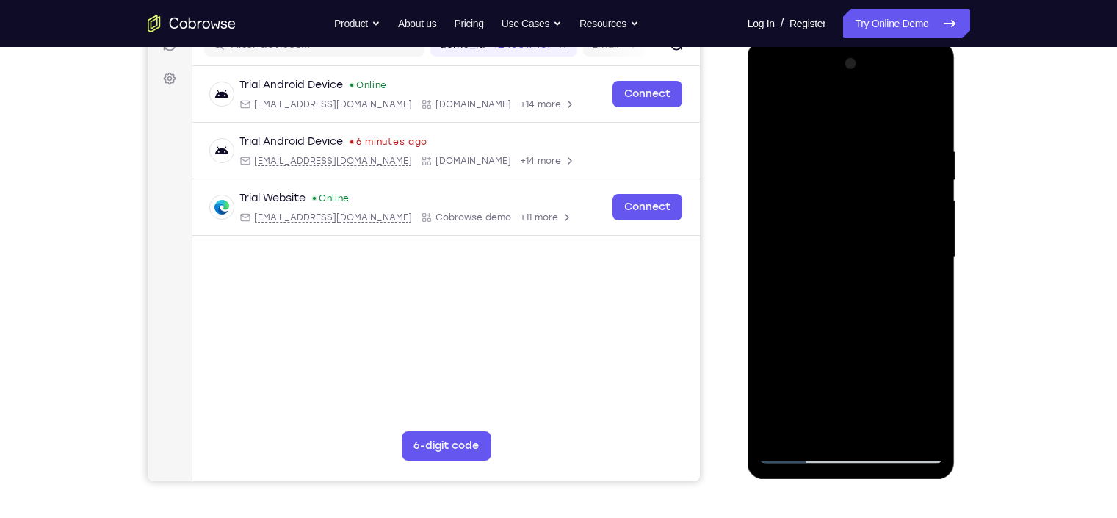
drag, startPoint x: 874, startPoint y: 305, endPoint x: 904, endPoint y: 239, distance: 72.3
click at [904, 239] on div at bounding box center [850, 257] width 185 height 411
drag, startPoint x: 904, startPoint y: 239, endPoint x: 858, endPoint y: 405, distance: 172.3
click at [858, 405] on div at bounding box center [850, 257] width 185 height 411
drag, startPoint x: 872, startPoint y: 250, endPoint x: 804, endPoint y: 459, distance: 220.1
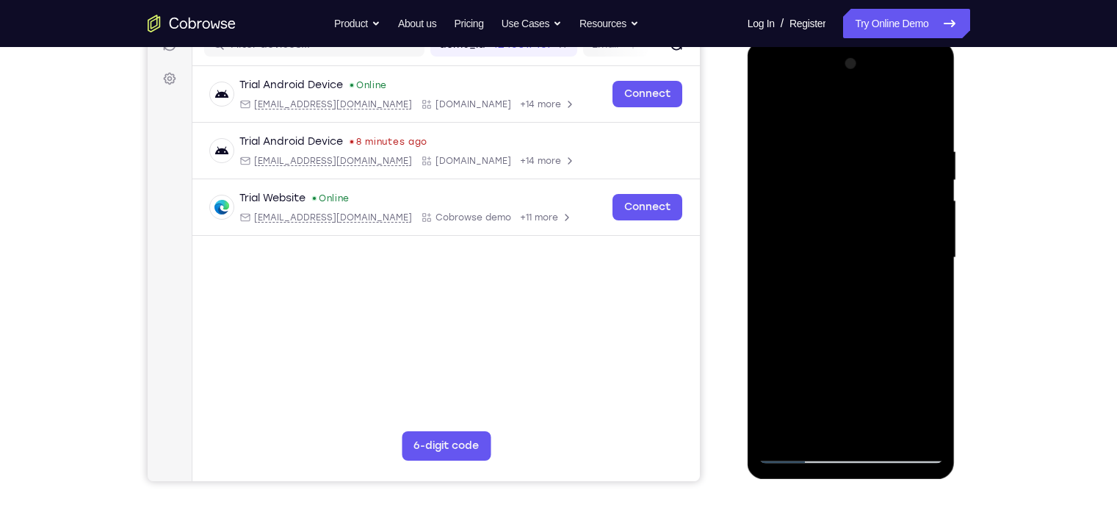
click at [804, 459] on div at bounding box center [850, 257] width 185 height 411
click at [873, 214] on div at bounding box center [850, 257] width 185 height 411
click at [850, 200] on div at bounding box center [850, 257] width 185 height 411
click at [924, 242] on div at bounding box center [850, 257] width 185 height 411
click at [932, 444] on div at bounding box center [850, 257] width 185 height 411
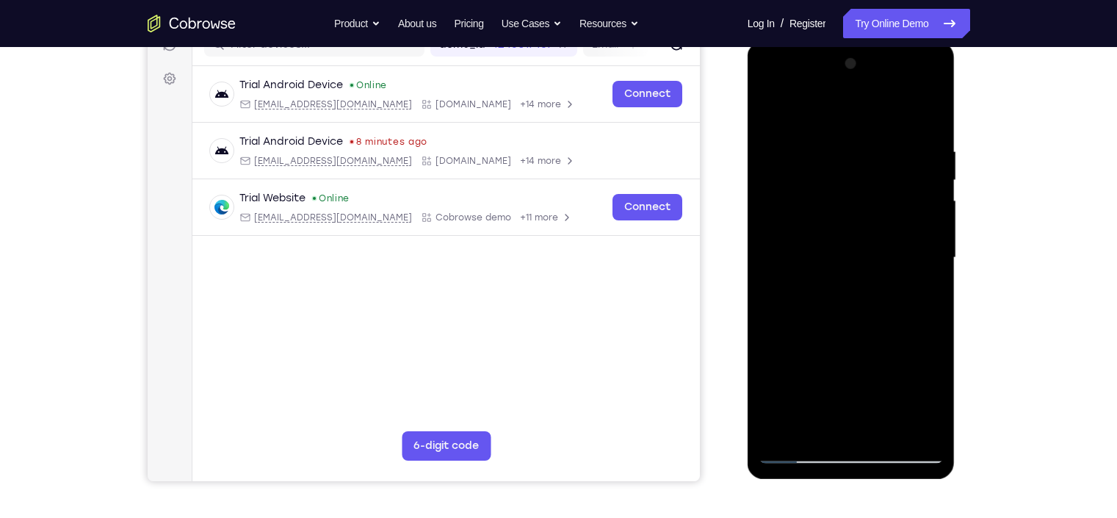
click at [775, 443] on div at bounding box center [850, 257] width 185 height 411
click at [790, 443] on div at bounding box center [850, 257] width 185 height 411
click at [804, 443] on div at bounding box center [850, 257] width 185 height 411
click at [814, 443] on div at bounding box center [850, 257] width 185 height 411
click at [827, 443] on div at bounding box center [850, 257] width 185 height 411
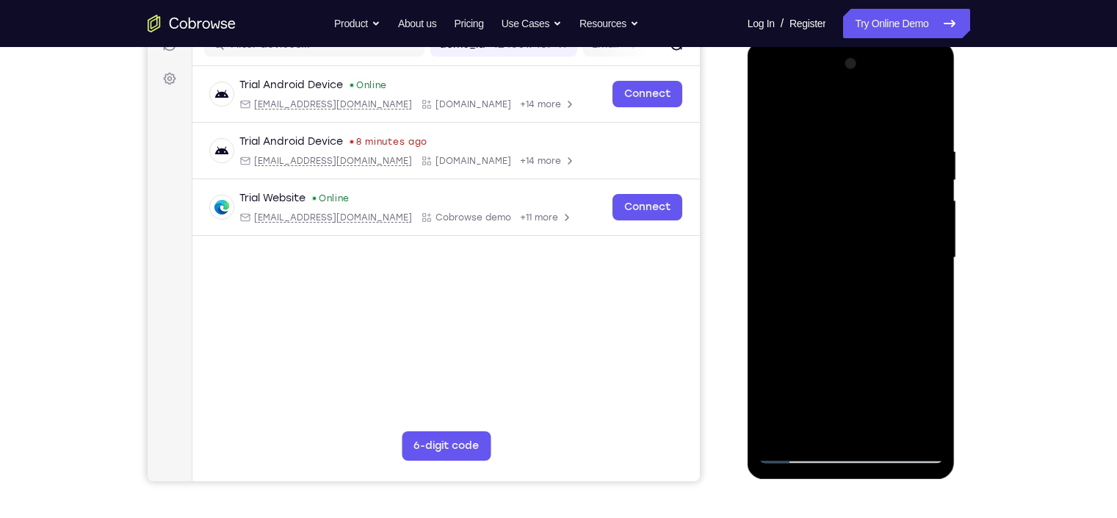
click at [841, 443] on div at bounding box center [850, 257] width 185 height 411
click at [859, 441] on div at bounding box center [850, 257] width 185 height 411
click at [878, 441] on div at bounding box center [850, 257] width 185 height 411
click at [891, 436] on div at bounding box center [850, 257] width 185 height 411
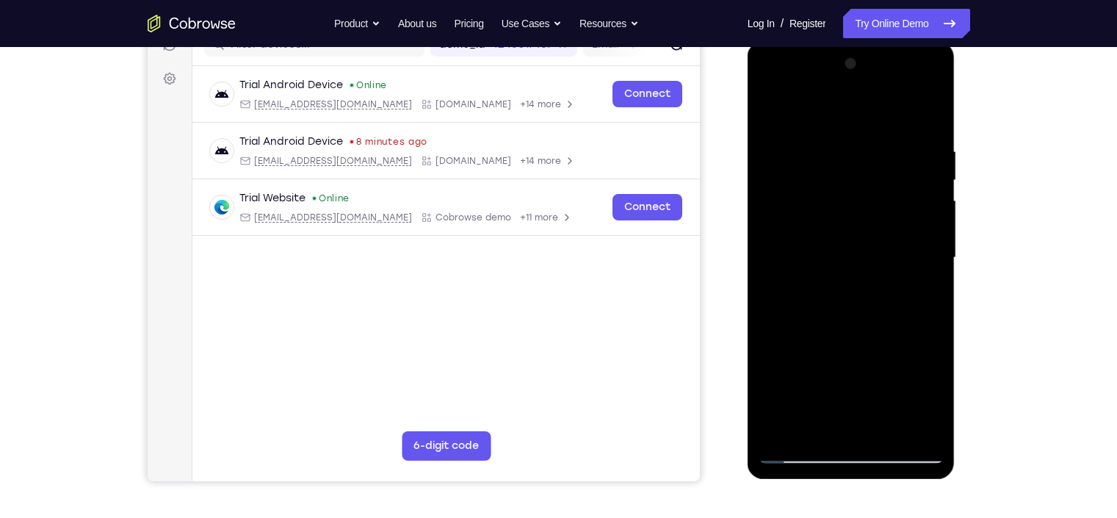
click at [885, 443] on div at bounding box center [850, 257] width 185 height 411
click at [891, 443] on div at bounding box center [850, 257] width 185 height 411
click at [907, 407] on div at bounding box center [850, 257] width 185 height 411
click at [894, 311] on div at bounding box center [850, 257] width 185 height 411
click at [908, 446] on div at bounding box center [850, 257] width 185 height 411
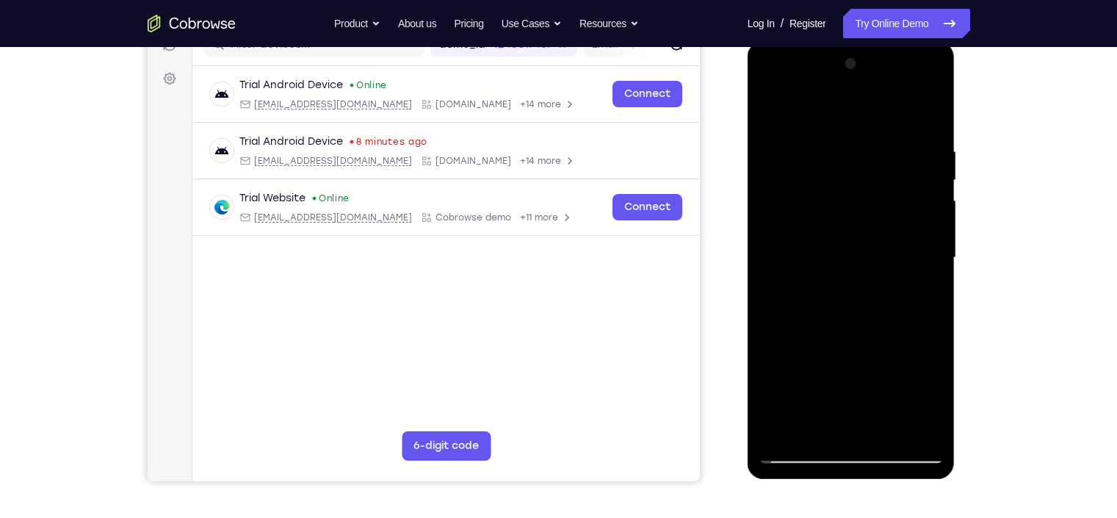
click at [912, 446] on div at bounding box center [850, 257] width 185 height 411
click at [833, 441] on div at bounding box center [850, 257] width 185 height 411
click at [849, 338] on div at bounding box center [850, 257] width 185 height 411
click at [804, 443] on div at bounding box center [850, 257] width 185 height 411
click at [884, 333] on div at bounding box center [850, 257] width 185 height 411
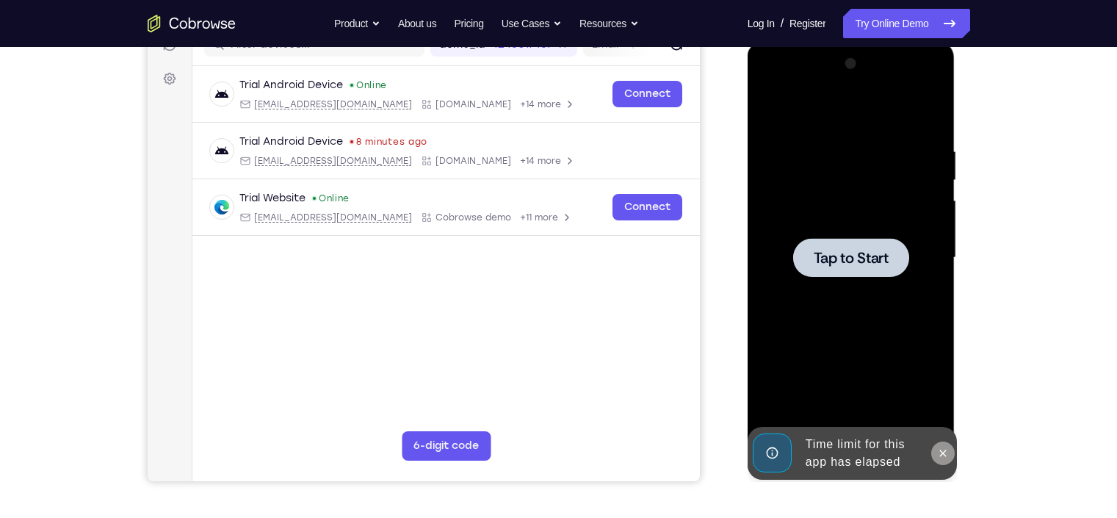
click at [945, 441] on button at bounding box center [942, 452] width 23 height 23
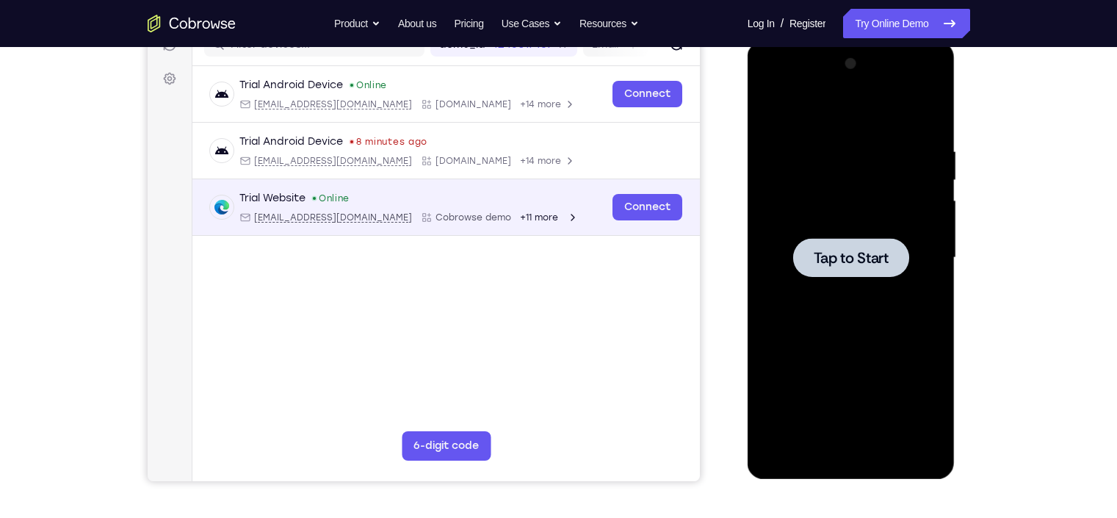
scroll to position [35, 0]
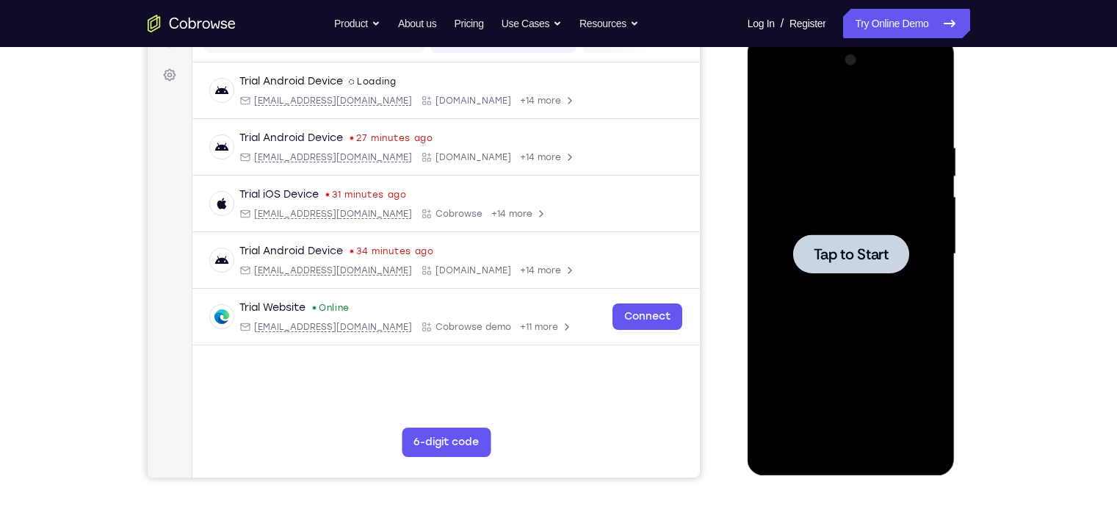
scroll to position [206, 0]
click at [833, 314] on div at bounding box center [850, 253] width 185 height 411
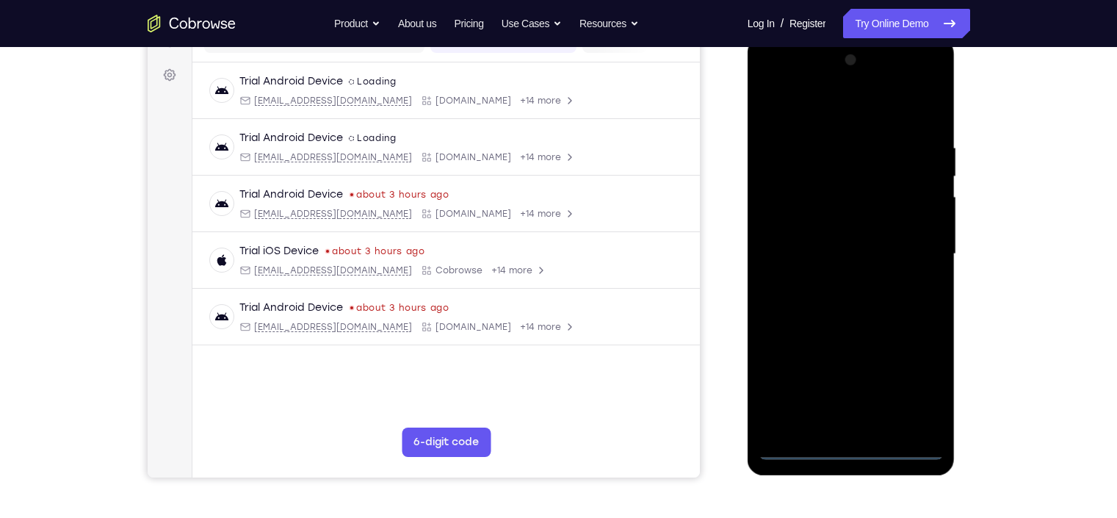
click at [847, 448] on div at bounding box center [850, 253] width 185 height 411
click at [925, 395] on div at bounding box center [850, 253] width 185 height 411
click at [847, 119] on div at bounding box center [850, 253] width 185 height 411
click at [854, 173] on div at bounding box center [850, 253] width 185 height 411
click at [818, 86] on div at bounding box center [850, 253] width 185 height 411
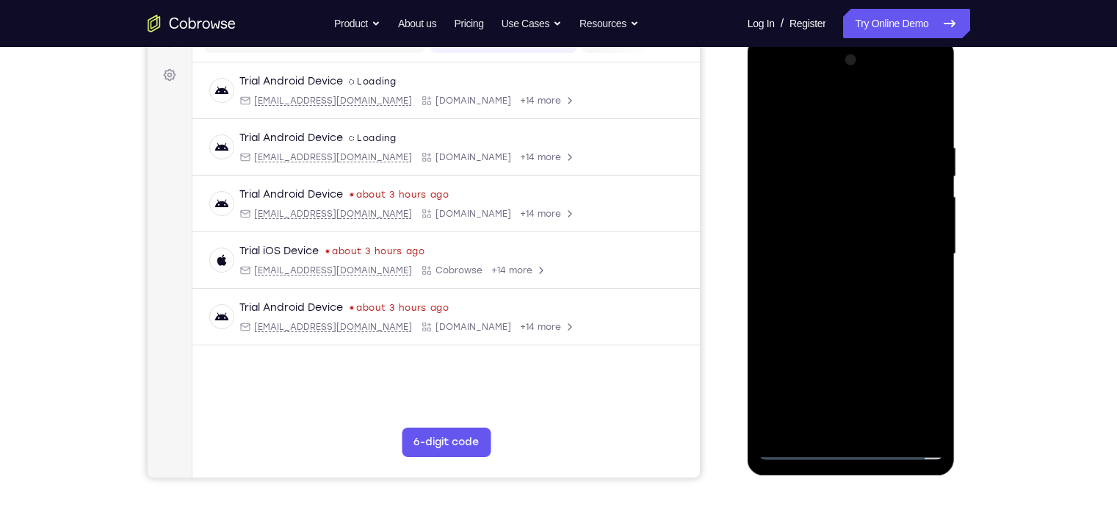
drag, startPoint x: 863, startPoint y: 330, endPoint x: 880, endPoint y: 12, distance: 319.1
click at [880, 37] on html "Online web based iOS Simulators and Android Emulators. Run iPhone, iPad, Mobile…" at bounding box center [851, 257] width 209 height 441
drag, startPoint x: 860, startPoint y: 353, endPoint x: 847, endPoint y: 78, distance: 275.7
click at [847, 78] on div at bounding box center [850, 253] width 185 height 411
drag, startPoint x: 886, startPoint y: 223, endPoint x: 968, endPoint y: 508, distance: 296.3
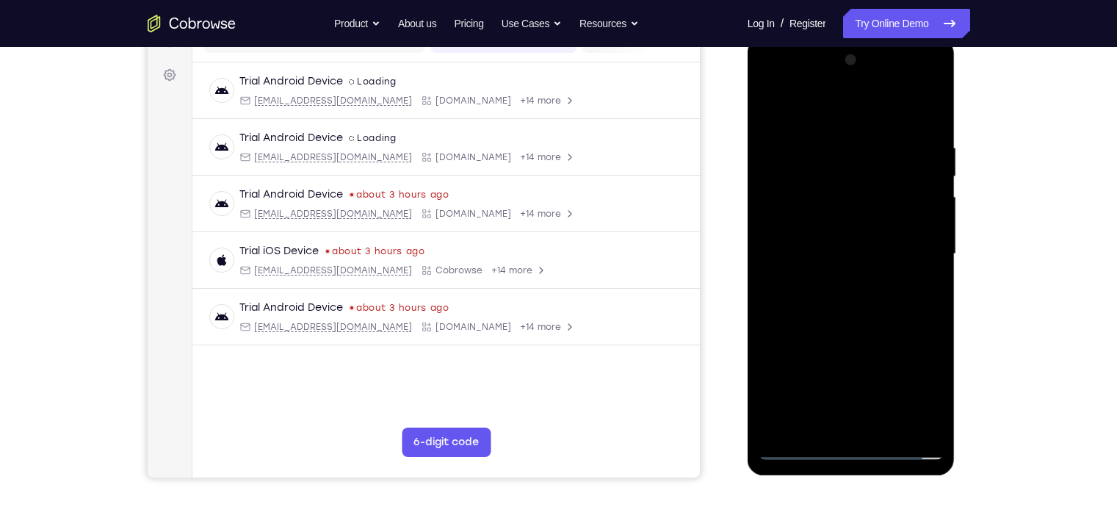
click at [957, 478] on html "Online web based iOS Simulators and Android Emulators. Run iPhone, iPad, Mobile…" at bounding box center [851, 257] width 209 height 441
click at [885, 224] on div at bounding box center [850, 253] width 185 height 411
click at [900, 358] on div at bounding box center [850, 253] width 185 height 411
drag, startPoint x: 896, startPoint y: 390, endPoint x: 894, endPoint y: 262, distance: 127.8
click at [894, 262] on div at bounding box center [850, 253] width 185 height 411
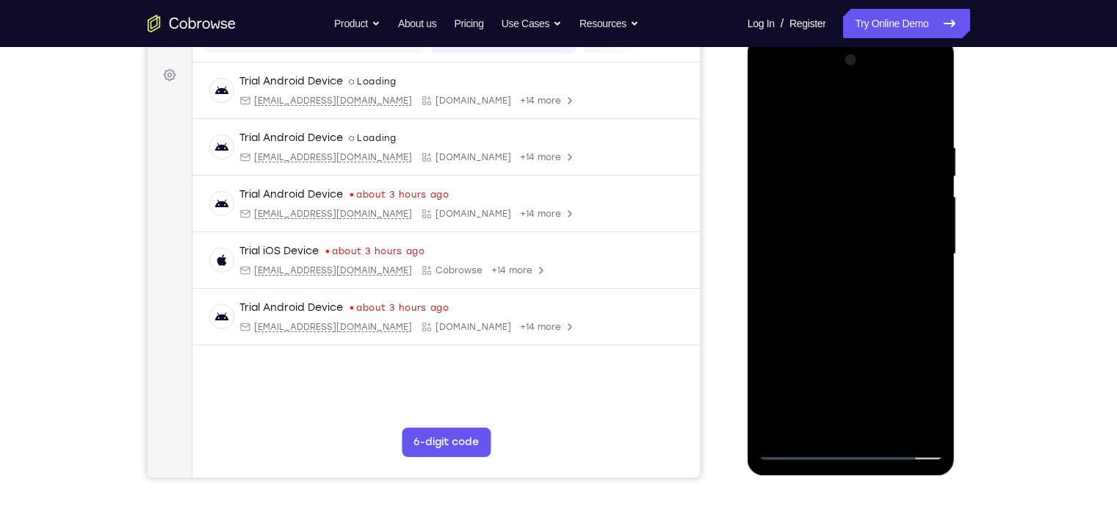
drag, startPoint x: 891, startPoint y: 347, endPoint x: 883, endPoint y: 235, distance: 112.6
click at [883, 235] on div at bounding box center [850, 253] width 185 height 411
drag, startPoint x: 893, startPoint y: 395, endPoint x: 893, endPoint y: 218, distance: 176.9
click at [893, 218] on div at bounding box center [850, 253] width 185 height 411
drag, startPoint x: 891, startPoint y: 250, endPoint x: 902, endPoint y: 180, distance: 71.3
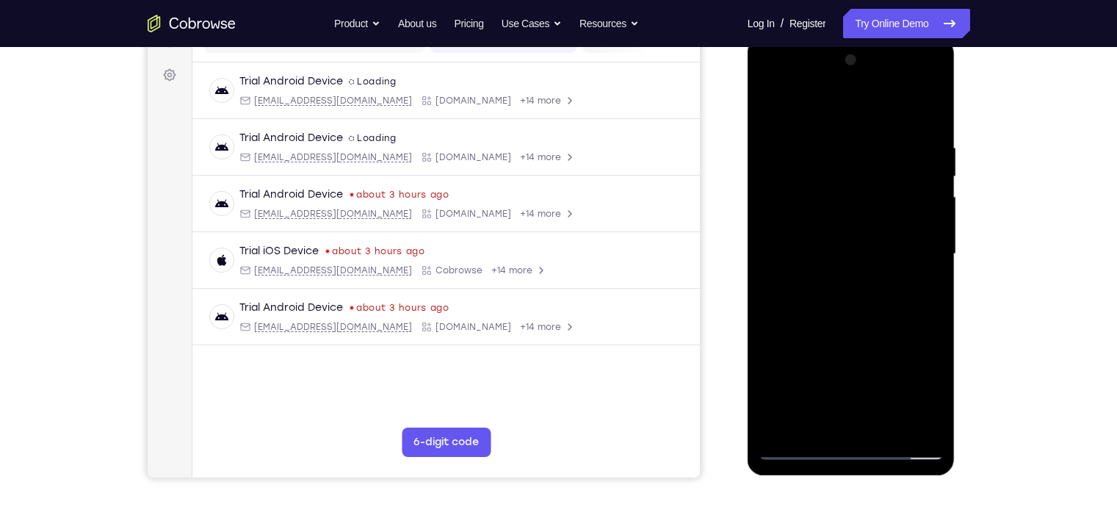
click at [902, 180] on div at bounding box center [850, 253] width 185 height 411
drag, startPoint x: 855, startPoint y: 288, endPoint x: 861, endPoint y: 182, distance: 105.9
click at [861, 182] on div at bounding box center [850, 253] width 185 height 411
click at [800, 448] on div at bounding box center [850, 253] width 185 height 411
drag, startPoint x: 815, startPoint y: 427, endPoint x: 835, endPoint y: 282, distance: 146.0
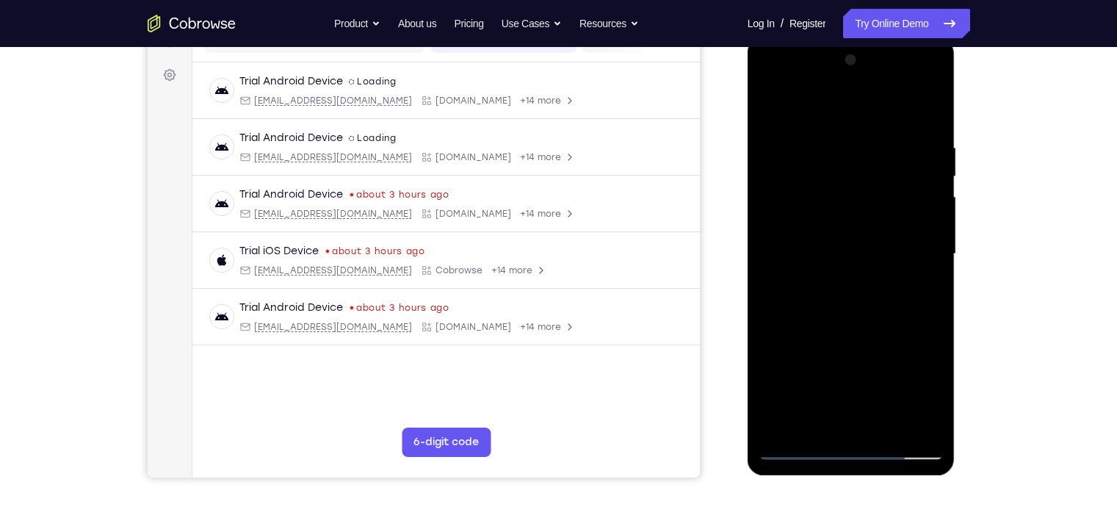
click at [835, 282] on div at bounding box center [850, 253] width 185 height 411
click at [797, 448] on div at bounding box center [850, 253] width 185 height 411
click at [831, 333] on div at bounding box center [850, 253] width 185 height 411
click at [839, 337] on div at bounding box center [850, 253] width 185 height 411
drag, startPoint x: 839, startPoint y: 337, endPoint x: 843, endPoint y: 287, distance: 50.1
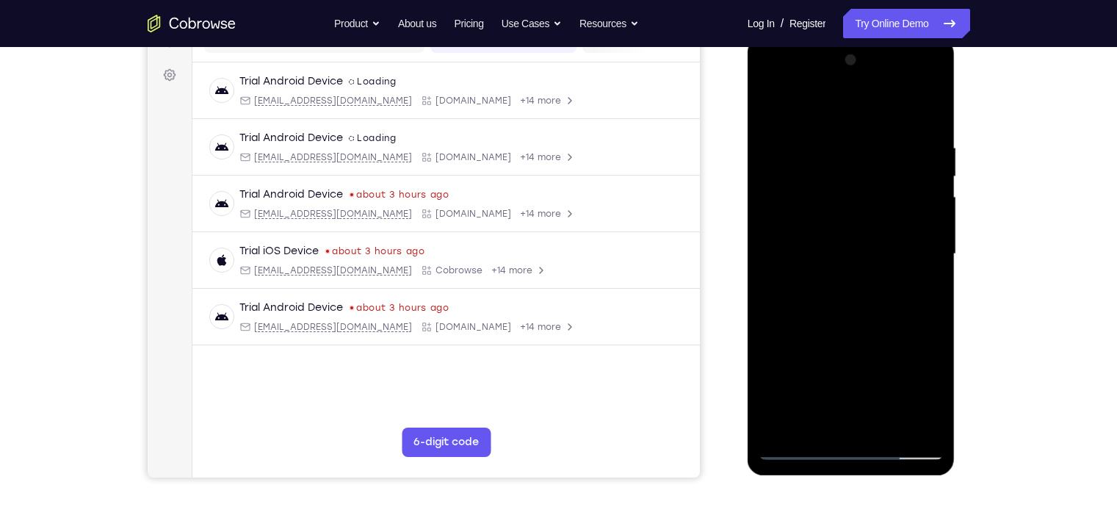
click at [843, 287] on div at bounding box center [850, 253] width 185 height 411
click at [920, 363] on div at bounding box center [850, 253] width 185 height 411
drag, startPoint x: 867, startPoint y: 393, endPoint x: 872, endPoint y: 128, distance: 264.4
click at [872, 128] on div at bounding box center [850, 253] width 185 height 411
drag, startPoint x: 841, startPoint y: 400, endPoint x: 832, endPoint y: 35, distance: 365.0
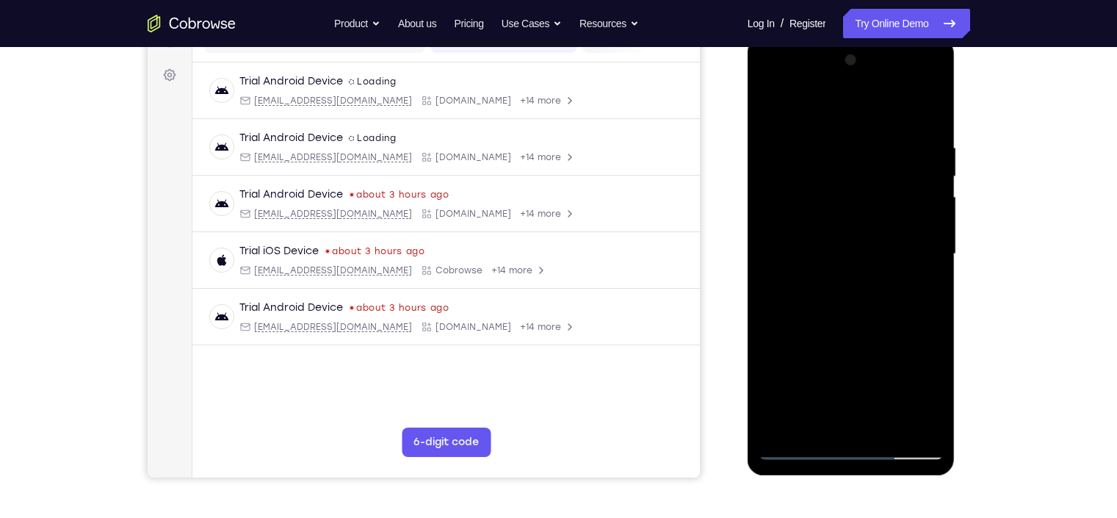
click at [832, 37] on html "Online web based iOS Simulators and Android Emulators. Run iPhone, iPad, Mobile…" at bounding box center [851, 257] width 209 height 441
drag, startPoint x: 844, startPoint y: 343, endPoint x: 875, endPoint y: 170, distance: 176.0
click at [875, 170] on div at bounding box center [850, 253] width 185 height 411
drag, startPoint x: 846, startPoint y: 312, endPoint x: 849, endPoint y: 204, distance: 108.0
click at [849, 204] on div at bounding box center [850, 253] width 185 height 411
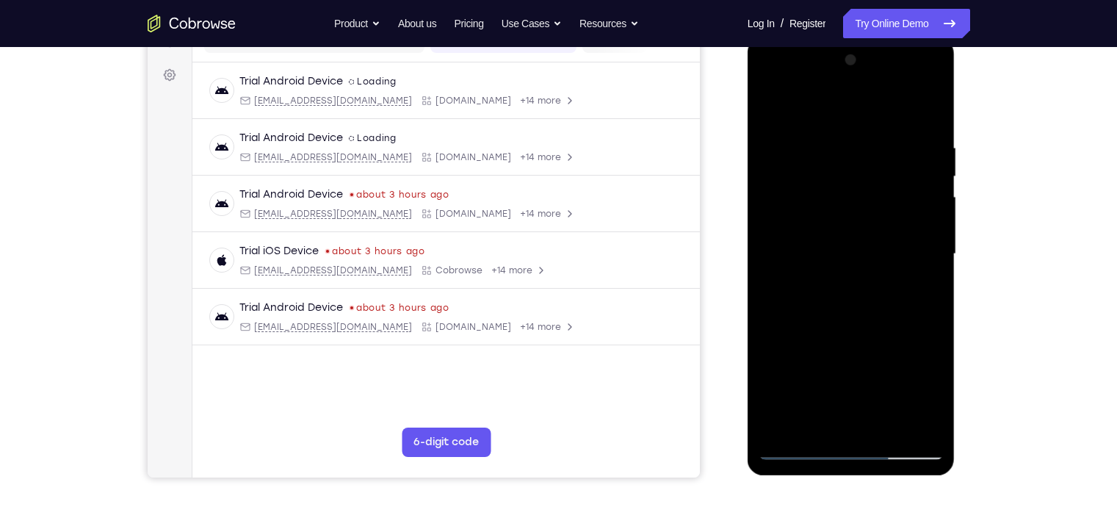
drag, startPoint x: 837, startPoint y: 355, endPoint x: 852, endPoint y: 236, distance: 119.9
click at [852, 236] on div at bounding box center [850, 253] width 185 height 411
drag, startPoint x: 853, startPoint y: 358, endPoint x: 847, endPoint y: 182, distance: 176.3
click at [847, 182] on div at bounding box center [850, 253] width 185 height 411
drag, startPoint x: 849, startPoint y: 291, endPoint x: 850, endPoint y: 228, distance: 63.9
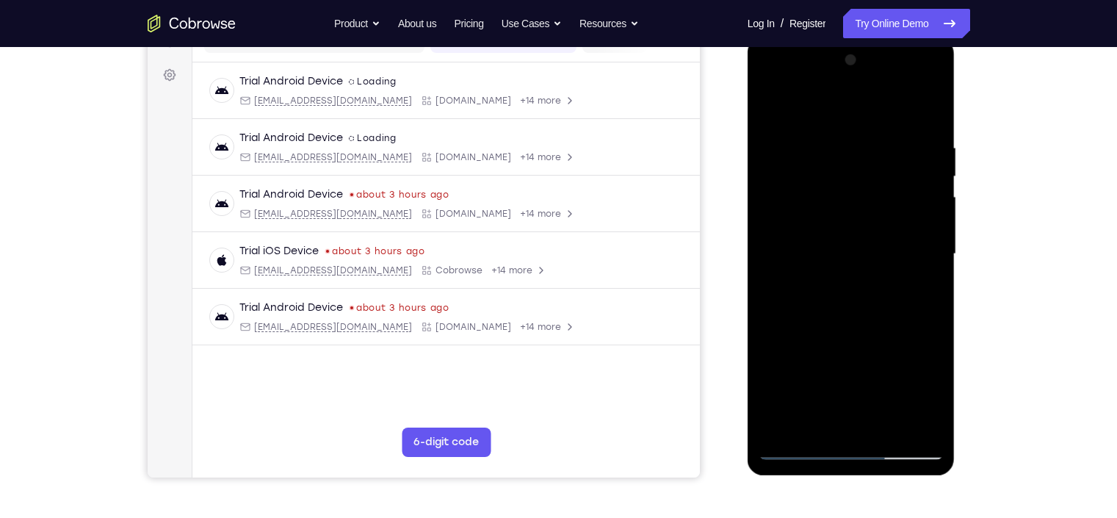
click at [850, 228] on div at bounding box center [850, 253] width 185 height 411
click at [939, 231] on div at bounding box center [850, 253] width 185 height 411
click at [924, 234] on div at bounding box center [850, 253] width 185 height 411
click at [852, 256] on div at bounding box center [850, 253] width 185 height 411
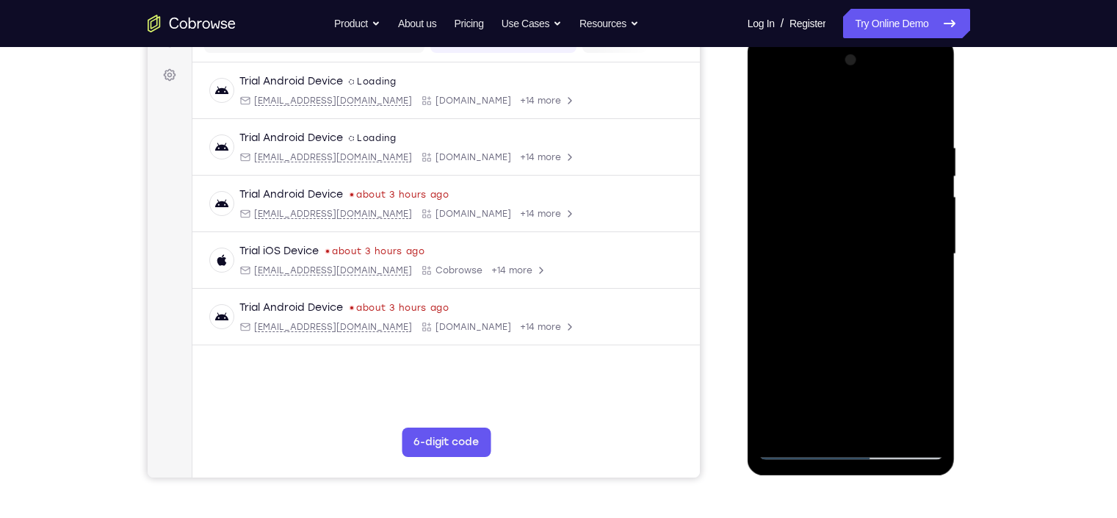
click at [916, 281] on div at bounding box center [850, 253] width 185 height 411
click at [789, 286] on div at bounding box center [850, 253] width 185 height 411
click at [795, 294] on div at bounding box center [850, 253] width 185 height 411
click at [846, 239] on div at bounding box center [850, 253] width 185 height 411
click at [794, 293] on div at bounding box center [850, 253] width 185 height 411
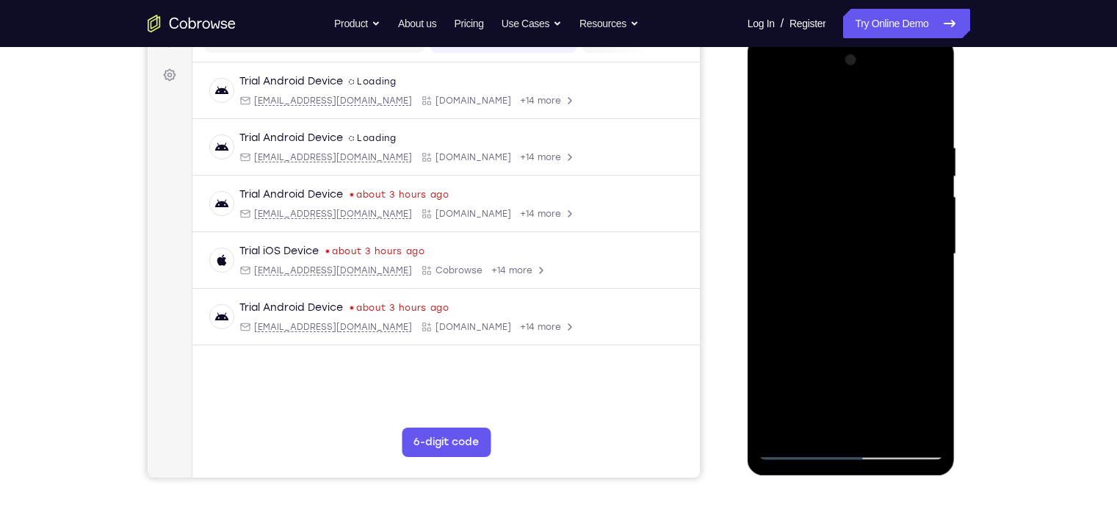
click at [794, 293] on div at bounding box center [850, 253] width 185 height 411
click at [867, 244] on div at bounding box center [850, 253] width 185 height 411
click at [800, 294] on div at bounding box center [850, 253] width 185 height 411
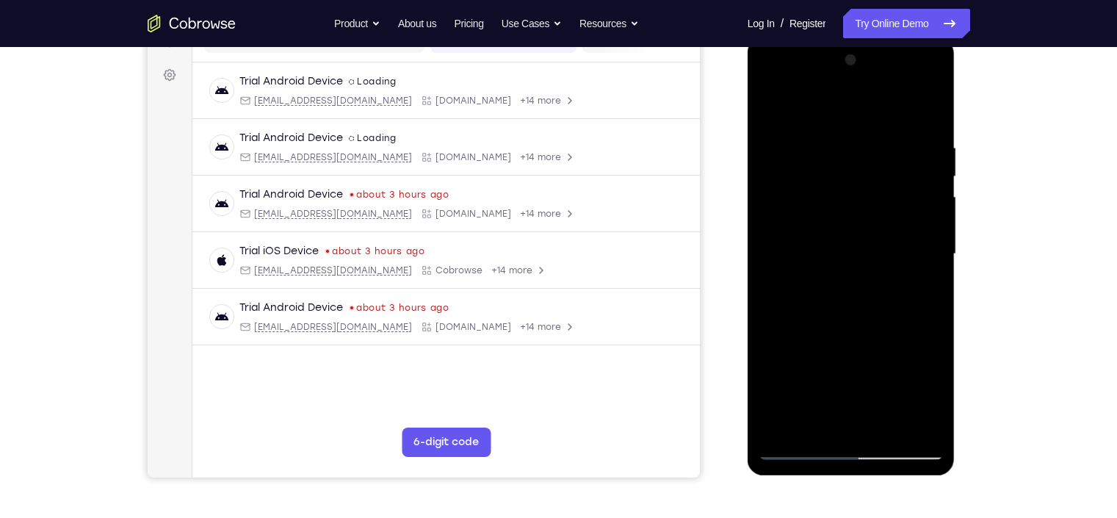
click at [800, 294] on div at bounding box center [850, 253] width 185 height 411
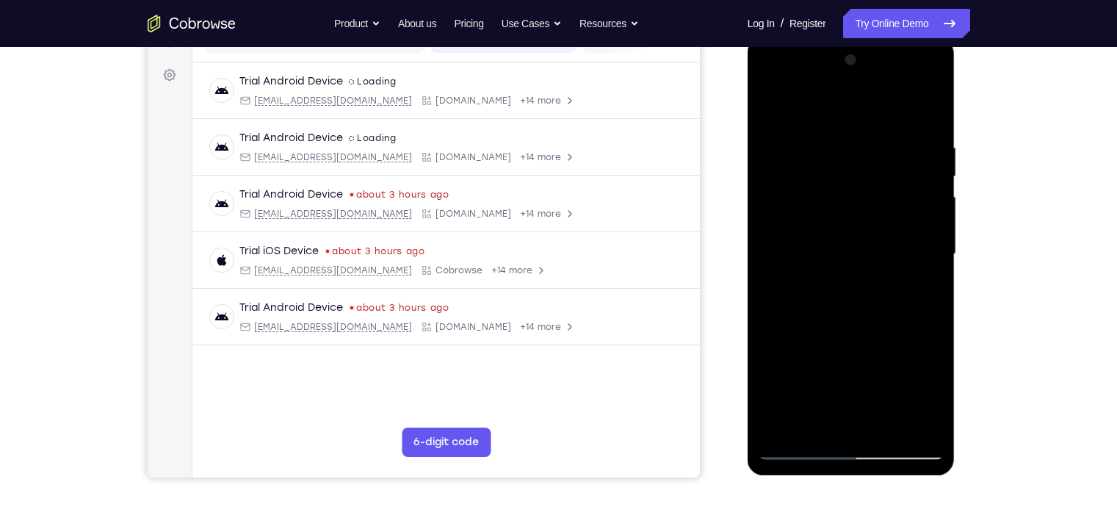
click at [805, 290] on div at bounding box center [850, 253] width 185 height 411
click at [890, 249] on div at bounding box center [850, 253] width 185 height 411
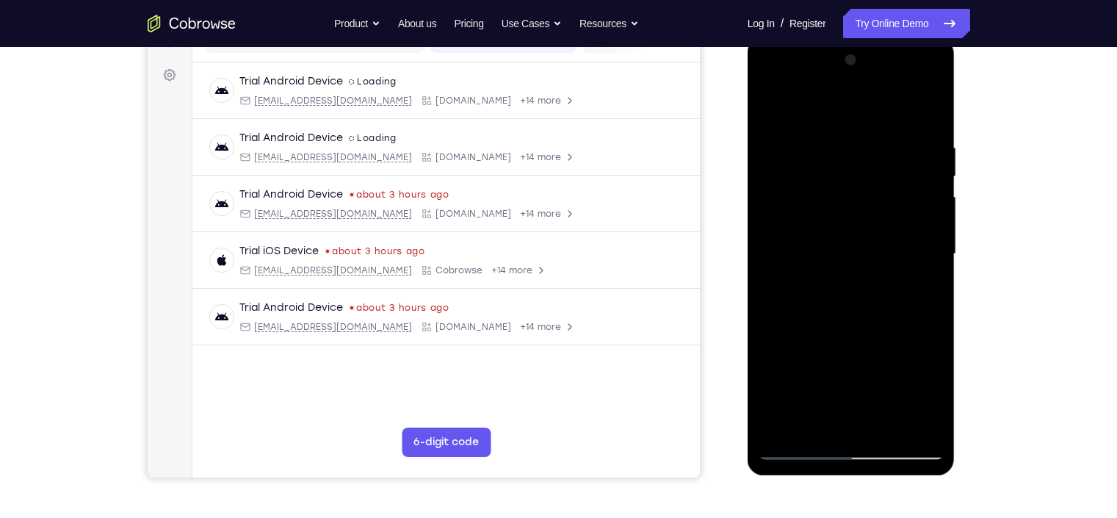
click at [907, 249] on div at bounding box center [850, 253] width 185 height 411
click at [910, 236] on div at bounding box center [850, 253] width 185 height 411
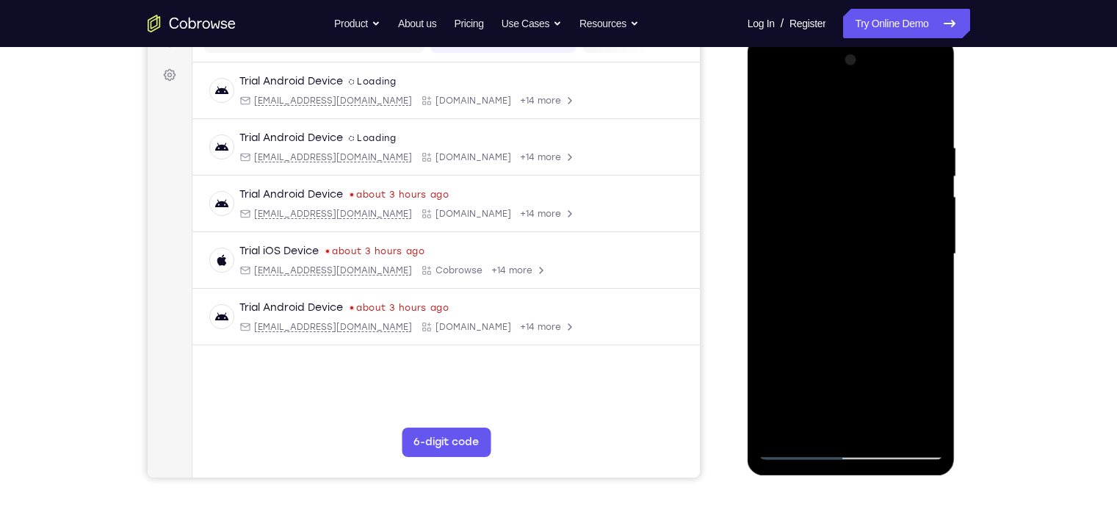
click at [910, 236] on div at bounding box center [850, 253] width 185 height 411
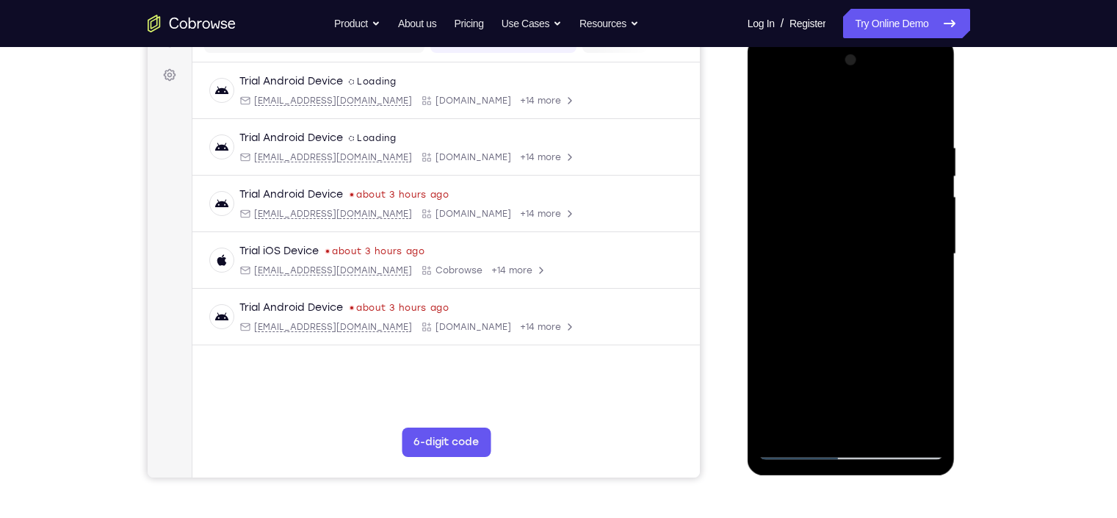
click at [910, 236] on div at bounding box center [850, 253] width 185 height 411
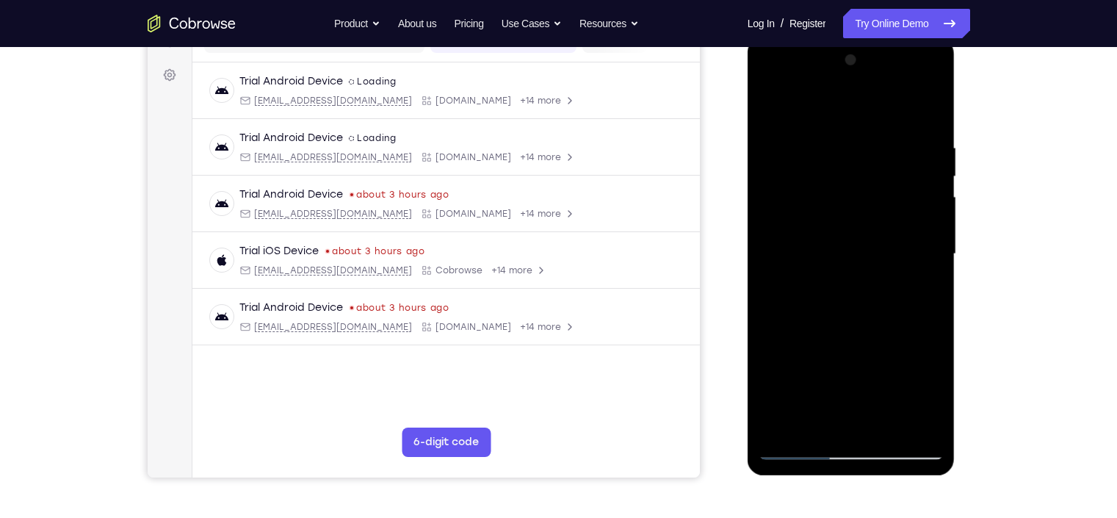
click at [910, 236] on div at bounding box center [850, 253] width 185 height 411
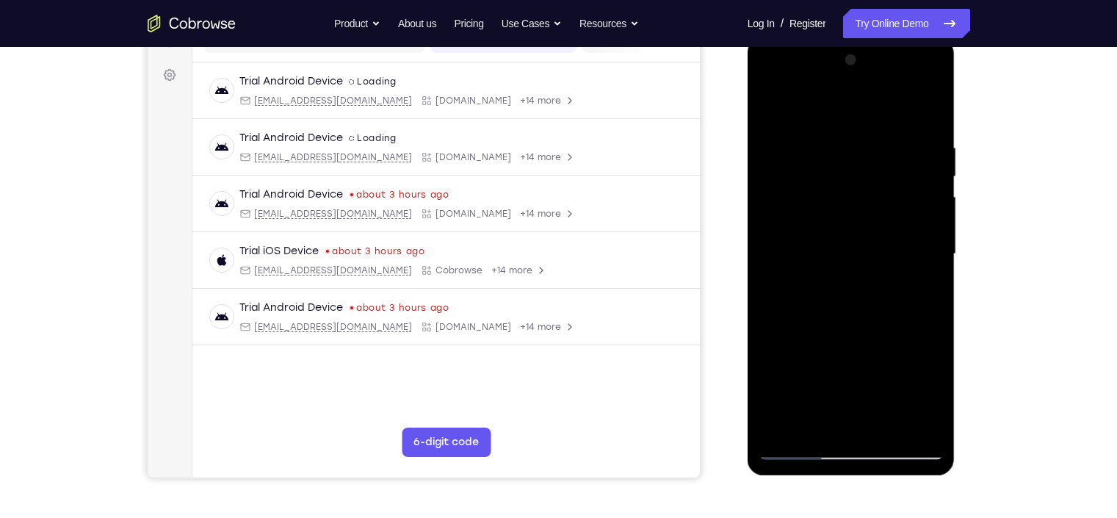
click at [910, 236] on div at bounding box center [850, 253] width 185 height 411
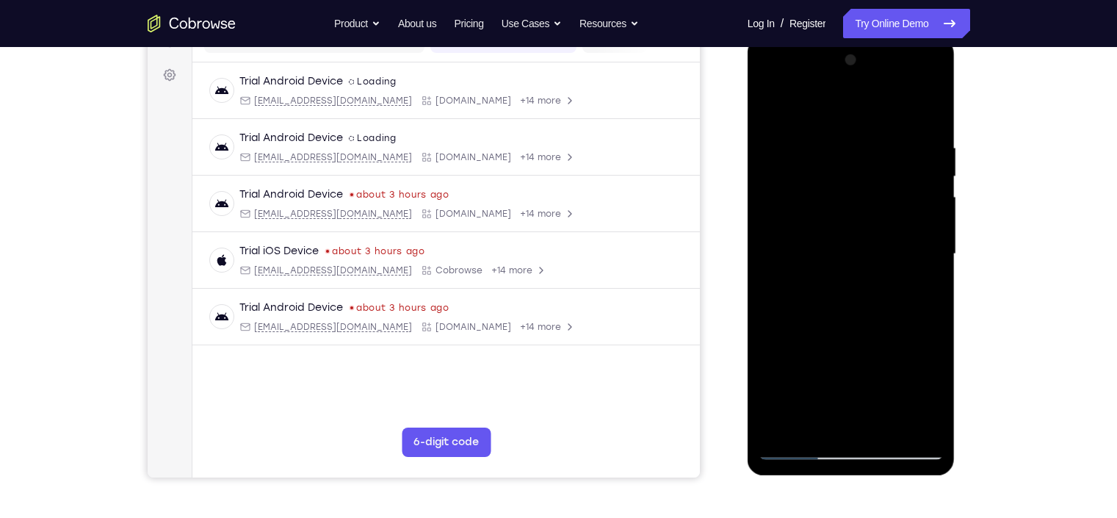
click at [910, 236] on div at bounding box center [850, 253] width 185 height 411
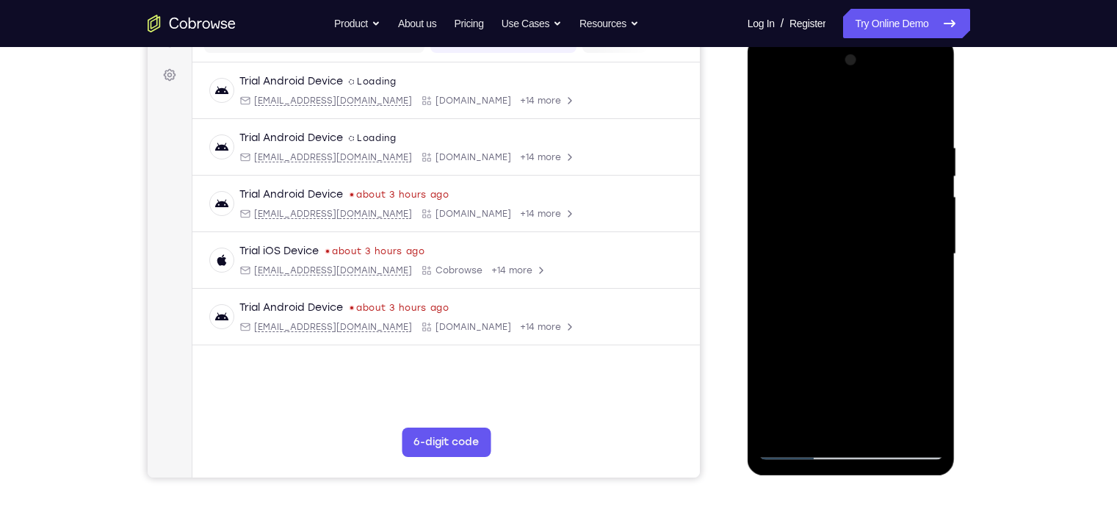
click at [910, 236] on div at bounding box center [850, 253] width 185 height 411
click at [925, 231] on div at bounding box center [850, 253] width 185 height 411
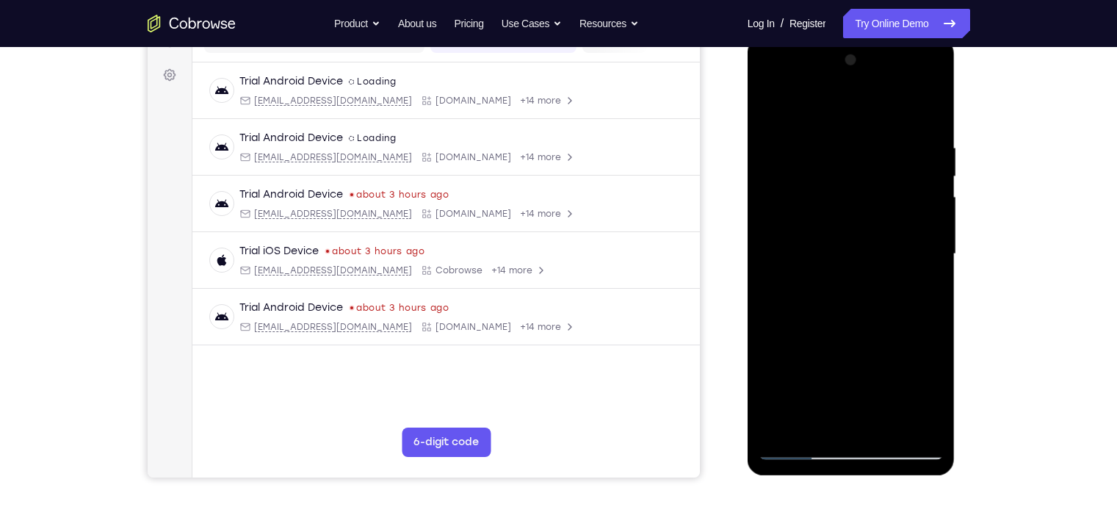
click at [925, 231] on div at bounding box center [850, 253] width 185 height 411
click at [915, 239] on div at bounding box center [850, 253] width 185 height 411
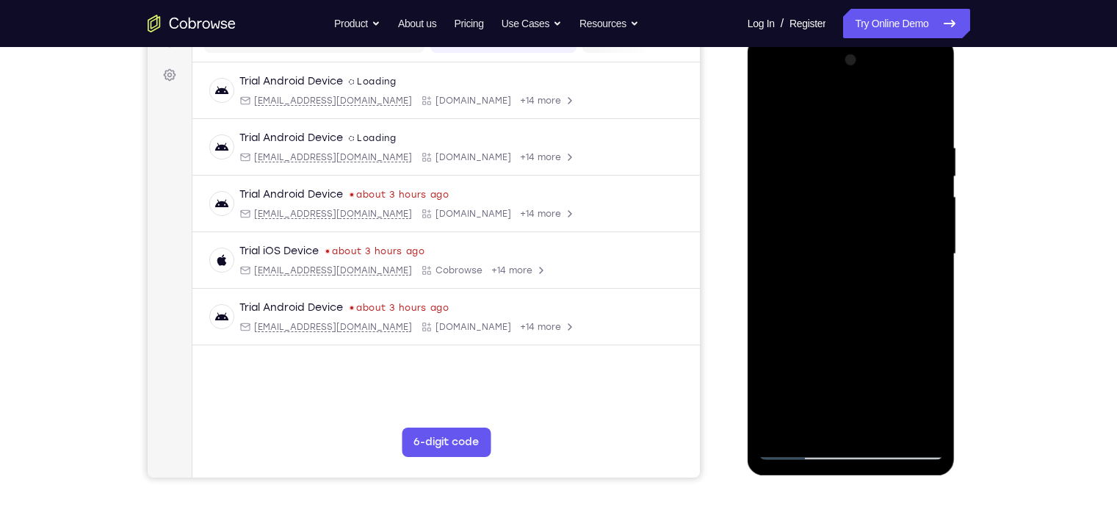
click at [915, 239] on div at bounding box center [850, 253] width 185 height 411
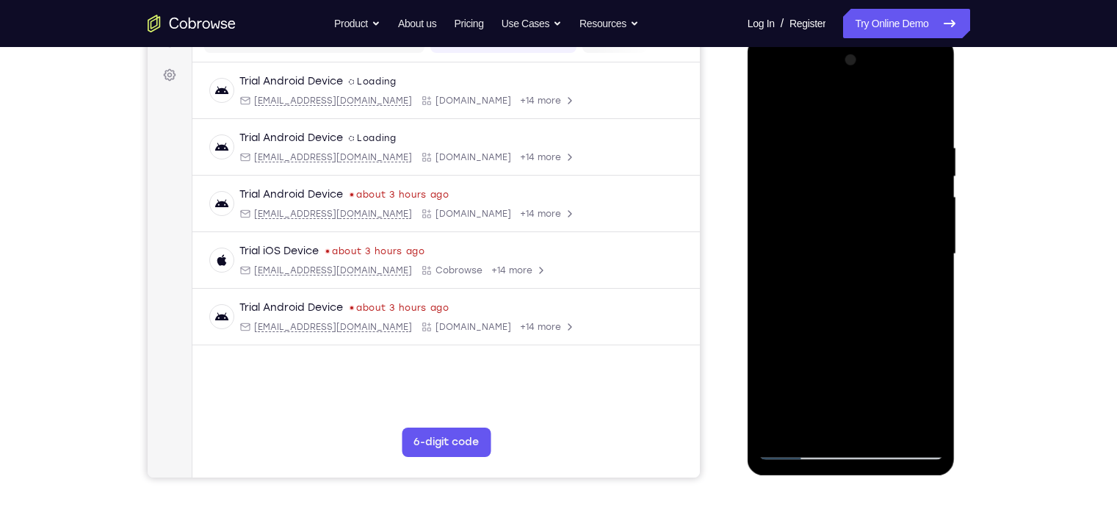
click at [915, 239] on div at bounding box center [850, 253] width 185 height 411
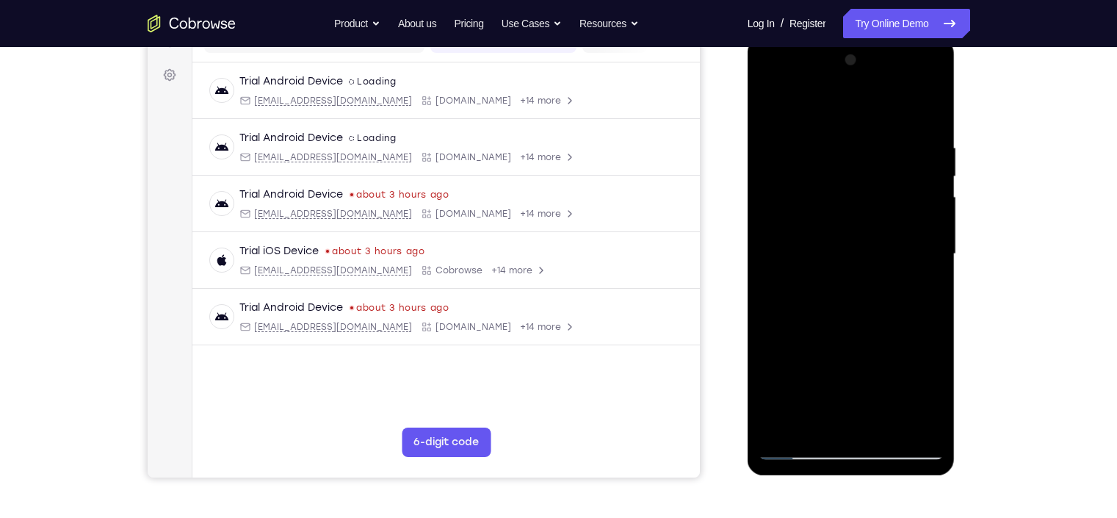
click at [915, 239] on div at bounding box center [850, 253] width 185 height 411
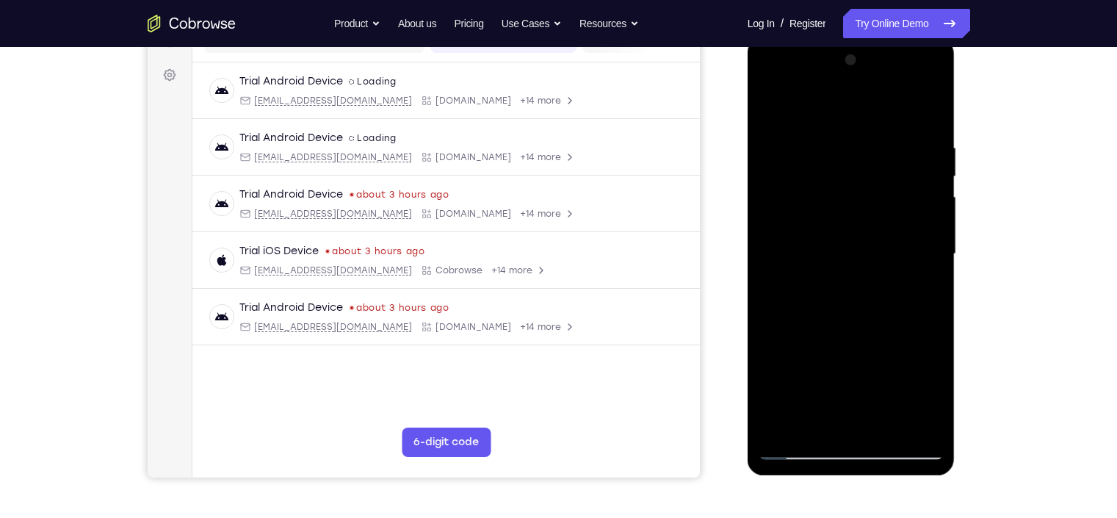
click at [915, 239] on div at bounding box center [850, 253] width 185 height 411
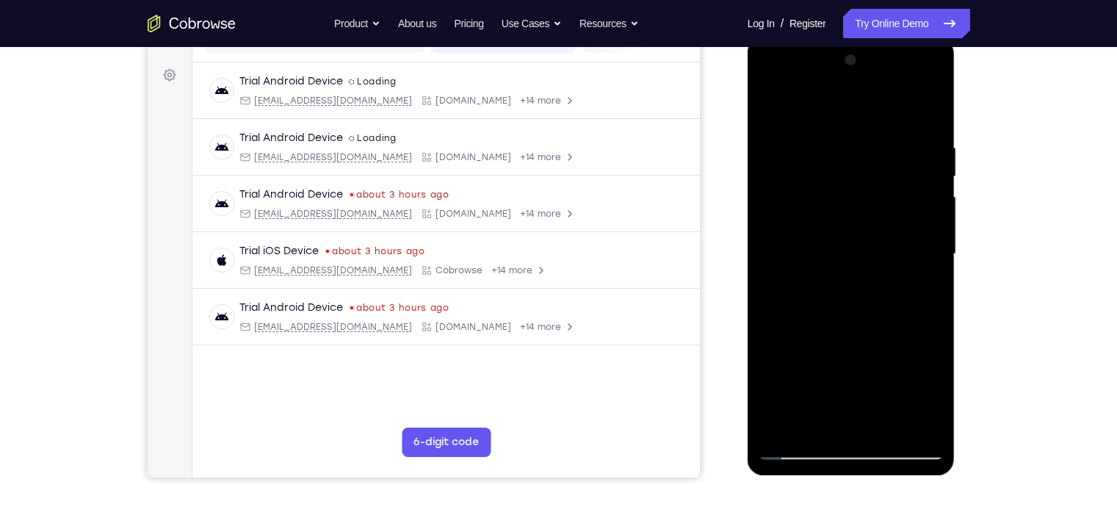
click at [915, 239] on div at bounding box center [850, 253] width 185 height 411
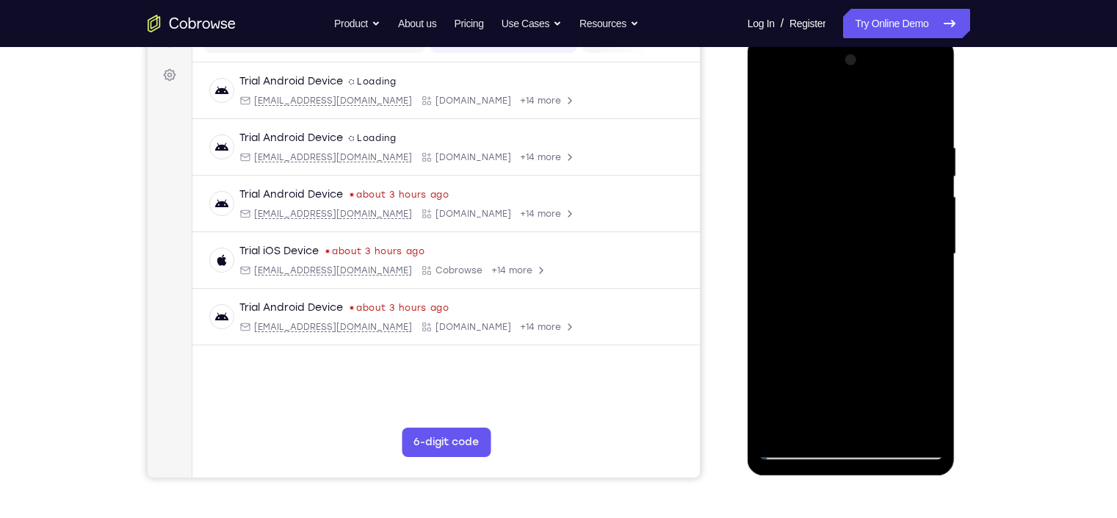
click at [915, 239] on div at bounding box center [850, 253] width 185 height 411
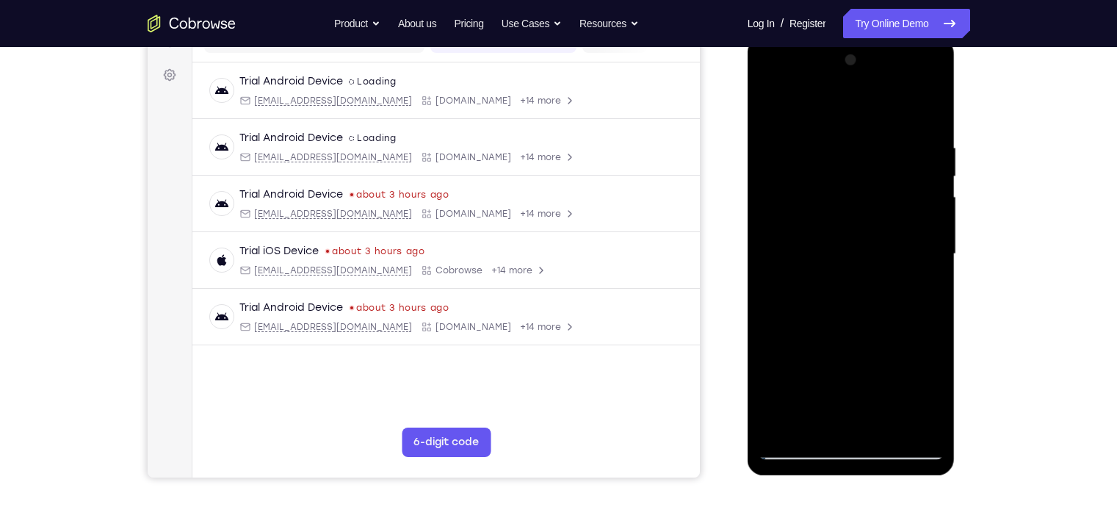
click at [915, 239] on div at bounding box center [850, 253] width 185 height 411
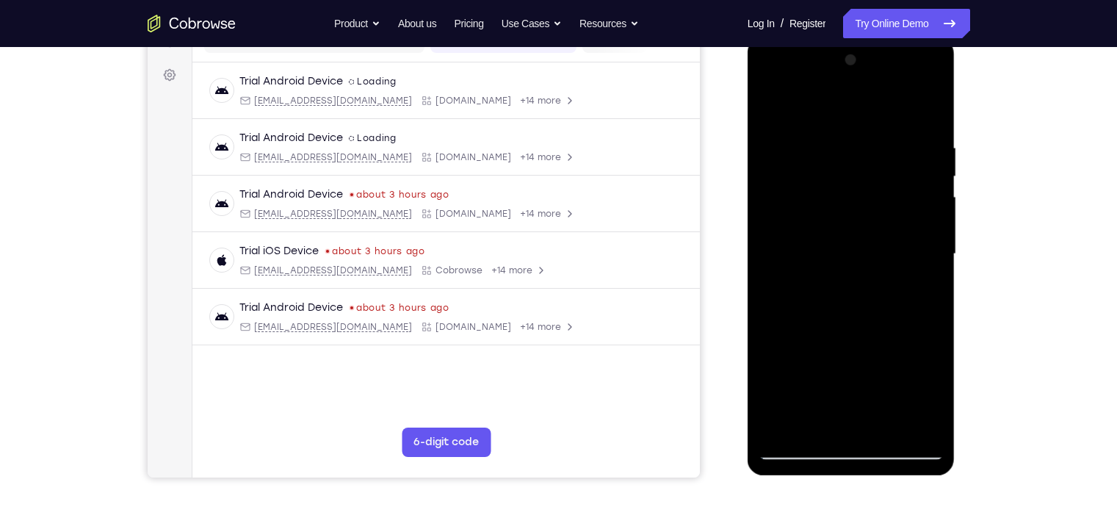
click at [915, 239] on div at bounding box center [850, 253] width 185 height 411
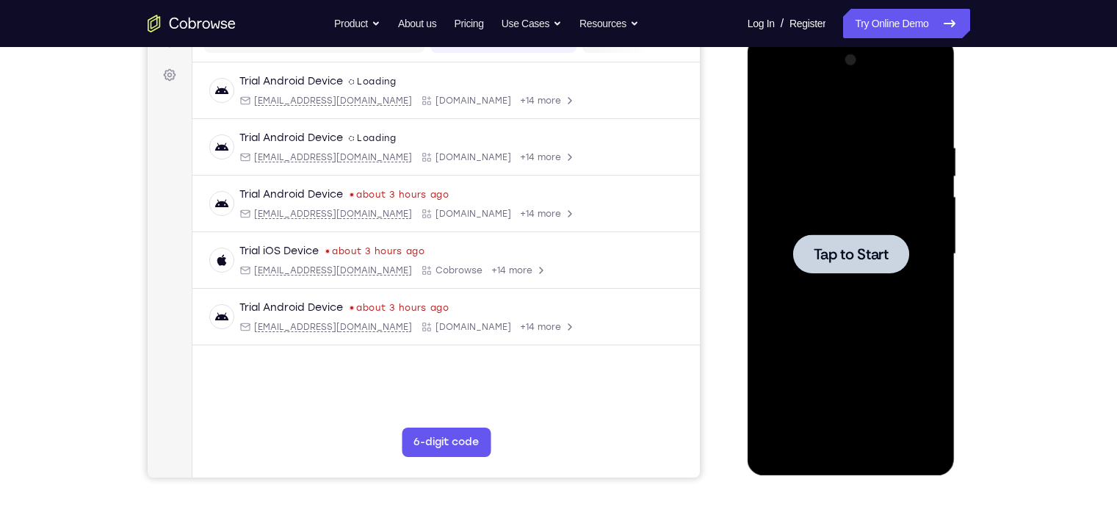
click at [915, 239] on div at bounding box center [850, 253] width 185 height 411
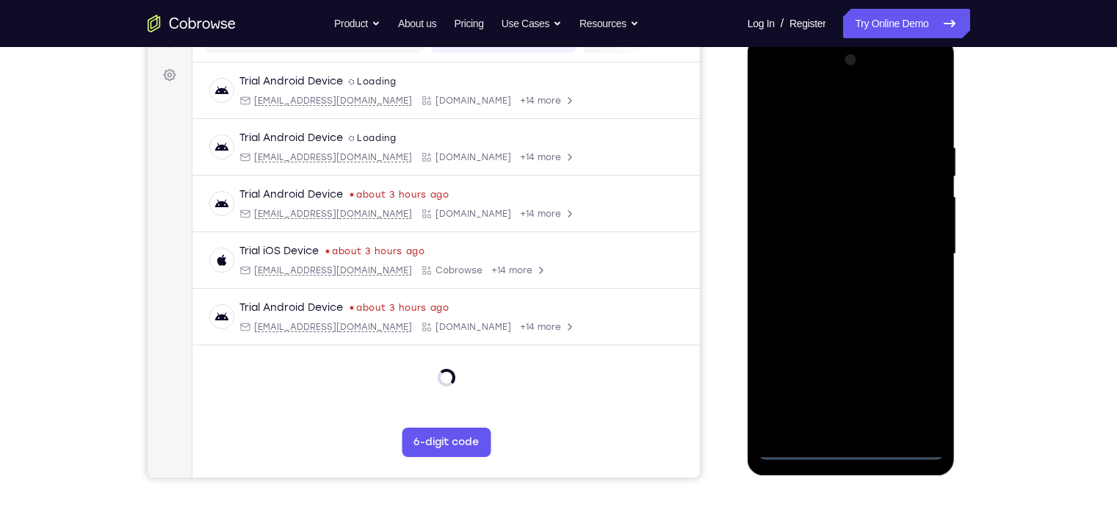
click at [850, 447] on div at bounding box center [850, 253] width 185 height 411
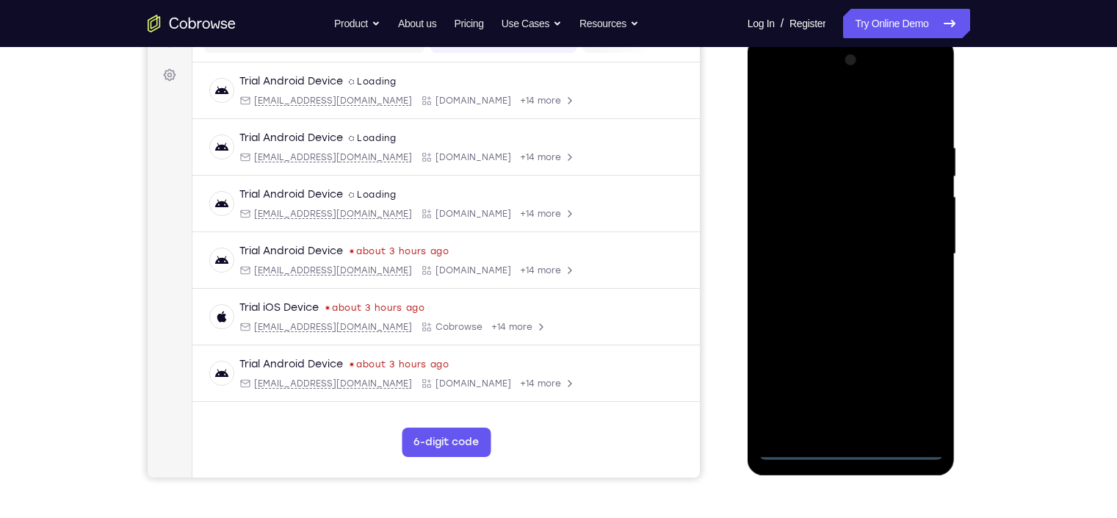
click at [917, 377] on div at bounding box center [850, 253] width 185 height 411
click at [827, 110] on div at bounding box center [850, 253] width 185 height 411
click at [816, 177] on div at bounding box center [850, 253] width 185 height 411
drag, startPoint x: 810, startPoint y: 371, endPoint x: 872, endPoint y: 245, distance: 139.9
click at [872, 245] on div at bounding box center [850, 253] width 185 height 411
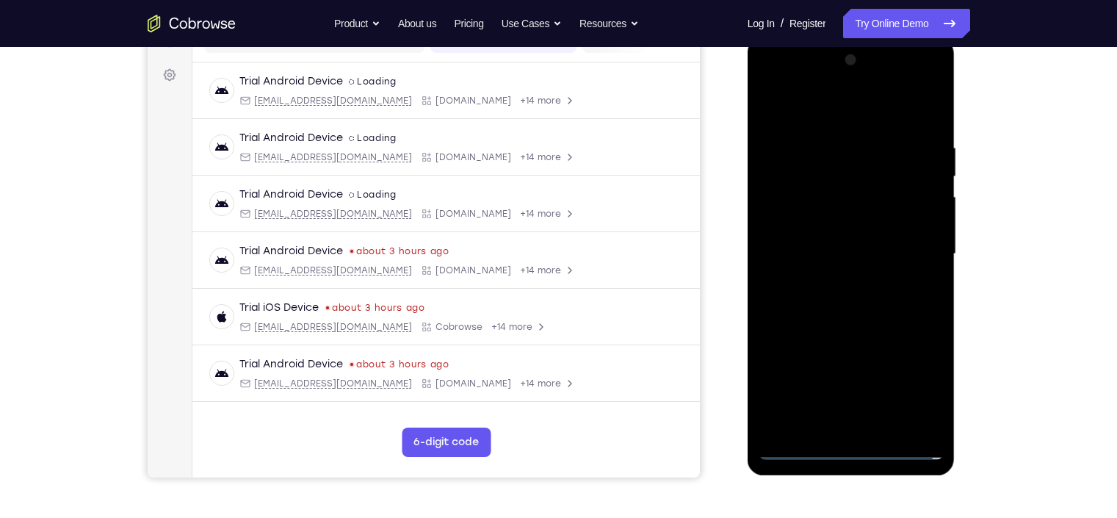
click at [836, 245] on div at bounding box center [850, 253] width 185 height 411
click at [821, 344] on div at bounding box center [850, 253] width 185 height 411
drag, startPoint x: 863, startPoint y: 337, endPoint x: 929, endPoint y: 214, distance: 138.9
click at [929, 214] on div at bounding box center [850, 253] width 185 height 411
drag, startPoint x: 858, startPoint y: 295, endPoint x: 917, endPoint y: 211, distance: 102.3
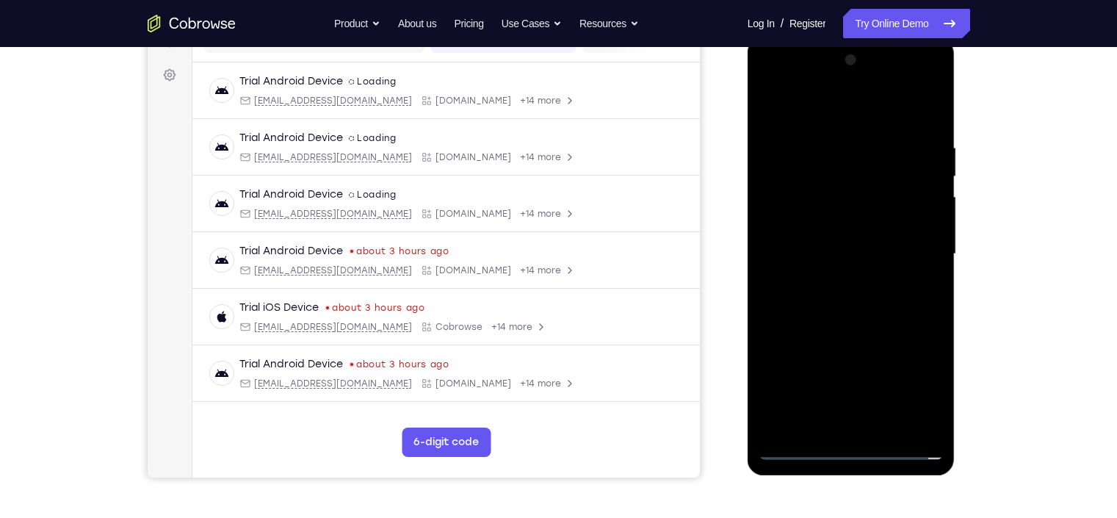
click at [917, 211] on div at bounding box center [850, 253] width 185 height 411
click at [918, 364] on div at bounding box center [850, 253] width 185 height 411
click at [877, 271] on div at bounding box center [850, 253] width 185 height 411
click at [849, 250] on div at bounding box center [850, 253] width 185 height 411
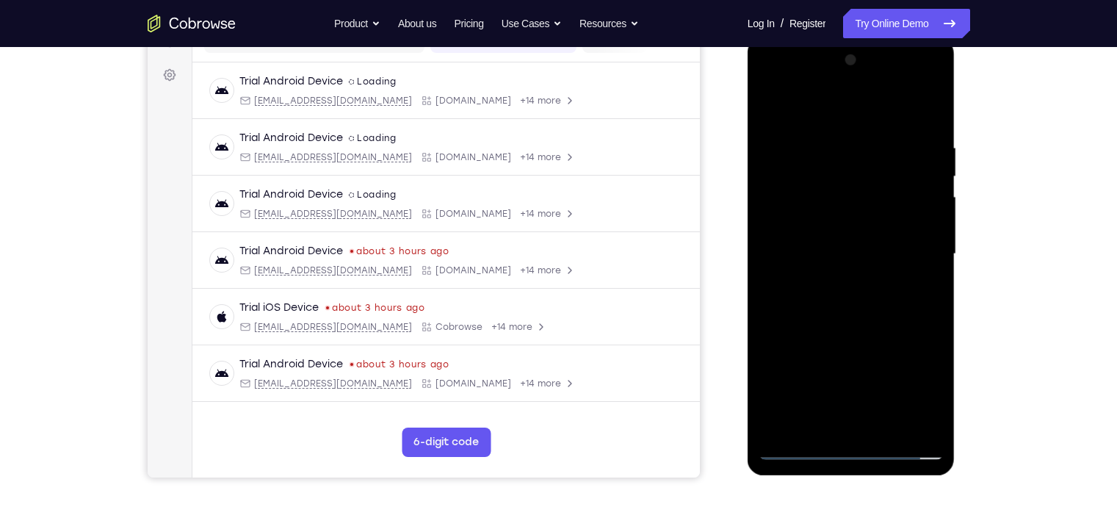
click at [918, 364] on div at bounding box center [850, 253] width 185 height 411
click at [908, 261] on div at bounding box center [850, 253] width 185 height 411
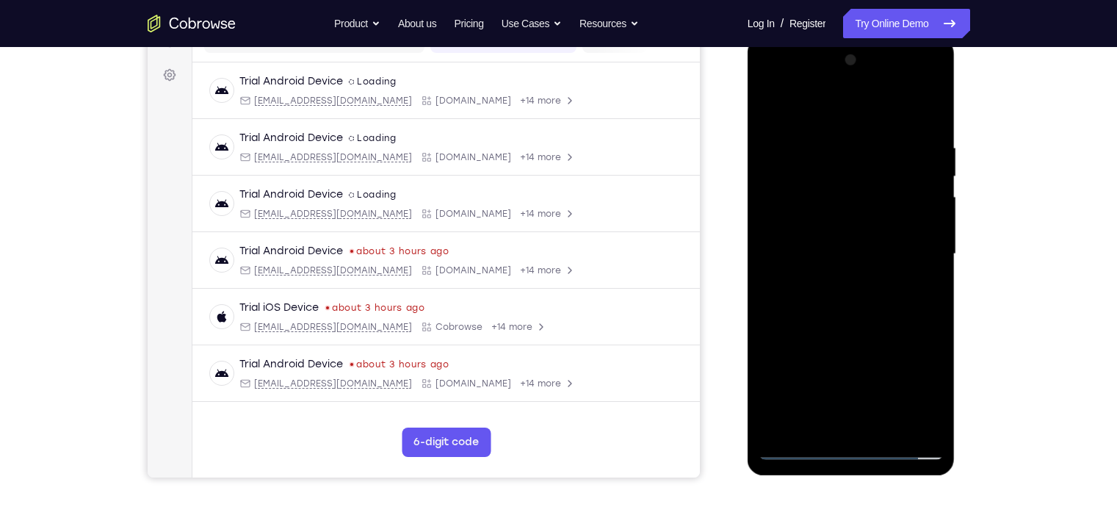
click at [908, 261] on div at bounding box center [850, 253] width 185 height 411
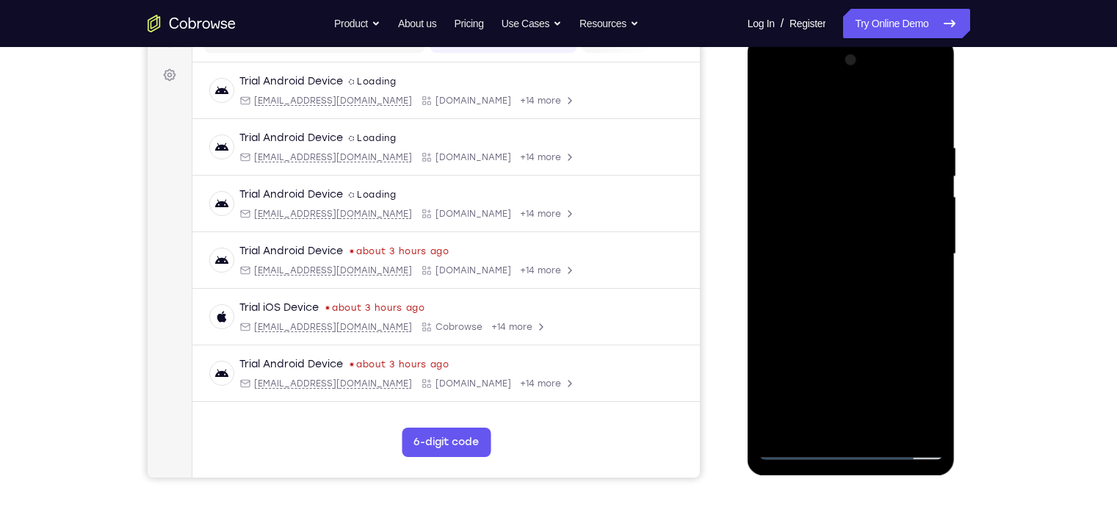
scroll to position [219, 0]
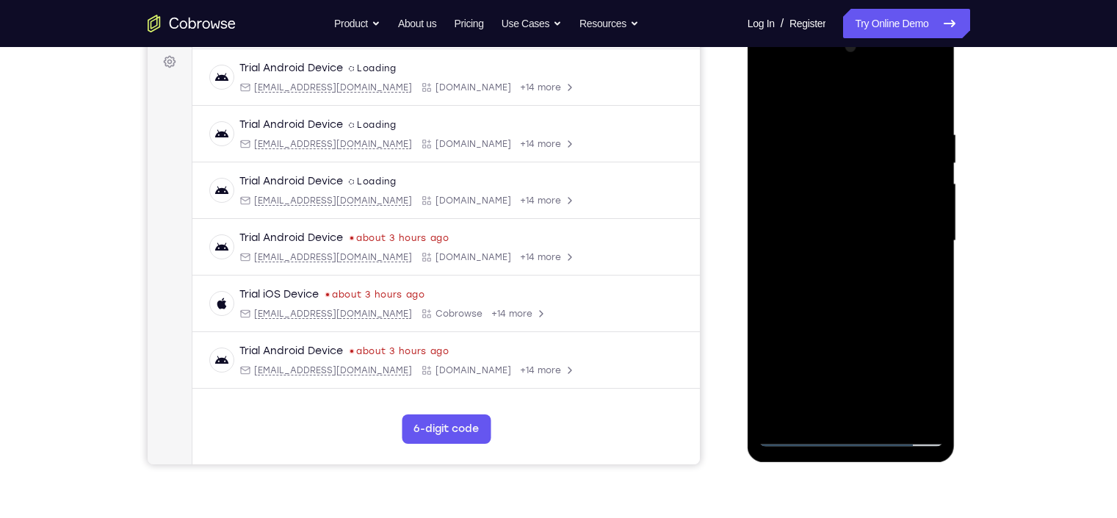
click at [920, 231] on div at bounding box center [850, 240] width 185 height 411
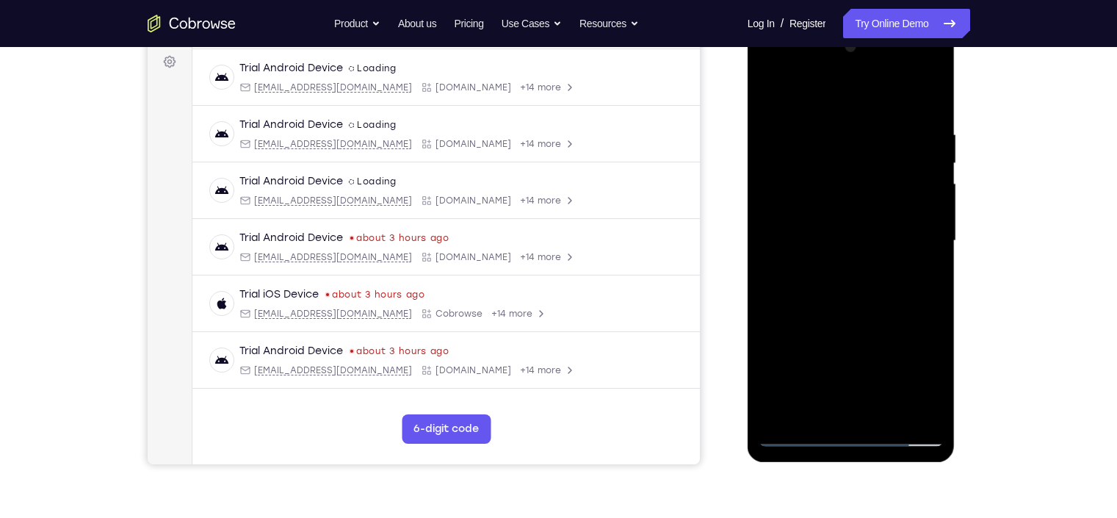
click at [873, 192] on div at bounding box center [850, 240] width 185 height 411
click at [900, 228] on div at bounding box center [850, 240] width 185 height 411
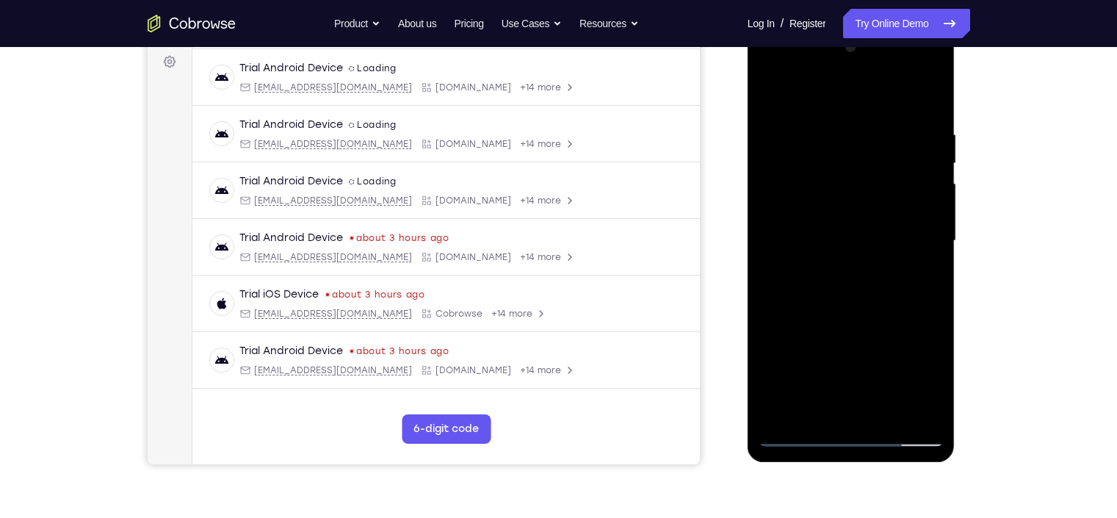
click at [900, 228] on div at bounding box center [850, 240] width 185 height 411
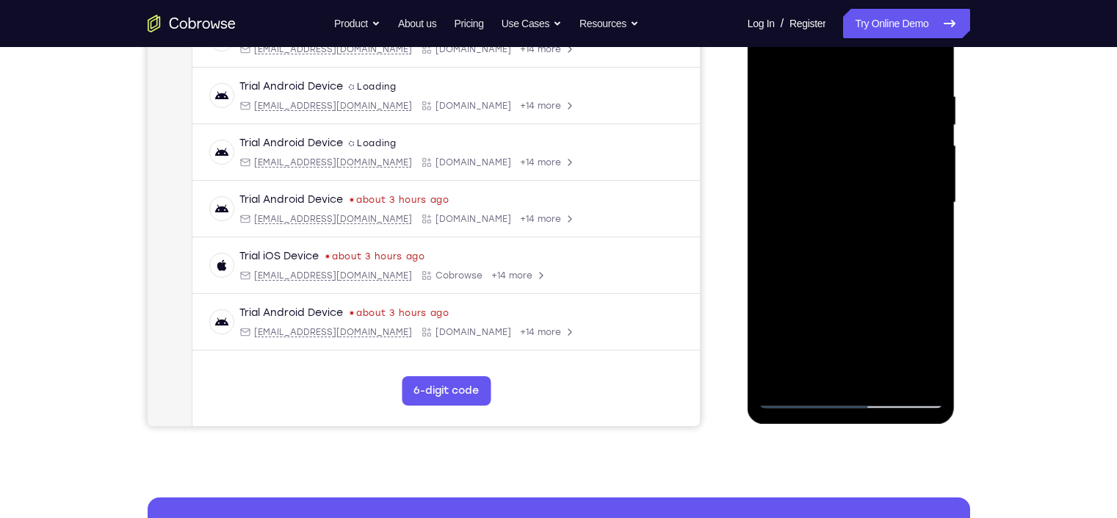
scroll to position [232, 0]
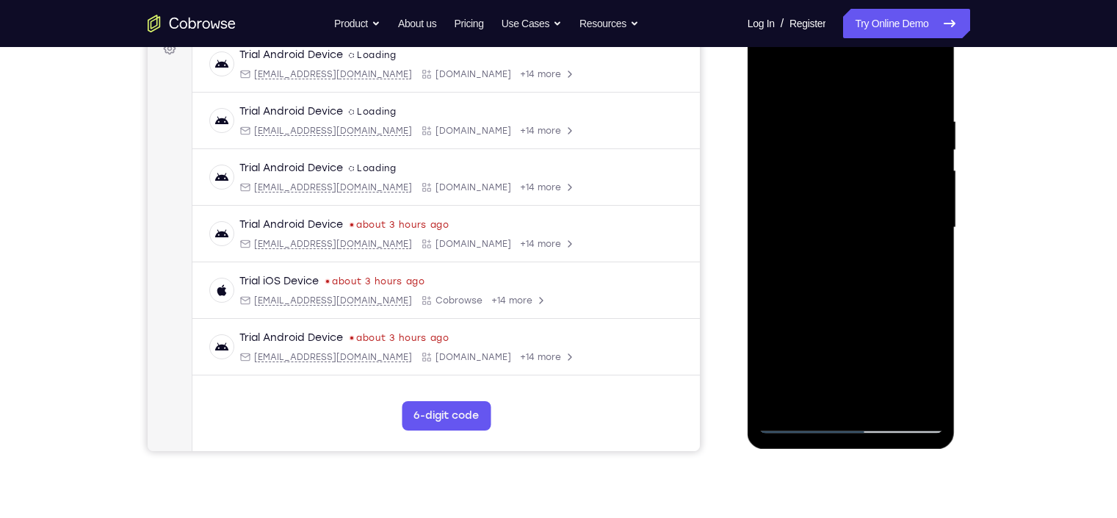
click at [919, 214] on div at bounding box center [850, 227] width 185 height 411
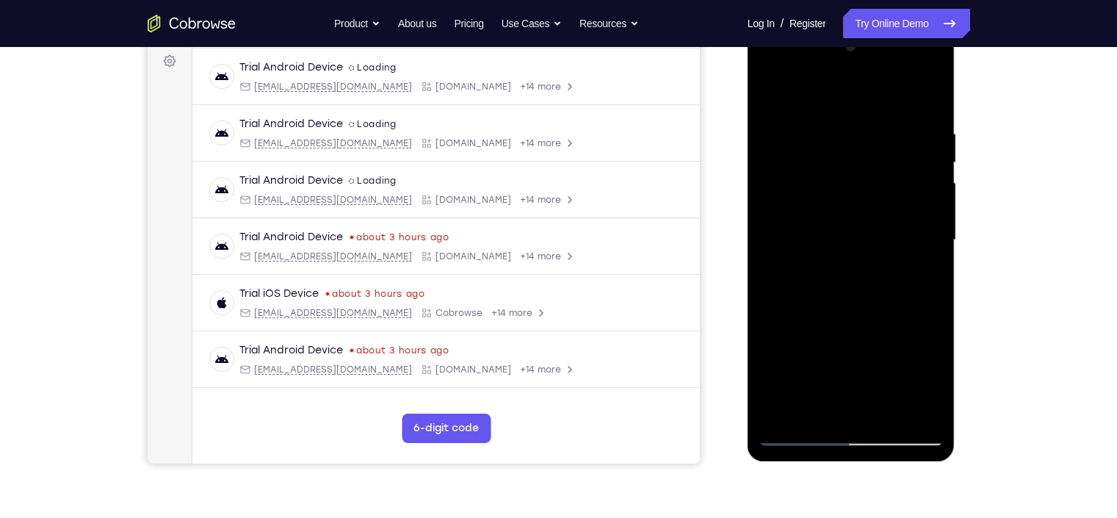
scroll to position [220, 0]
click at [921, 220] on div at bounding box center [850, 239] width 185 height 411
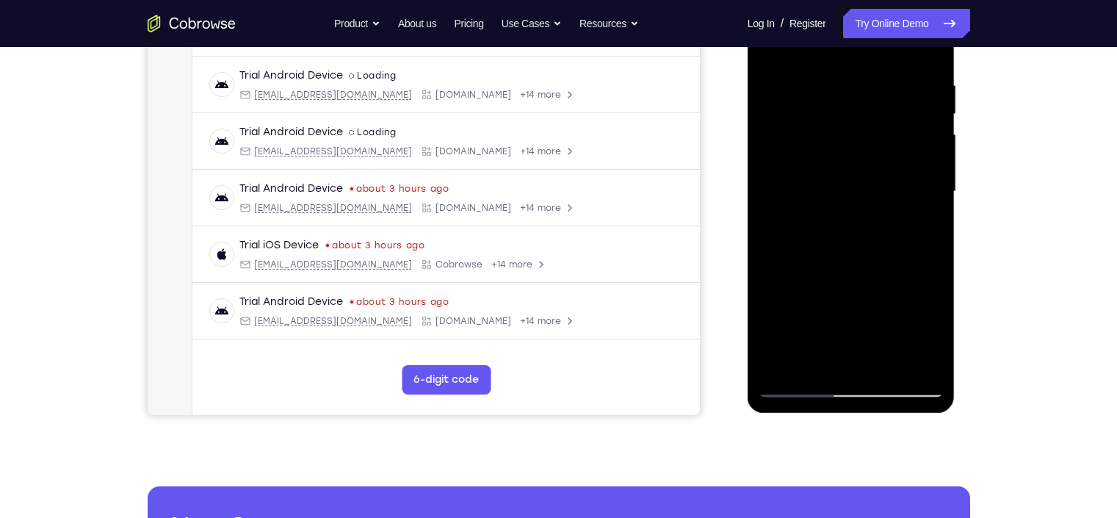
scroll to position [243, 0]
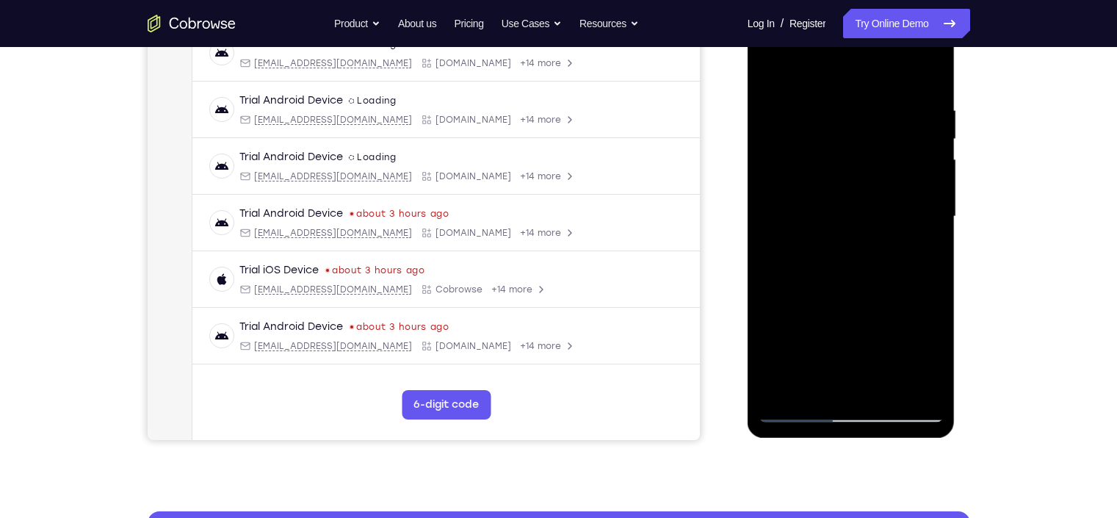
click at [916, 203] on div at bounding box center [850, 216] width 185 height 411
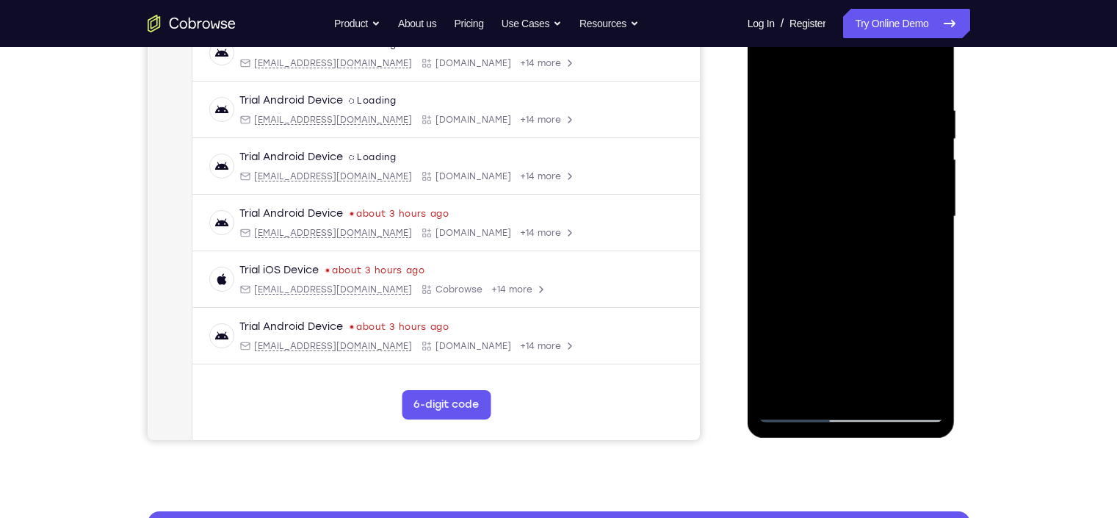
click at [916, 203] on div at bounding box center [850, 216] width 185 height 411
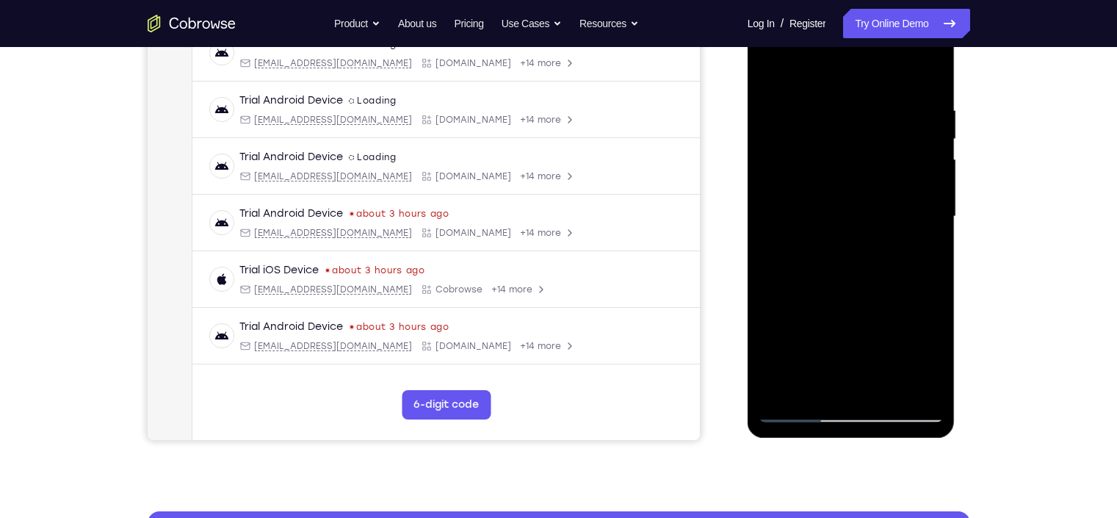
click at [916, 203] on div at bounding box center [850, 216] width 185 height 411
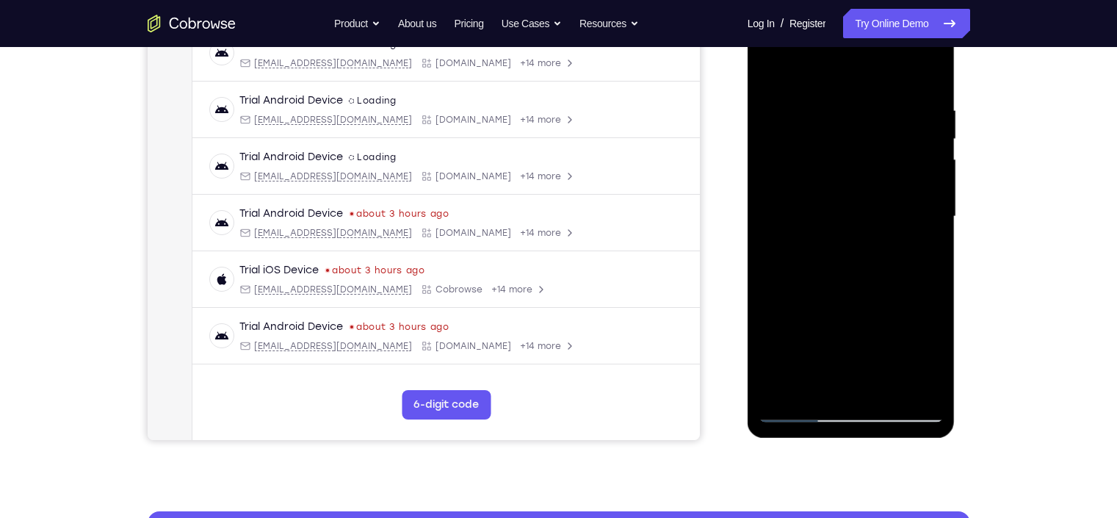
click at [916, 203] on div at bounding box center [850, 216] width 185 height 411
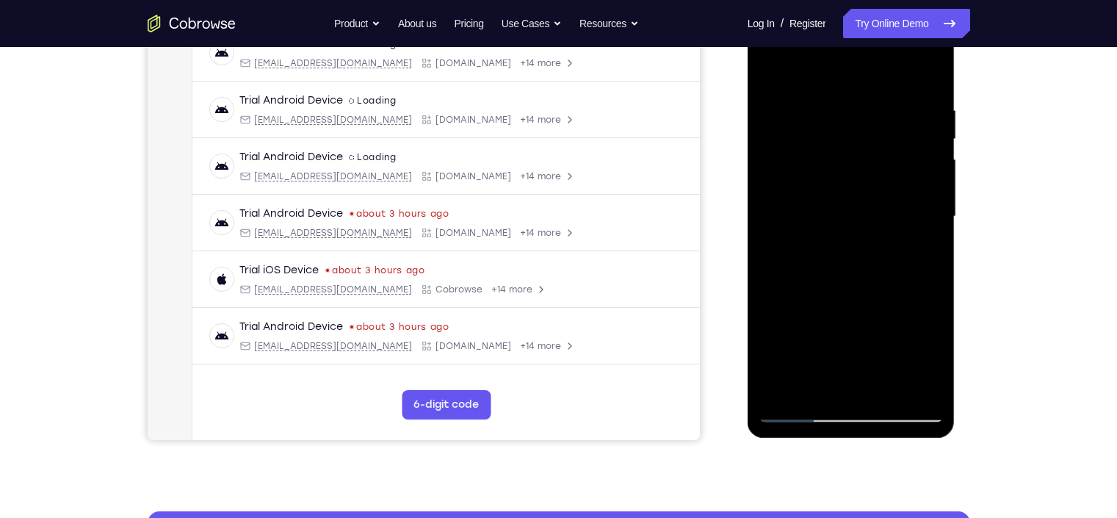
click at [916, 203] on div at bounding box center [850, 216] width 185 height 411
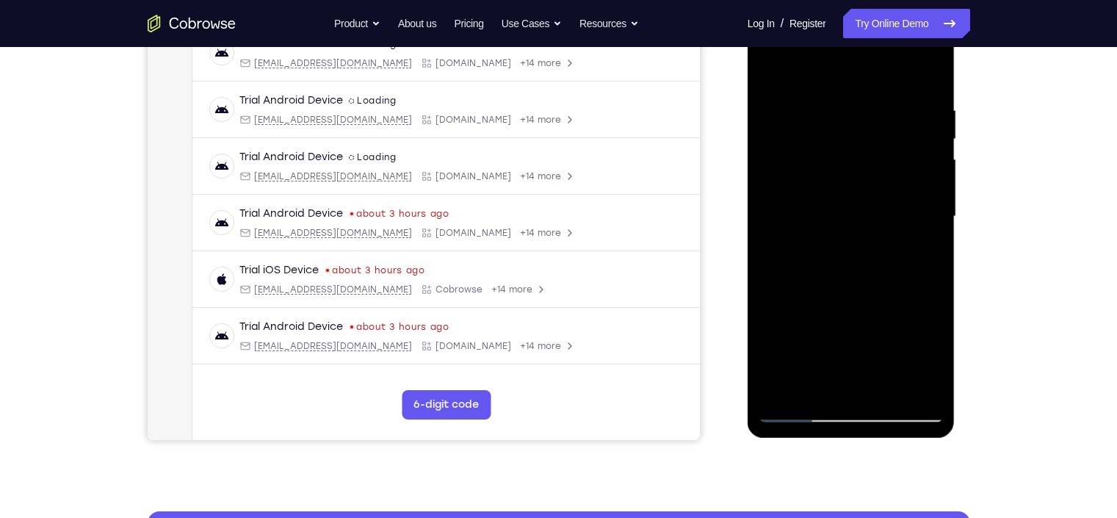
click at [916, 203] on div at bounding box center [850, 216] width 185 height 411
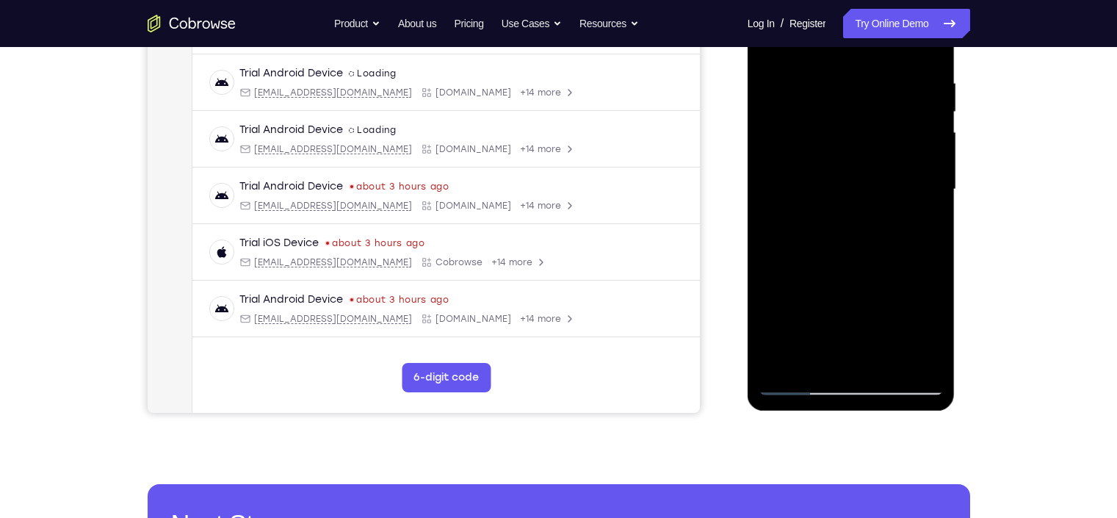
scroll to position [266, 0]
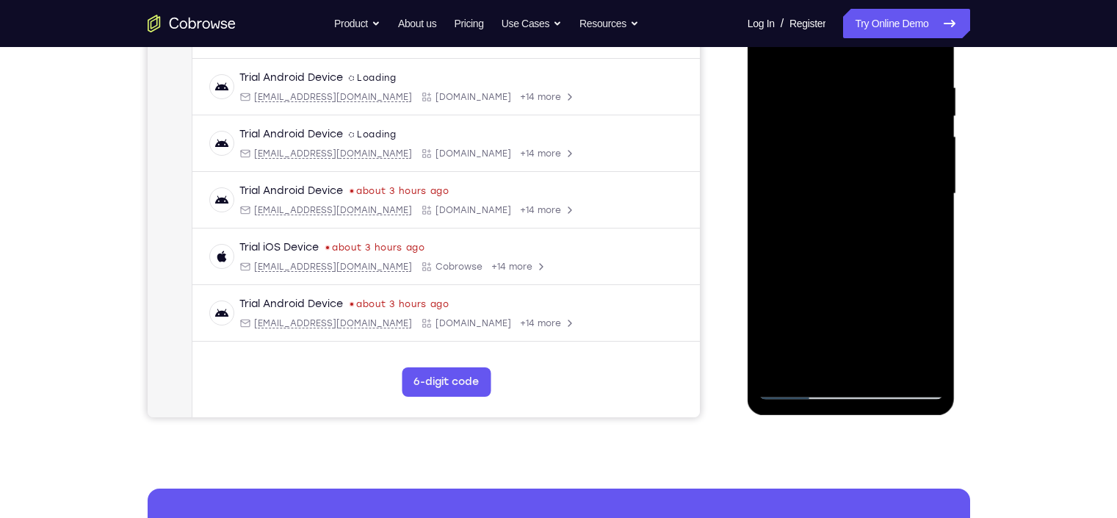
click at [931, 186] on div at bounding box center [850, 193] width 185 height 411
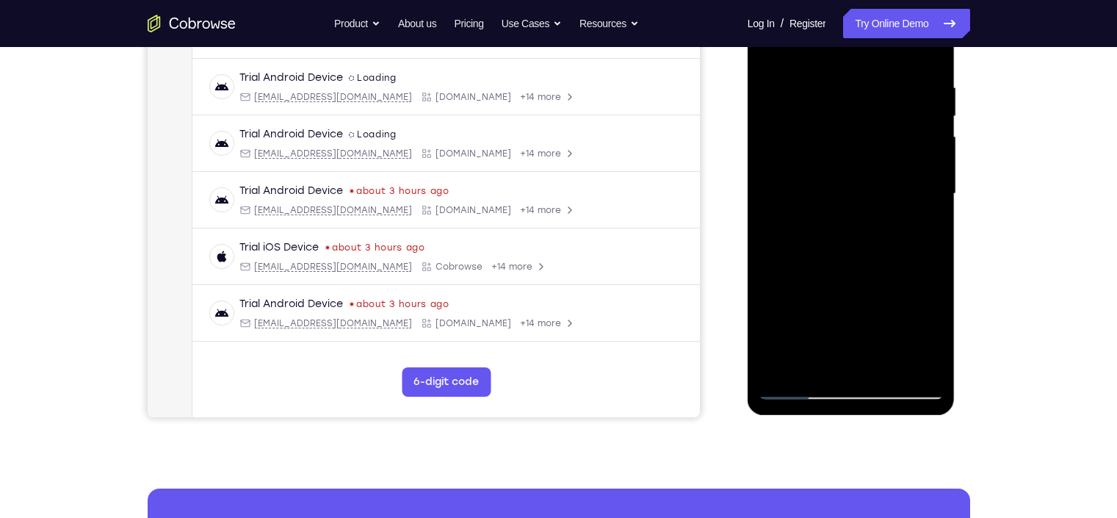
click at [931, 186] on div at bounding box center [850, 193] width 185 height 411
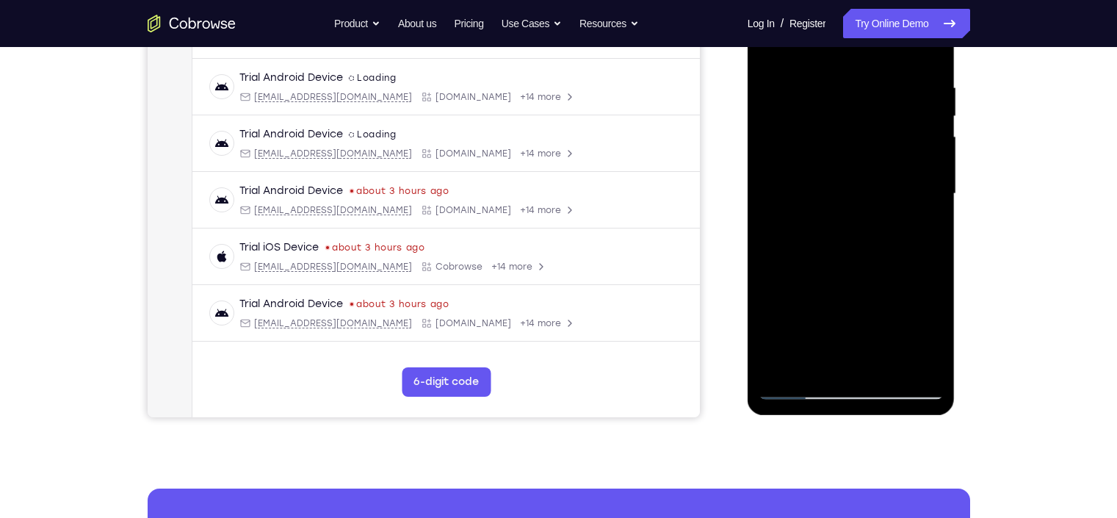
click at [931, 186] on div at bounding box center [850, 193] width 185 height 411
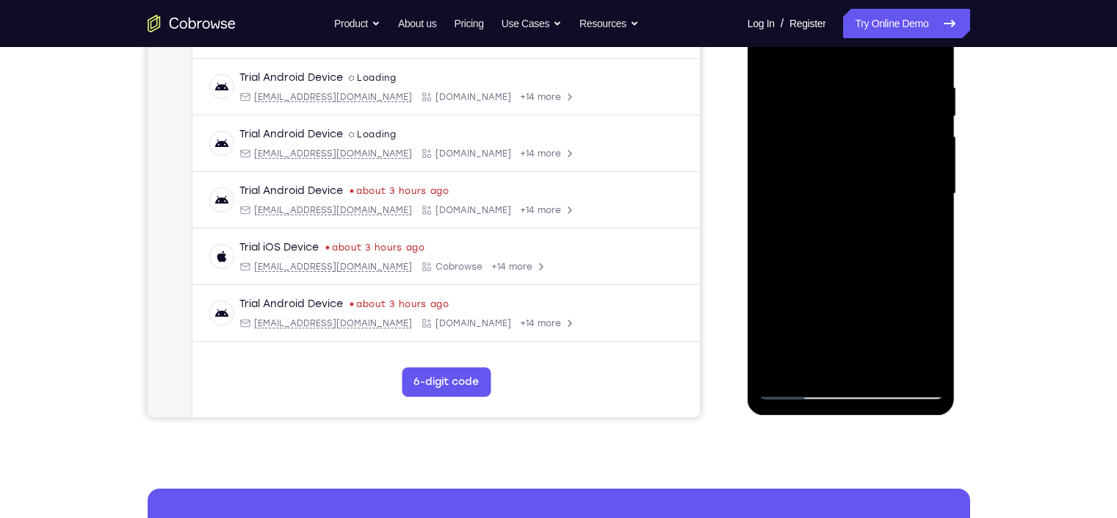
click at [931, 186] on div at bounding box center [850, 193] width 185 height 411
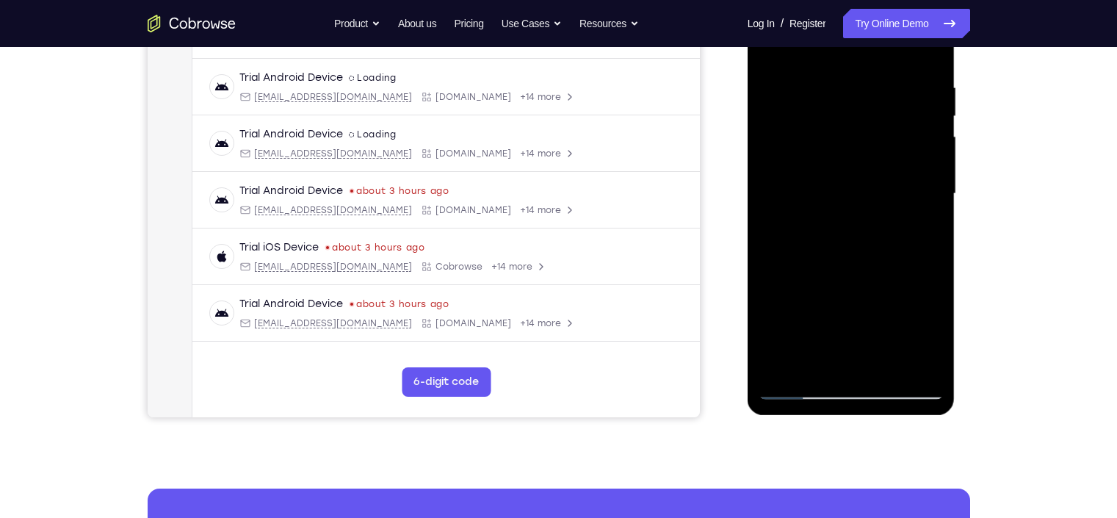
click at [931, 186] on div at bounding box center [850, 193] width 185 height 411
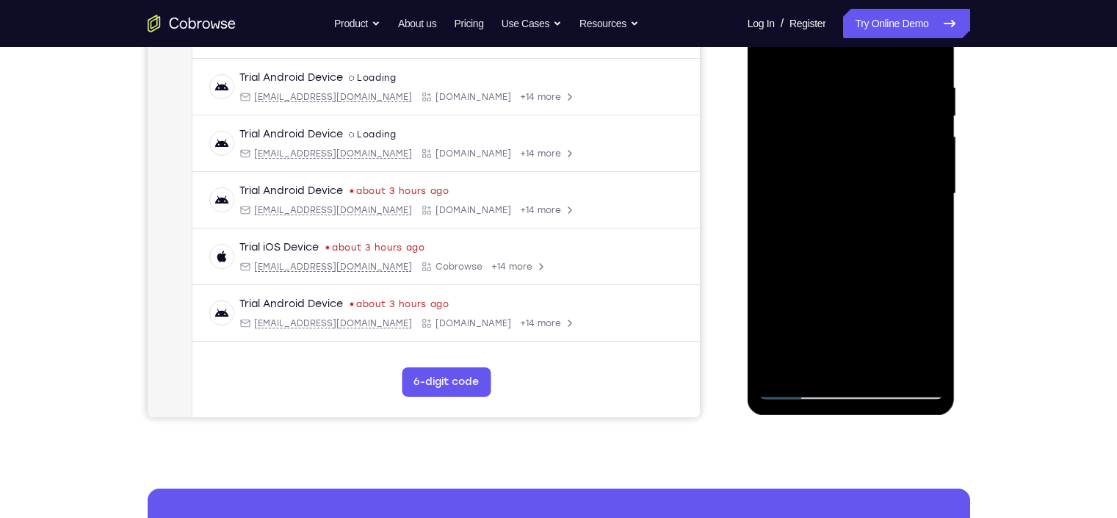
click at [931, 186] on div at bounding box center [850, 193] width 185 height 411
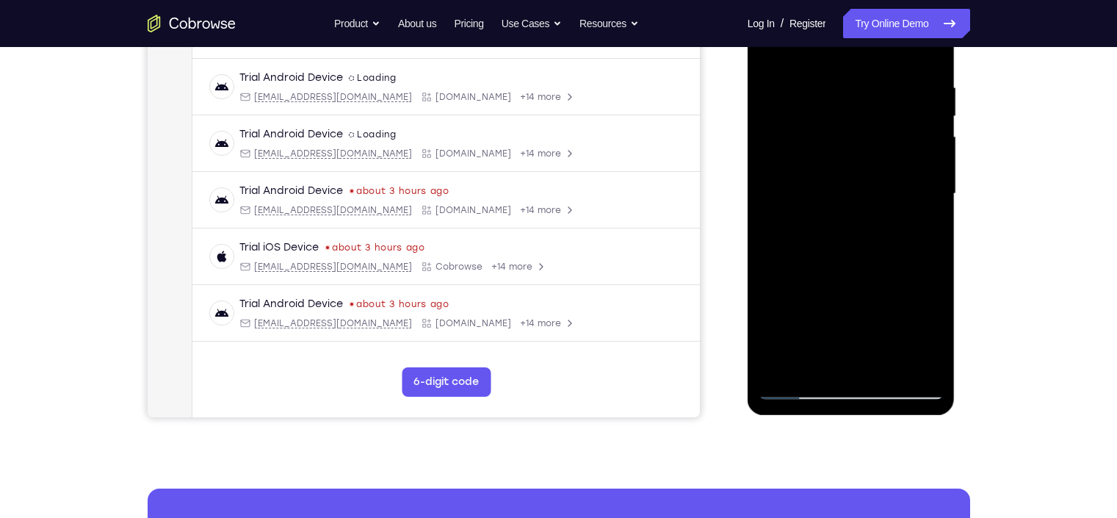
click at [931, 186] on div at bounding box center [850, 193] width 185 height 411
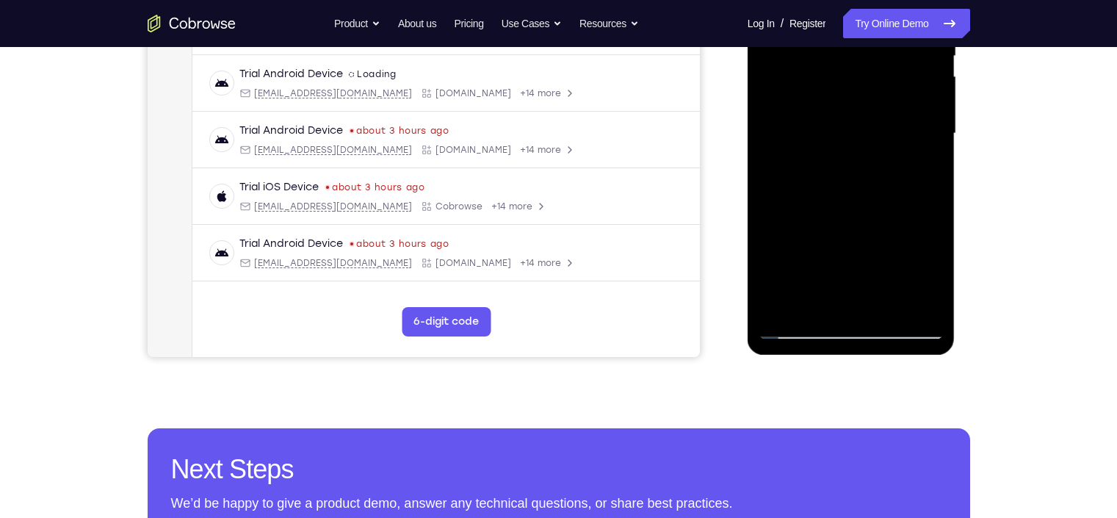
scroll to position [320, 0]
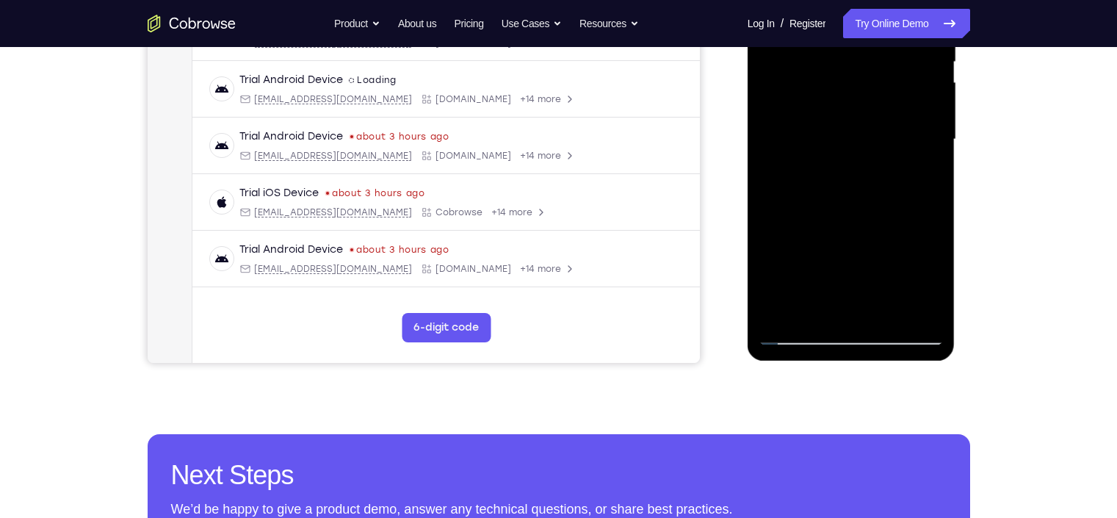
drag, startPoint x: 920, startPoint y: 230, endPoint x: 940, endPoint y: 128, distance: 103.2
click at [940, 128] on div at bounding box center [850, 139] width 185 height 411
drag, startPoint x: 893, startPoint y: 253, endPoint x: 927, endPoint y: 131, distance: 126.0
click at [927, 131] on div at bounding box center [850, 139] width 185 height 411
drag, startPoint x: 902, startPoint y: 228, endPoint x: 929, endPoint y: 122, distance: 109.9
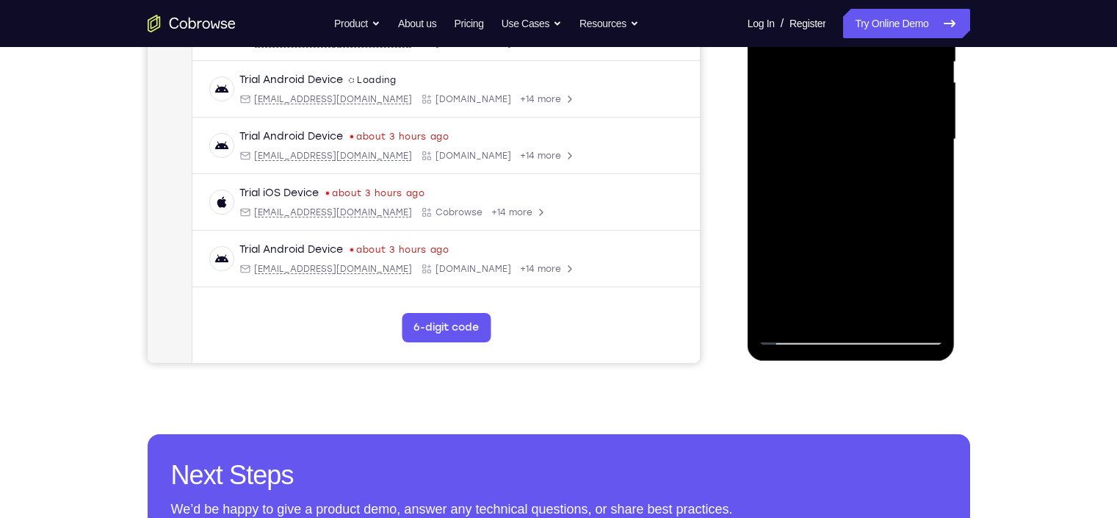
click at [929, 122] on div at bounding box center [850, 139] width 185 height 411
drag, startPoint x: 859, startPoint y: 228, endPoint x: 910, endPoint y: 152, distance: 91.4
click at [910, 152] on div at bounding box center [850, 139] width 185 height 411
drag, startPoint x: 849, startPoint y: 270, endPoint x: 911, endPoint y: 164, distance: 123.4
click at [911, 164] on div at bounding box center [850, 139] width 185 height 411
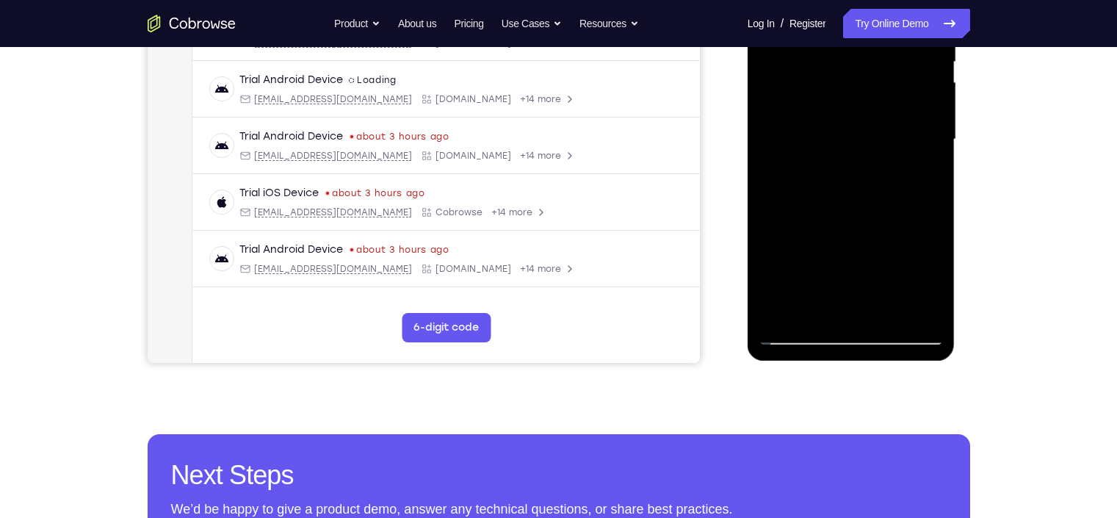
drag, startPoint x: 829, startPoint y: 286, endPoint x: 899, endPoint y: 173, distance: 132.6
click at [899, 173] on div at bounding box center [850, 139] width 185 height 411
click at [798, 331] on div at bounding box center [850, 139] width 185 height 411
drag, startPoint x: 816, startPoint y: 291, endPoint x: 884, endPoint y: 177, distance: 132.7
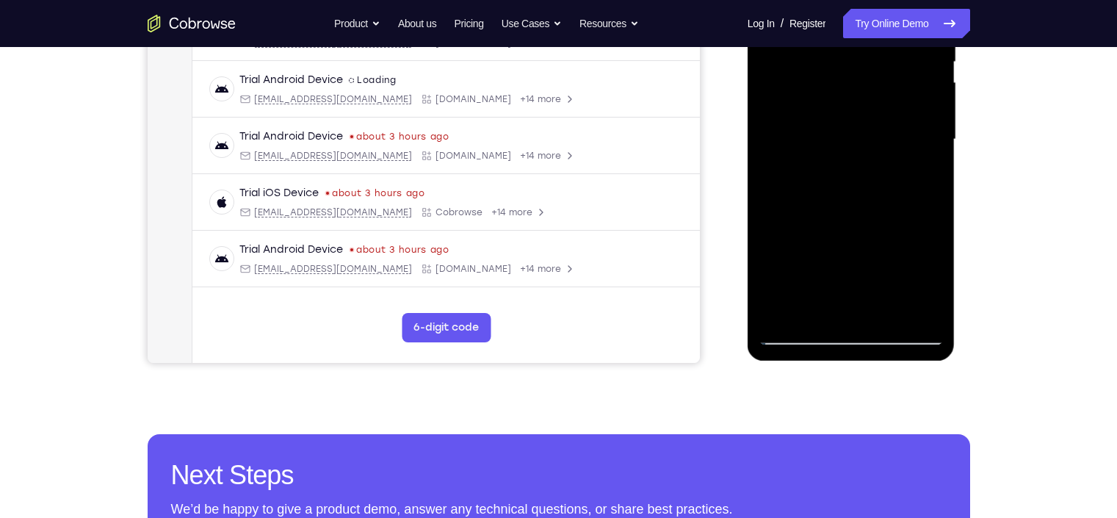
click at [884, 177] on div at bounding box center [850, 139] width 185 height 411
drag, startPoint x: 841, startPoint y: 231, endPoint x: 869, endPoint y: 193, distance: 46.3
click at [869, 193] on div at bounding box center [850, 139] width 185 height 411
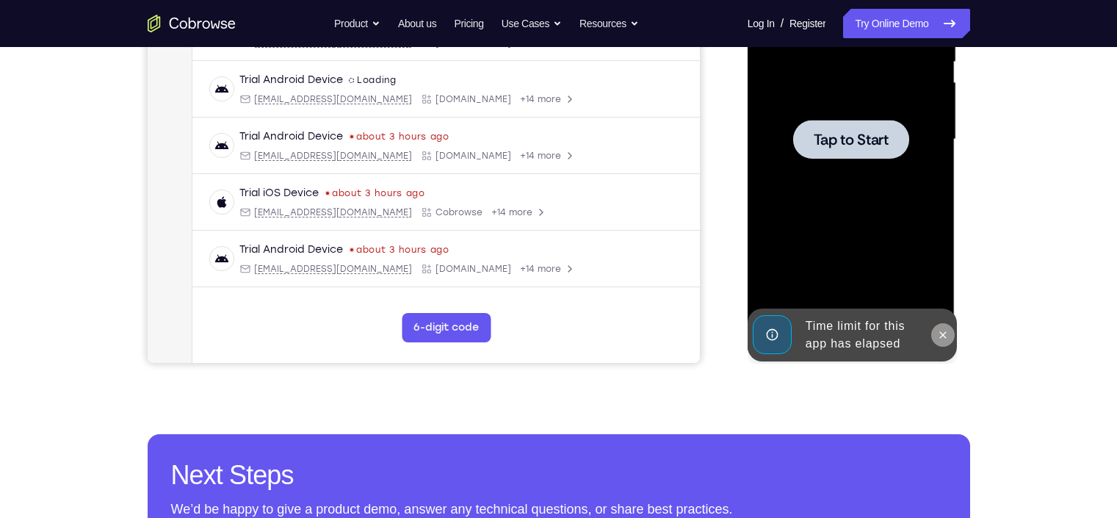
click at [938, 336] on icon at bounding box center [943, 335] width 12 height 12
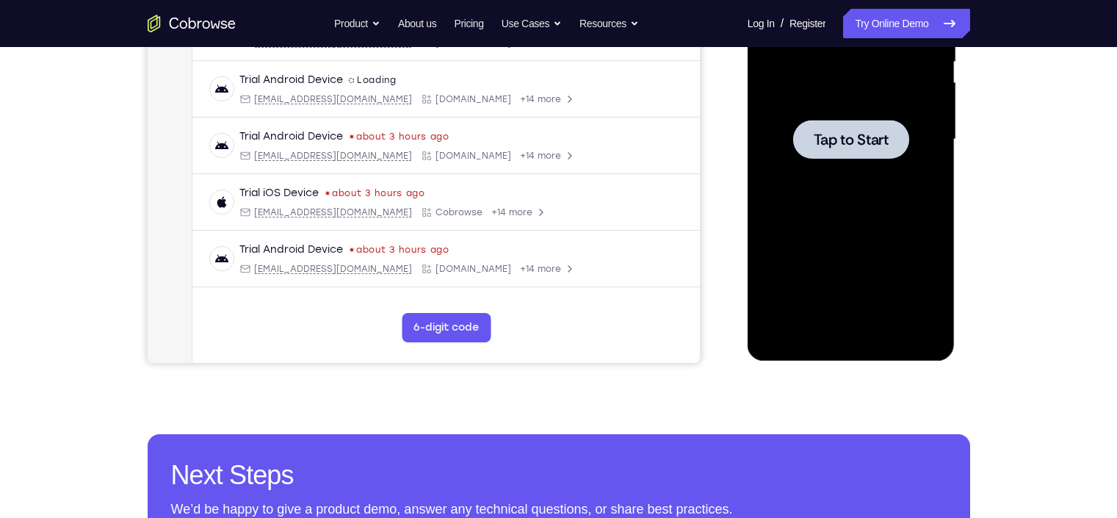
click at [921, 217] on div at bounding box center [850, 139] width 185 height 411
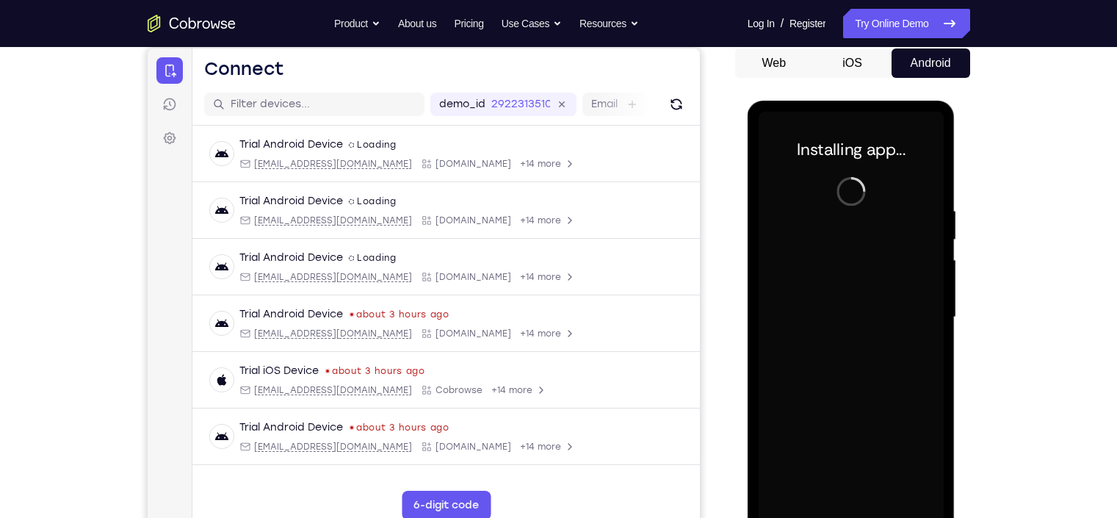
scroll to position [170, 0]
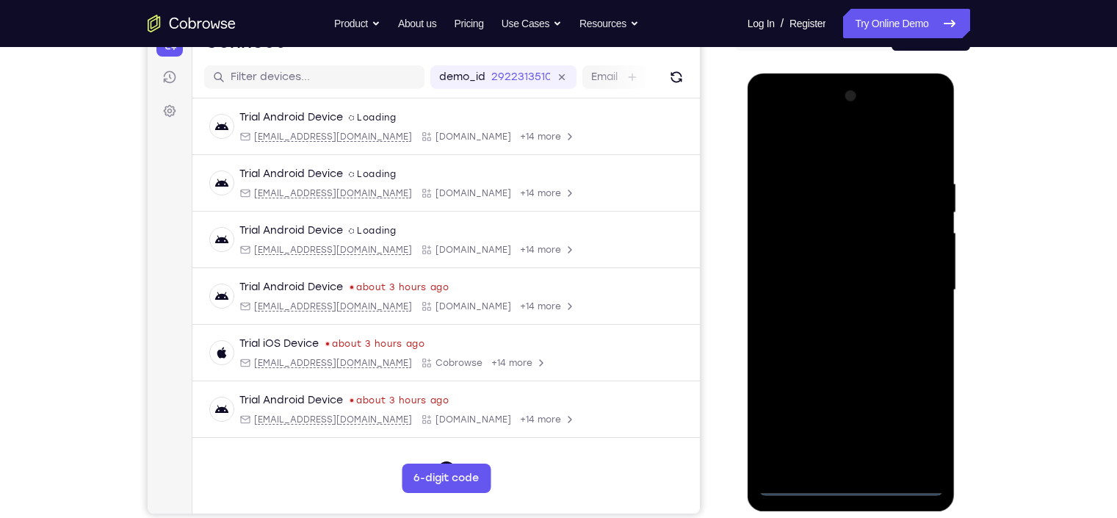
click at [845, 489] on div at bounding box center [850, 289] width 185 height 411
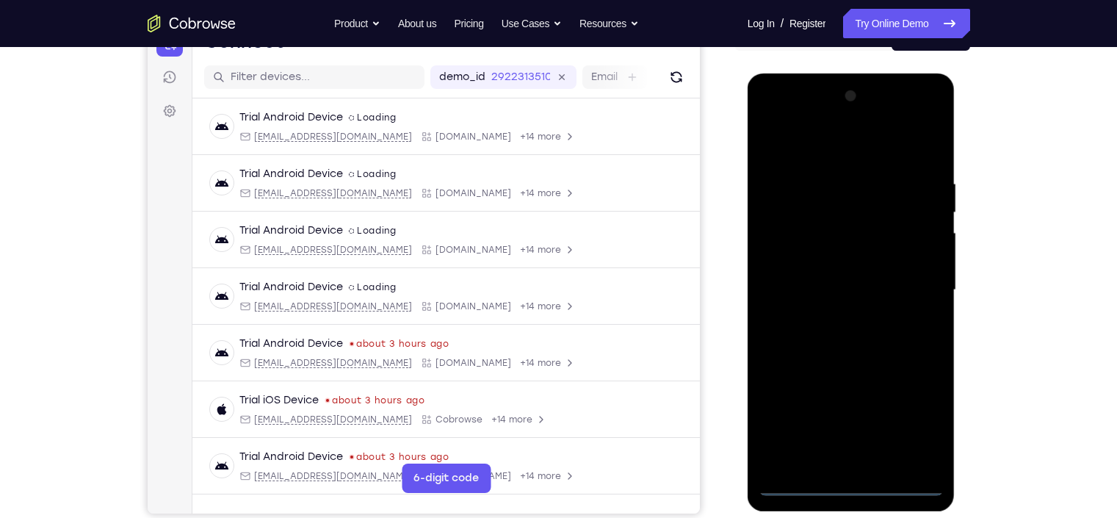
click at [918, 418] on div at bounding box center [850, 289] width 185 height 411
click at [845, 143] on div at bounding box center [850, 289] width 185 height 411
click at [828, 217] on div at bounding box center [850, 289] width 185 height 411
click at [890, 357] on div at bounding box center [850, 289] width 185 height 411
click at [817, 148] on div at bounding box center [850, 289] width 185 height 411
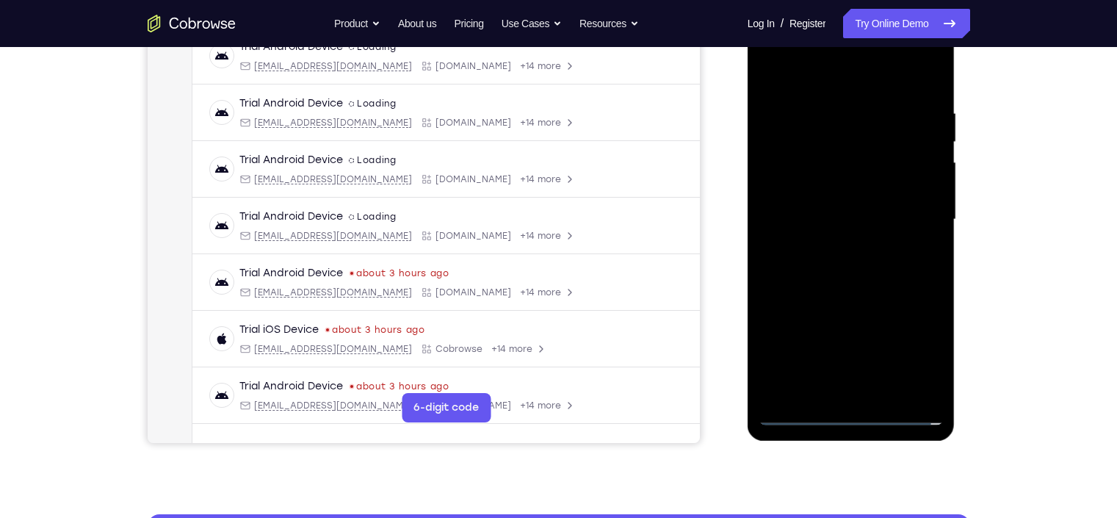
scroll to position [242, 0]
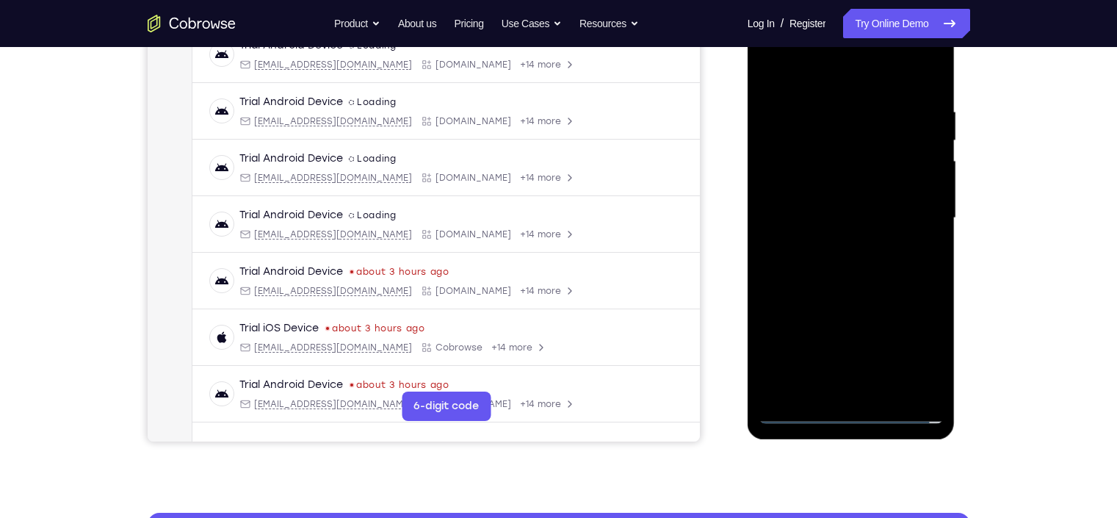
click at [838, 296] on div at bounding box center [850, 217] width 185 height 411
click at [814, 274] on div at bounding box center [850, 217] width 185 height 411
drag, startPoint x: 848, startPoint y: 290, endPoint x: 914, endPoint y: 142, distance: 162.4
click at [914, 142] on div at bounding box center [850, 217] width 185 height 411
drag, startPoint x: 847, startPoint y: 333, endPoint x: 932, endPoint y: 167, distance: 186.8
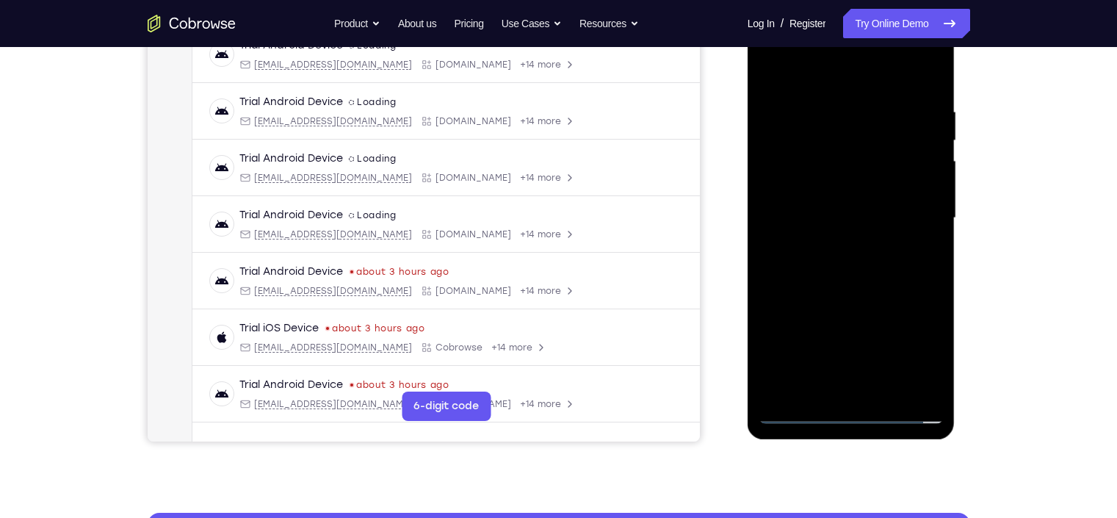
click at [932, 167] on div at bounding box center [850, 217] width 185 height 411
drag, startPoint x: 848, startPoint y: 316, endPoint x: 885, endPoint y: 256, distance: 70.9
click at [885, 256] on div at bounding box center [850, 217] width 185 height 411
drag, startPoint x: 825, startPoint y: 375, endPoint x: 891, endPoint y: 261, distance: 131.2
click at [891, 261] on div at bounding box center [850, 217] width 185 height 411
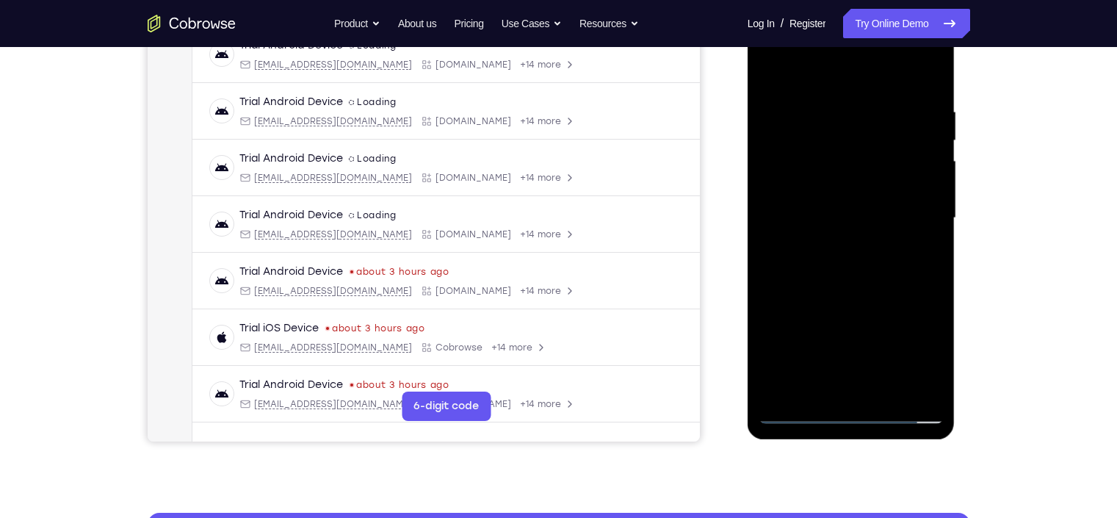
drag, startPoint x: 822, startPoint y: 387, endPoint x: 895, endPoint y: 262, distance: 144.8
click at [895, 262] on div at bounding box center [850, 217] width 185 height 411
drag, startPoint x: 852, startPoint y: 352, endPoint x: 918, endPoint y: 228, distance: 140.9
click at [918, 228] on div at bounding box center [850, 217] width 185 height 411
drag, startPoint x: 851, startPoint y: 357, endPoint x: 918, endPoint y: 207, distance: 164.0
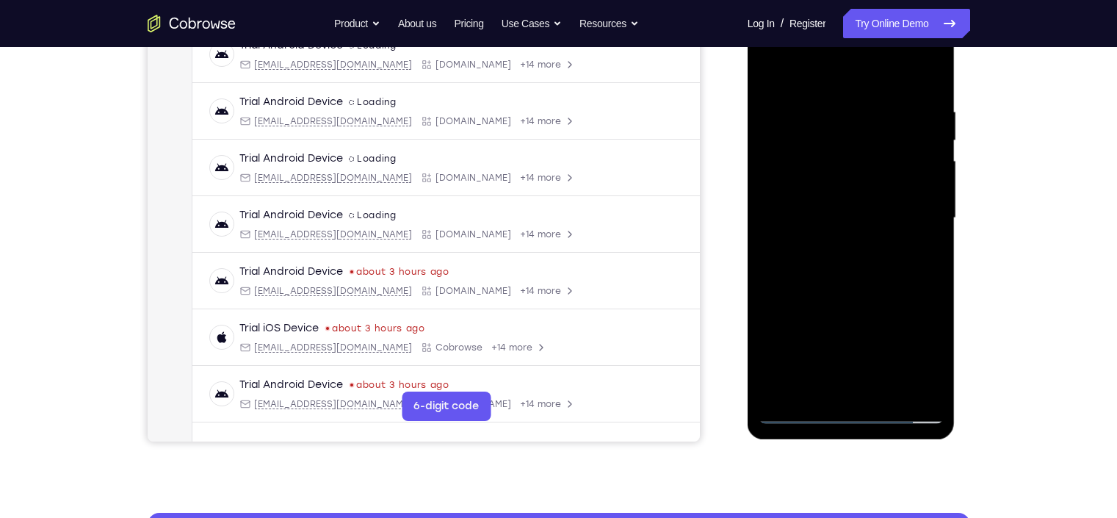
click at [918, 207] on div at bounding box center [850, 217] width 185 height 411
drag, startPoint x: 837, startPoint y: 366, endPoint x: 910, endPoint y: 226, distance: 158.3
click at [910, 226] on div at bounding box center [850, 217] width 185 height 411
drag, startPoint x: 841, startPoint y: 335, endPoint x: 959, endPoint y: 163, distance: 208.1
click at [957, 163] on html "Online web based iOS Simulators and Android Emulators. Run iPhone, iPad, Mobile…" at bounding box center [851, 221] width 209 height 441
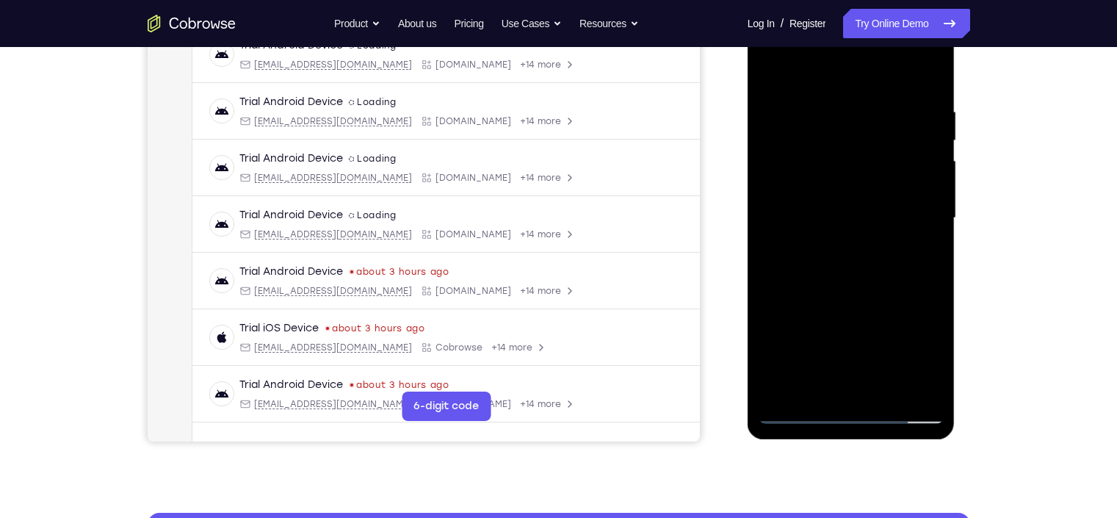
drag, startPoint x: 873, startPoint y: 264, endPoint x: 914, endPoint y: 203, distance: 73.5
click at [914, 203] on div at bounding box center [850, 217] width 185 height 411
drag, startPoint x: 866, startPoint y: 308, endPoint x: 916, endPoint y: 218, distance: 102.8
click at [916, 218] on div at bounding box center [850, 217] width 185 height 411
drag, startPoint x: 827, startPoint y: 330, endPoint x: 896, endPoint y: 159, distance: 184.5
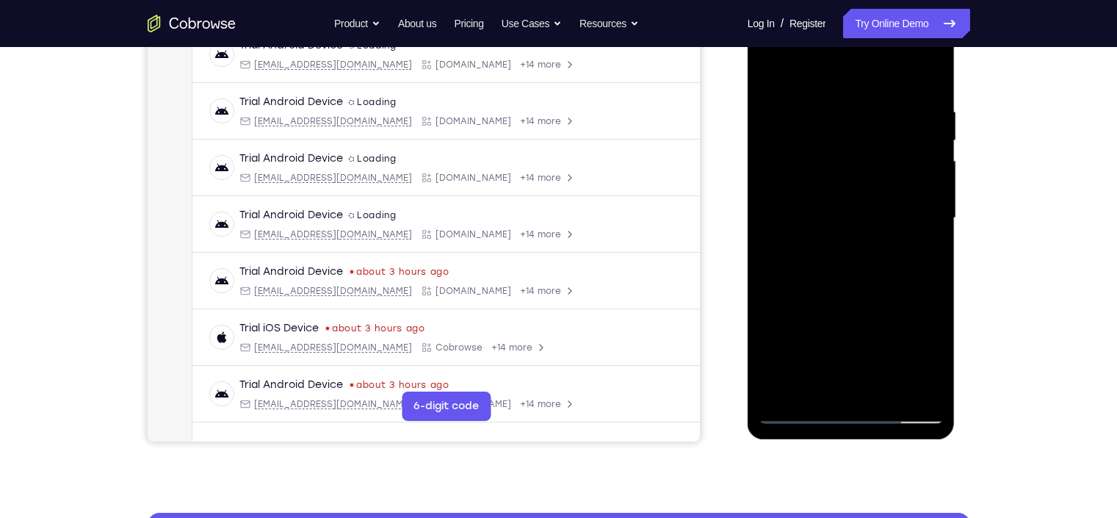
click at [896, 159] on div at bounding box center [850, 217] width 185 height 411
drag, startPoint x: 839, startPoint y: 360, endPoint x: 919, endPoint y: 156, distance: 218.6
click at [919, 156] on div at bounding box center [850, 217] width 185 height 411
drag, startPoint x: 863, startPoint y: 307, endPoint x: 924, endPoint y: 225, distance: 101.9
click at [924, 225] on div at bounding box center [850, 217] width 185 height 411
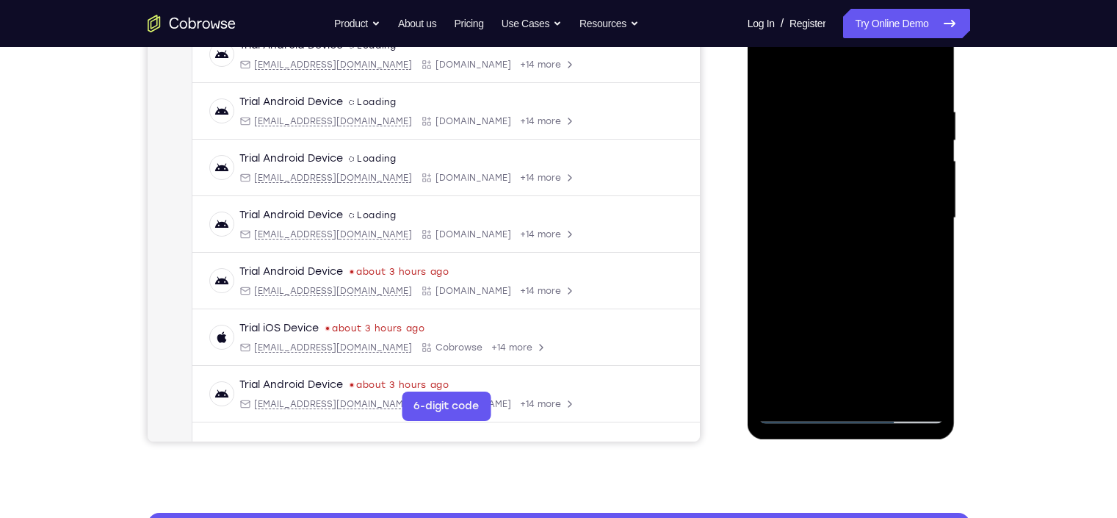
drag, startPoint x: 847, startPoint y: 323, endPoint x: 946, endPoint y: 180, distance: 174.1
click at [946, 180] on div at bounding box center [851, 220] width 208 height 438
drag, startPoint x: 864, startPoint y: 300, endPoint x: 921, endPoint y: 224, distance: 95.4
click at [921, 224] on div at bounding box center [850, 217] width 185 height 411
drag, startPoint x: 866, startPoint y: 353, endPoint x: 946, endPoint y: 214, distance: 160.8
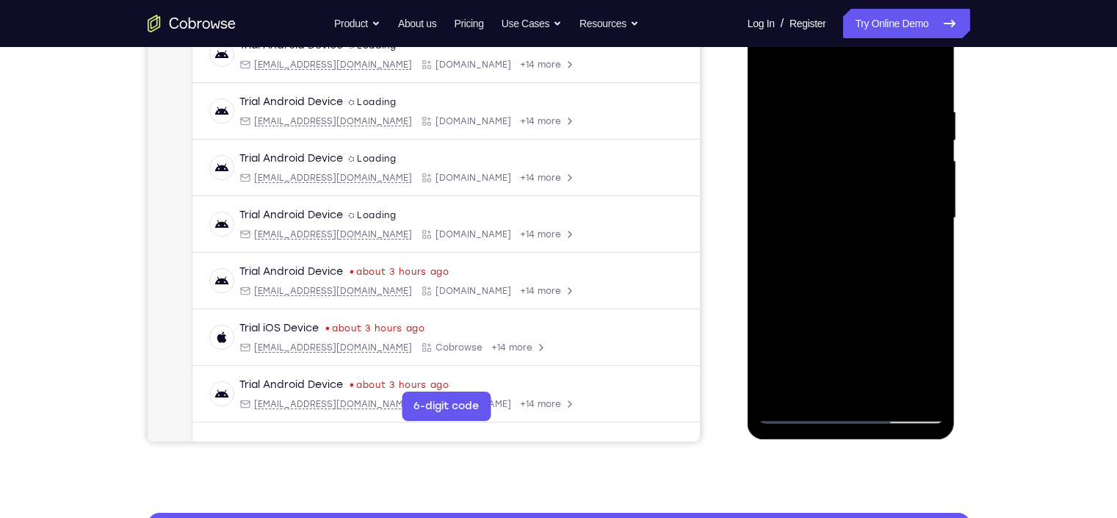
click at [946, 214] on div at bounding box center [851, 220] width 208 height 438
drag, startPoint x: 865, startPoint y: 225, endPoint x: 930, endPoint y: 12, distance: 222.5
click at [930, 12] on div at bounding box center [851, 220] width 208 height 438
drag, startPoint x: 840, startPoint y: 245, endPoint x: 874, endPoint y: 206, distance: 52.1
click at [874, 206] on div at bounding box center [850, 217] width 185 height 411
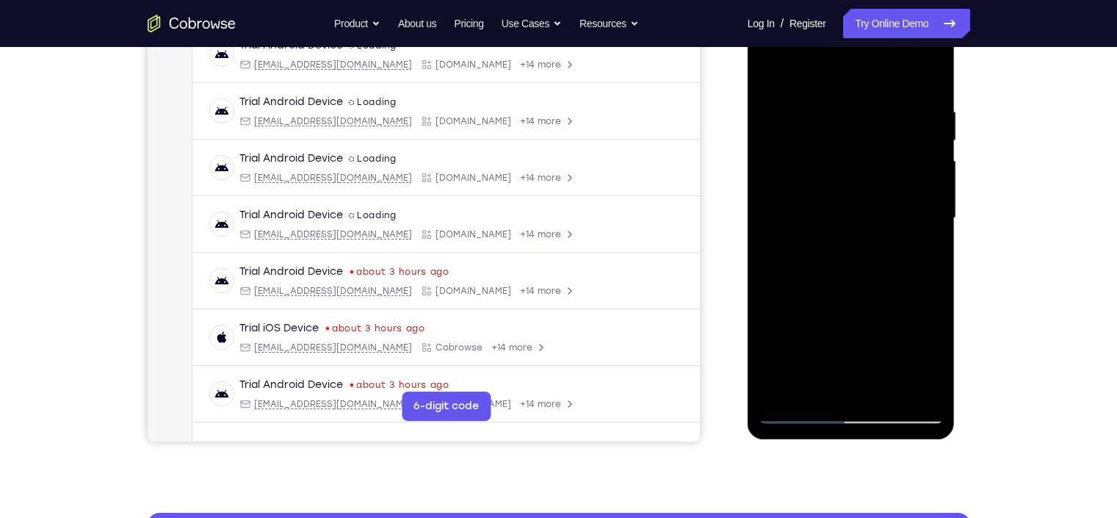
drag, startPoint x: 823, startPoint y: 332, endPoint x: 917, endPoint y: 217, distance: 148.7
click at [917, 217] on div at bounding box center [850, 217] width 185 height 411
drag, startPoint x: 836, startPoint y: 346, endPoint x: 899, endPoint y: 234, distance: 128.2
click at [899, 234] on div at bounding box center [850, 217] width 185 height 411
drag, startPoint x: 819, startPoint y: 352, endPoint x: 932, endPoint y: 146, distance: 235.6
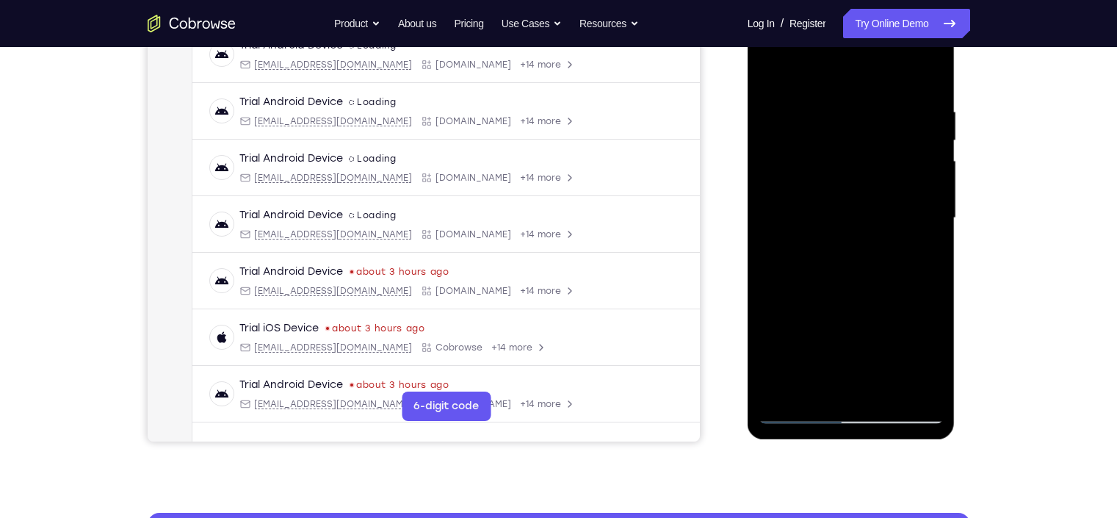
click at [932, 146] on div at bounding box center [850, 217] width 185 height 411
drag, startPoint x: 844, startPoint y: 251, endPoint x: 895, endPoint y: 185, distance: 83.7
click at [895, 185] on div at bounding box center [850, 217] width 185 height 411
drag, startPoint x: 830, startPoint y: 301, endPoint x: 891, endPoint y: 180, distance: 135.6
click at [891, 180] on div at bounding box center [850, 217] width 185 height 411
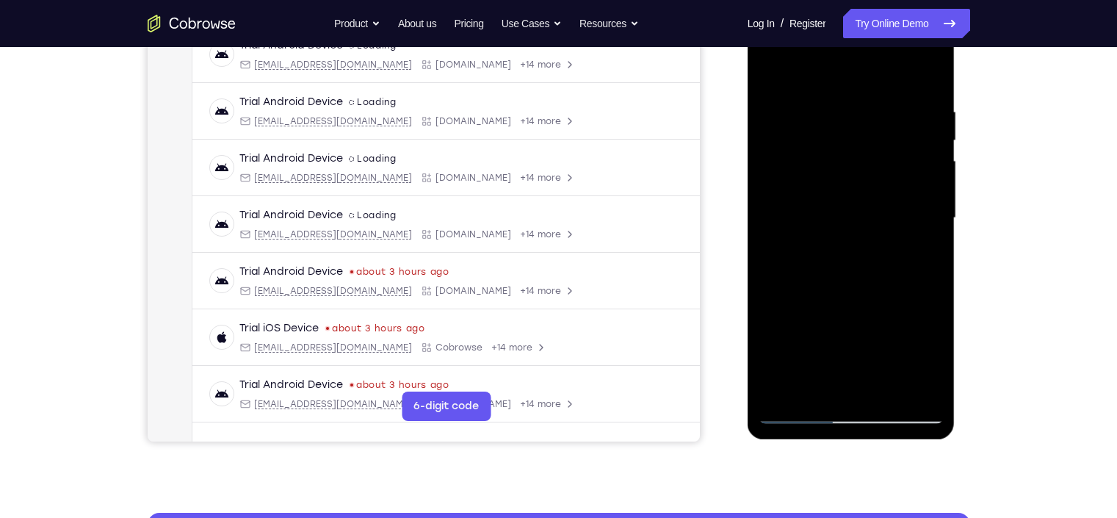
drag, startPoint x: 841, startPoint y: 330, endPoint x: 951, endPoint y: 150, distance: 211.5
click at [951, 150] on div at bounding box center [851, 220] width 208 height 438
click at [793, 252] on div at bounding box center [850, 217] width 185 height 411
drag, startPoint x: 853, startPoint y: 295, endPoint x: 938, endPoint y: 137, distance: 180.0
click at [938, 137] on div at bounding box center [850, 217] width 185 height 411
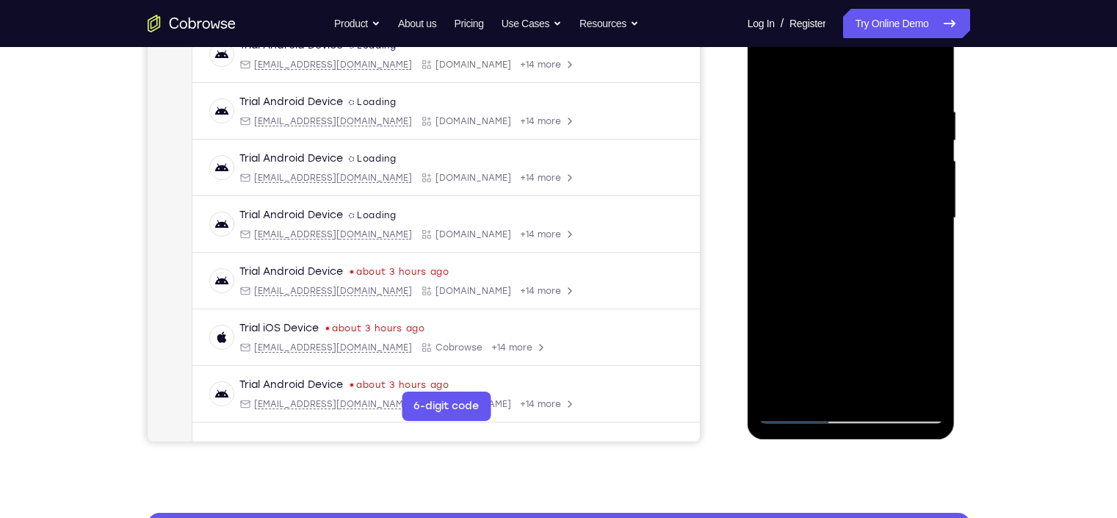
drag, startPoint x: 837, startPoint y: 368, endPoint x: 889, endPoint y: 267, distance: 113.3
click at [889, 267] on div at bounding box center [850, 217] width 185 height 411
drag, startPoint x: 833, startPoint y: 382, endPoint x: 922, endPoint y: 214, distance: 190.2
click at [922, 214] on div at bounding box center [850, 217] width 185 height 411
drag, startPoint x: 838, startPoint y: 366, endPoint x: 927, endPoint y: 225, distance: 166.2
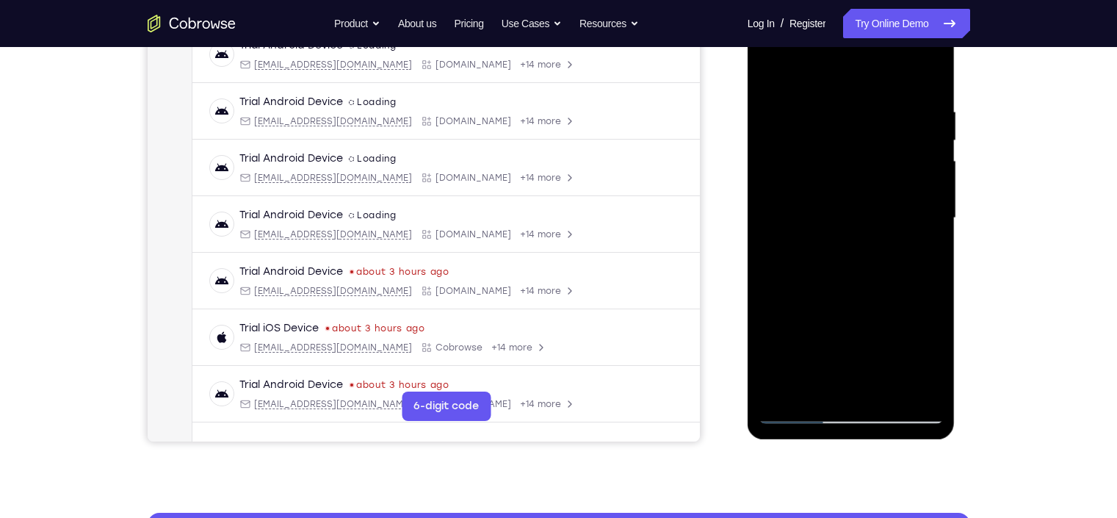
click at [927, 225] on div at bounding box center [850, 217] width 185 height 411
drag, startPoint x: 827, startPoint y: 361, endPoint x: 921, endPoint y: 215, distance: 173.3
click at [921, 215] on div at bounding box center [850, 217] width 185 height 411
drag, startPoint x: 836, startPoint y: 356, endPoint x: 909, endPoint y: 228, distance: 147.0
click at [909, 228] on div at bounding box center [850, 217] width 185 height 411
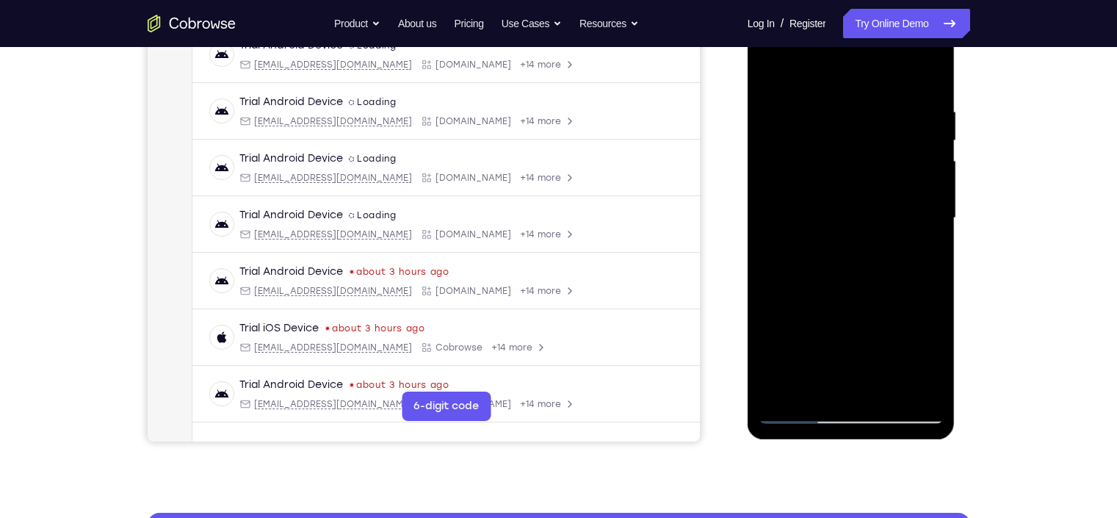
drag, startPoint x: 814, startPoint y: 360, endPoint x: 914, endPoint y: 192, distance: 195.3
click at [914, 192] on div at bounding box center [850, 217] width 185 height 411
drag, startPoint x: 830, startPoint y: 330, endPoint x: 930, endPoint y: 173, distance: 185.8
click at [930, 173] on div at bounding box center [850, 217] width 185 height 411
drag, startPoint x: 815, startPoint y: 371, endPoint x: 896, endPoint y: 233, distance: 159.9
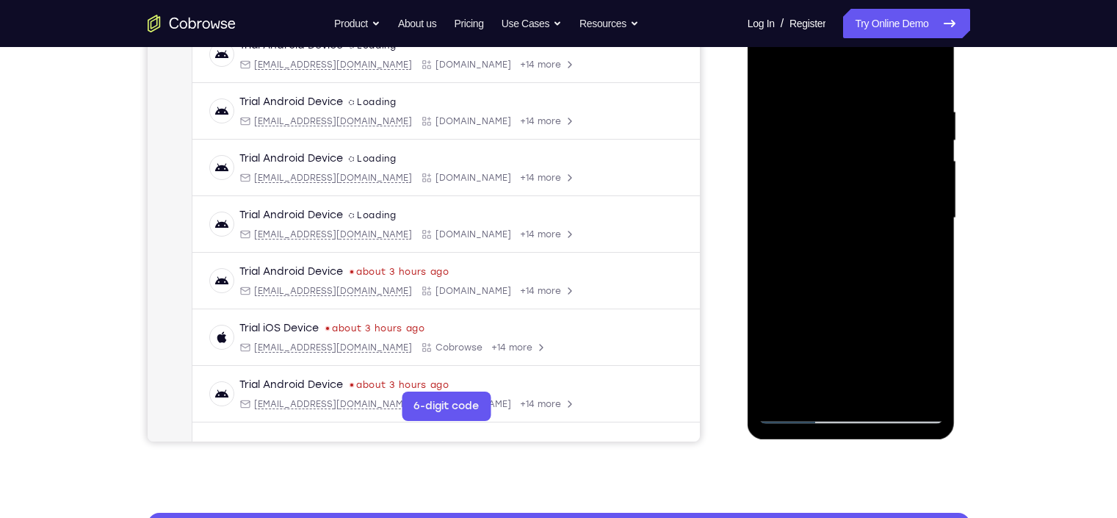
click at [896, 233] on div at bounding box center [850, 217] width 185 height 411
drag, startPoint x: 838, startPoint y: 353, endPoint x: 909, endPoint y: 220, distance: 150.8
click at [909, 220] on div at bounding box center [850, 217] width 185 height 411
drag, startPoint x: 844, startPoint y: 337, endPoint x: 920, endPoint y: 214, distance: 144.1
click at [920, 214] on div at bounding box center [850, 217] width 185 height 411
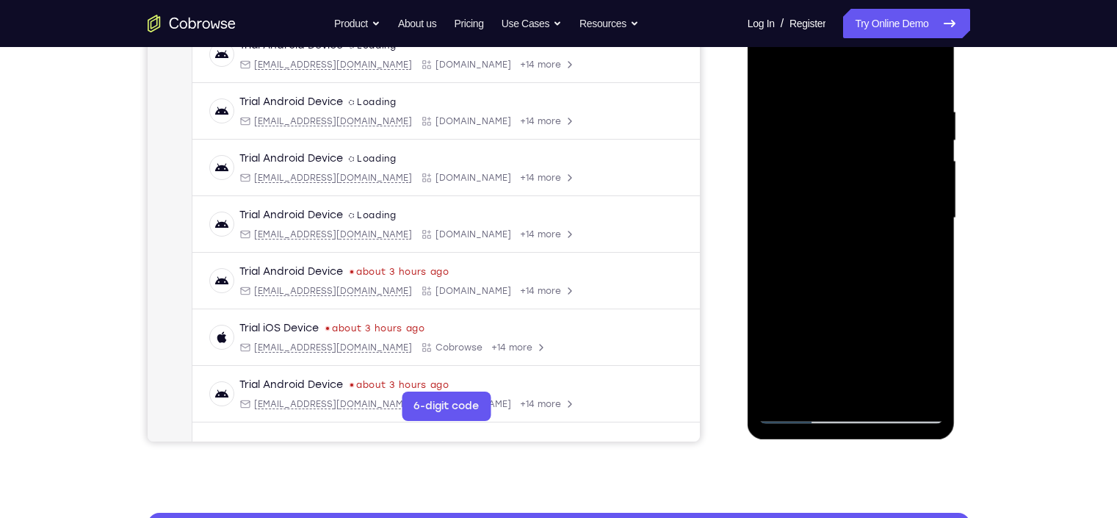
drag, startPoint x: 825, startPoint y: 367, endPoint x: 925, endPoint y: 215, distance: 181.8
click at [925, 215] on div at bounding box center [850, 217] width 185 height 411
drag, startPoint x: 836, startPoint y: 357, endPoint x: 917, endPoint y: 210, distance: 167.6
click at [917, 210] on div at bounding box center [850, 217] width 185 height 411
drag, startPoint x: 843, startPoint y: 366, endPoint x: 918, endPoint y: 231, distance: 153.8
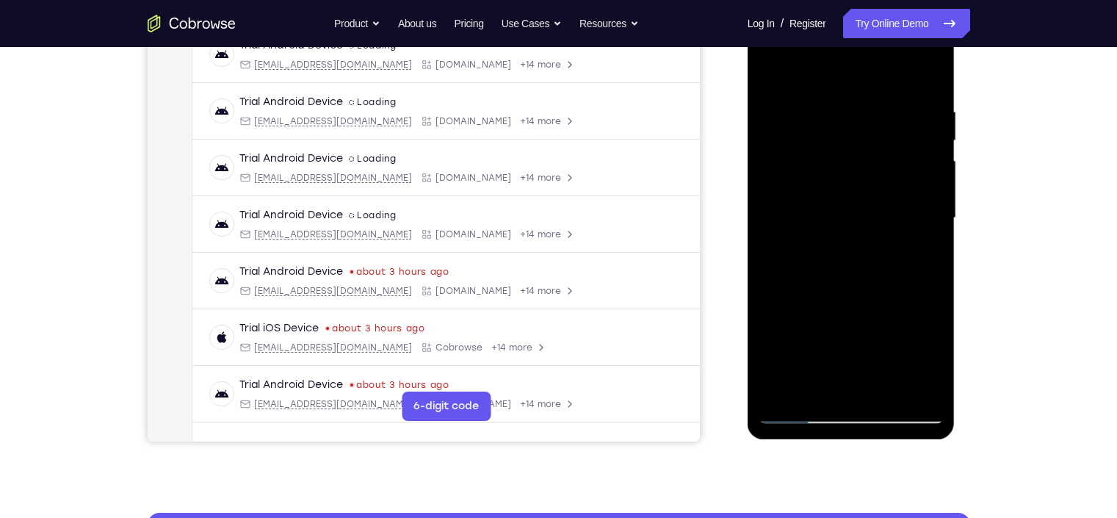
click at [918, 231] on div at bounding box center [850, 217] width 185 height 411
drag, startPoint x: 852, startPoint y: 364, endPoint x: 903, endPoint y: 280, distance: 98.8
click at [903, 280] on div at bounding box center [850, 217] width 185 height 411
drag, startPoint x: 835, startPoint y: 385, endPoint x: 900, endPoint y: 292, distance: 113.9
click at [900, 292] on div at bounding box center [850, 217] width 185 height 411
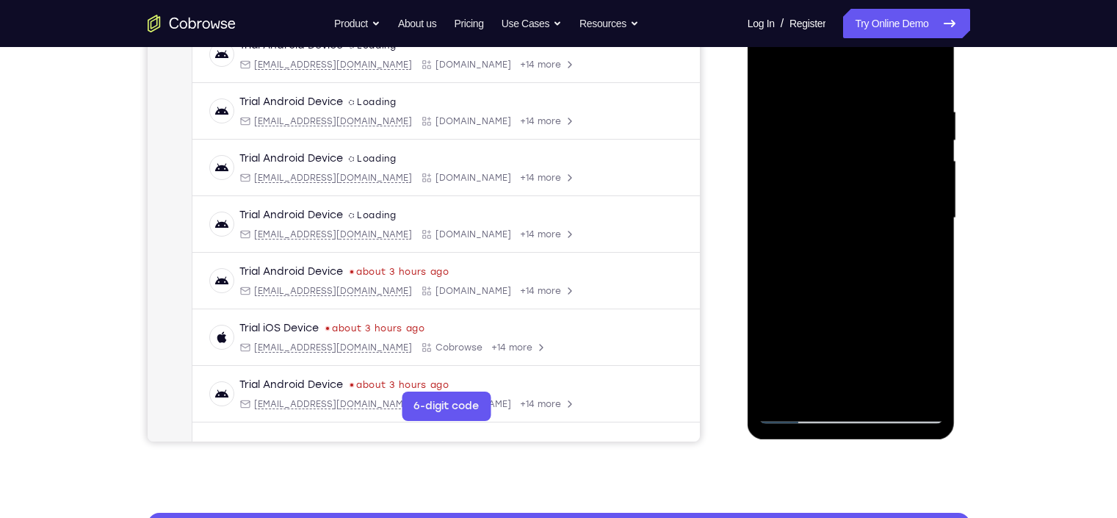
drag, startPoint x: 846, startPoint y: 344, endPoint x: 924, endPoint y: 232, distance: 136.1
click at [924, 232] on div at bounding box center [850, 217] width 185 height 411
drag, startPoint x: 852, startPoint y: 330, endPoint x: 930, endPoint y: 215, distance: 139.1
click at [930, 215] on div at bounding box center [850, 217] width 185 height 411
drag, startPoint x: 861, startPoint y: 321, endPoint x: 928, endPoint y: 210, distance: 129.4
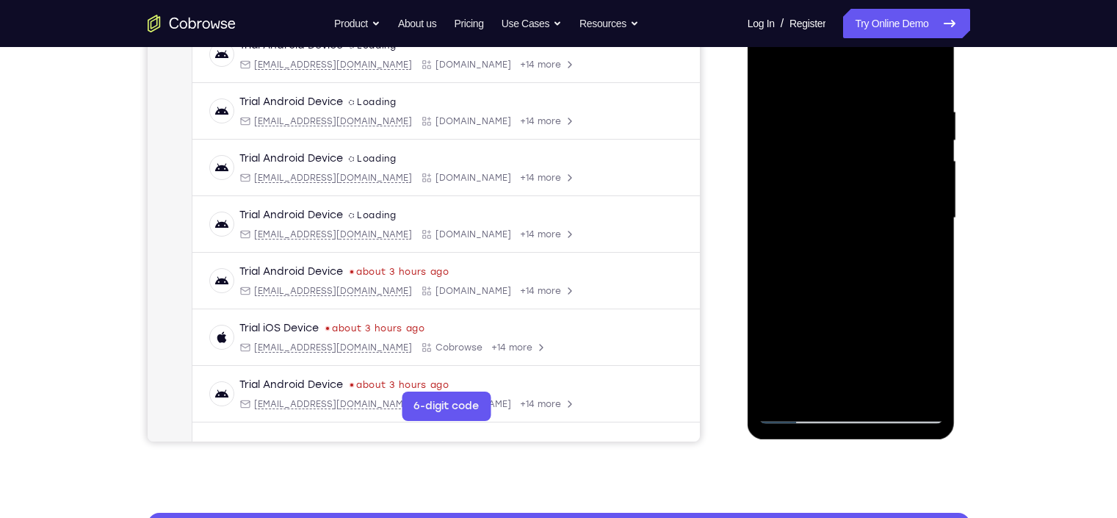
click at [928, 210] on div at bounding box center [850, 217] width 185 height 411
drag, startPoint x: 844, startPoint y: 334, endPoint x: 928, endPoint y: 206, distance: 152.7
click at [928, 206] on div at bounding box center [850, 217] width 185 height 411
drag, startPoint x: 850, startPoint y: 319, endPoint x: 925, endPoint y: 190, distance: 148.7
click at [925, 190] on div at bounding box center [850, 217] width 185 height 411
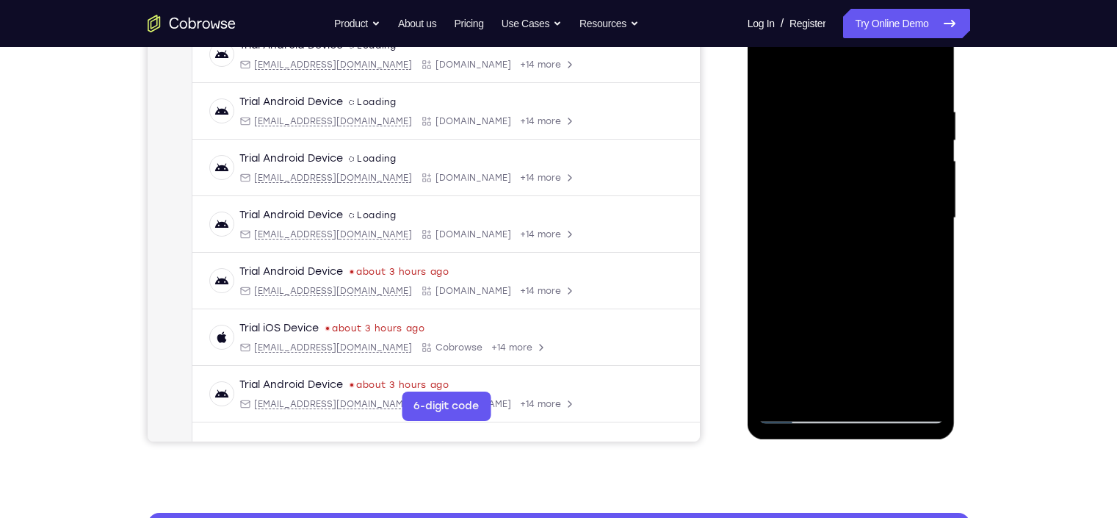
drag, startPoint x: 833, startPoint y: 372, endPoint x: 920, endPoint y: 188, distance: 203.6
click at [920, 188] on div at bounding box center [850, 217] width 185 height 411
drag, startPoint x: 859, startPoint y: 267, endPoint x: 907, endPoint y: 201, distance: 80.9
click at [907, 201] on div at bounding box center [850, 217] width 185 height 411
drag, startPoint x: 852, startPoint y: 333, endPoint x: 927, endPoint y: 194, distance: 158.0
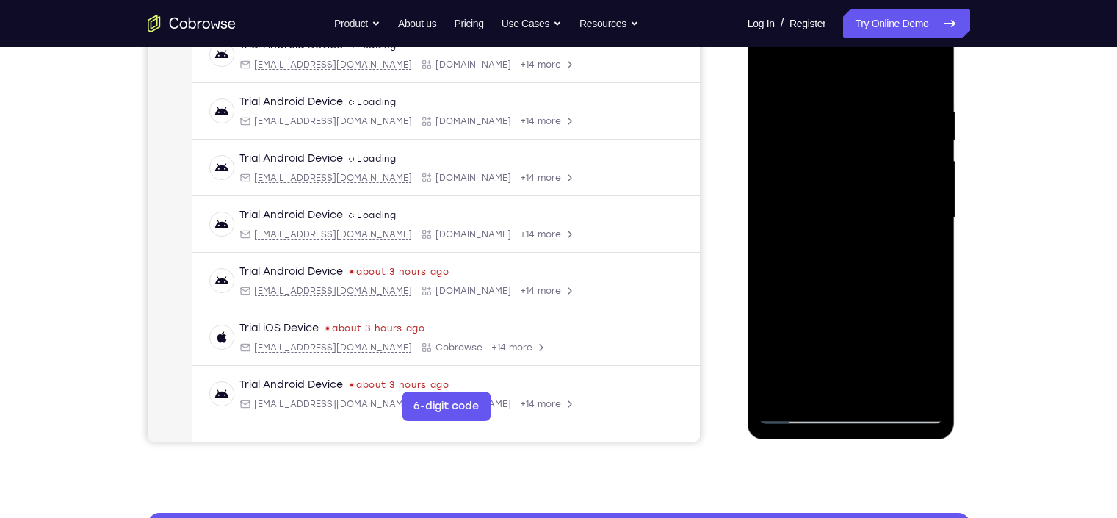
click at [927, 194] on div at bounding box center [850, 217] width 185 height 411
click at [811, 339] on div at bounding box center [850, 217] width 185 height 411
drag, startPoint x: 860, startPoint y: 286, endPoint x: 937, endPoint y: 161, distance: 146.7
click at [937, 161] on div at bounding box center [850, 217] width 185 height 411
drag, startPoint x: 834, startPoint y: 390, endPoint x: 922, endPoint y: 214, distance: 197.0
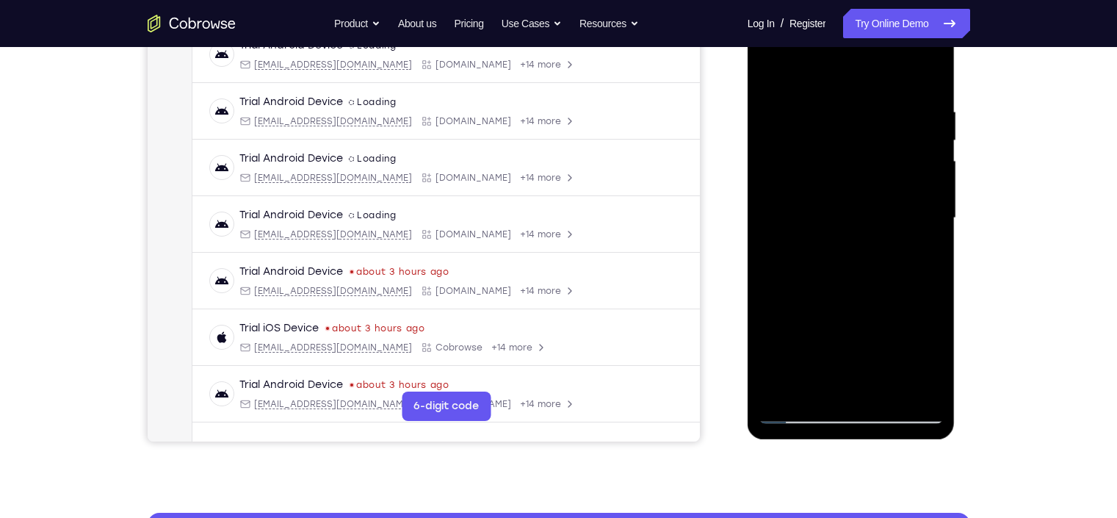
click at [922, 214] on div at bounding box center [850, 217] width 185 height 411
drag, startPoint x: 847, startPoint y: 316, endPoint x: 932, endPoint y: 192, distance: 150.1
click at [932, 192] on div at bounding box center [850, 217] width 185 height 411
drag, startPoint x: 872, startPoint y: 278, endPoint x: 921, endPoint y: 212, distance: 81.8
click at [921, 212] on div at bounding box center [850, 217] width 185 height 411
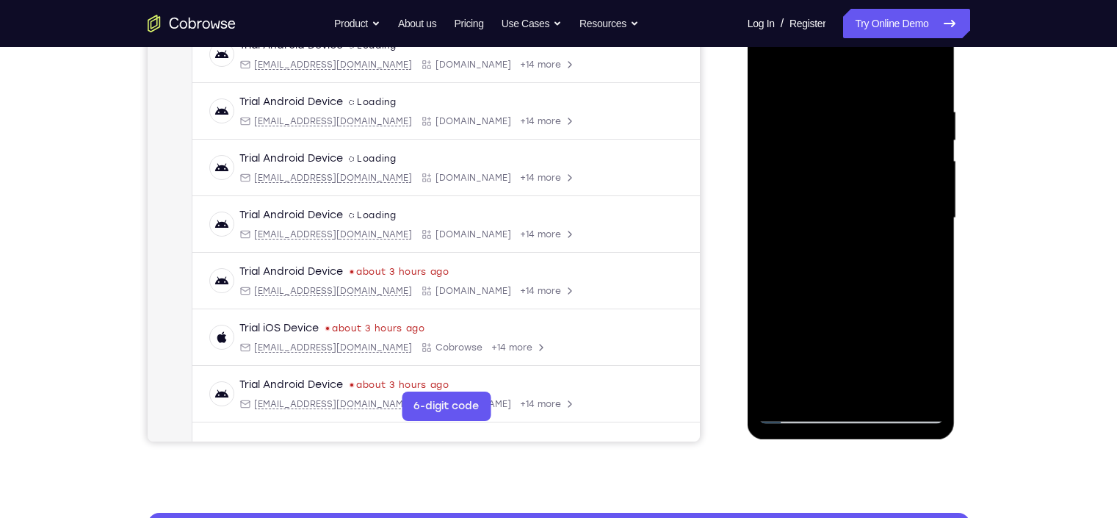
drag, startPoint x: 832, startPoint y: 374, endPoint x: 916, endPoint y: 264, distance: 138.9
click at [916, 264] on div at bounding box center [850, 217] width 185 height 411
drag, startPoint x: 862, startPoint y: 342, endPoint x: 934, endPoint y: 214, distance: 147.3
click at [934, 214] on div at bounding box center [850, 217] width 185 height 411
drag, startPoint x: 838, startPoint y: 381, endPoint x: 894, endPoint y: 289, distance: 107.4
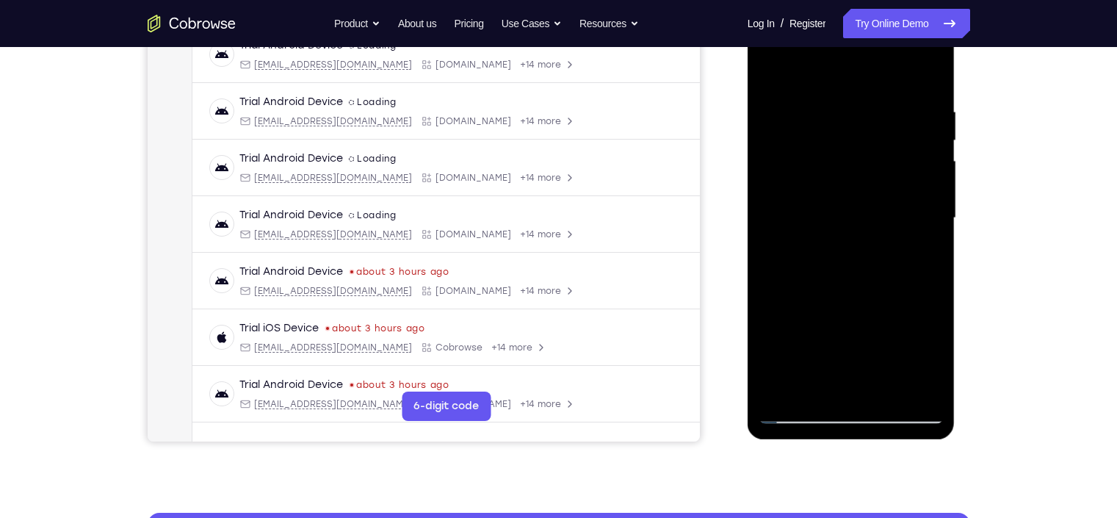
click at [894, 289] on div at bounding box center [850, 217] width 185 height 411
drag, startPoint x: 855, startPoint y: 375, endPoint x: 931, endPoint y: 238, distance: 156.7
click at [931, 238] on div at bounding box center [850, 217] width 185 height 411
drag, startPoint x: 852, startPoint y: 336, endPoint x: 921, endPoint y: 230, distance: 126.3
click at [921, 230] on div at bounding box center [850, 217] width 185 height 411
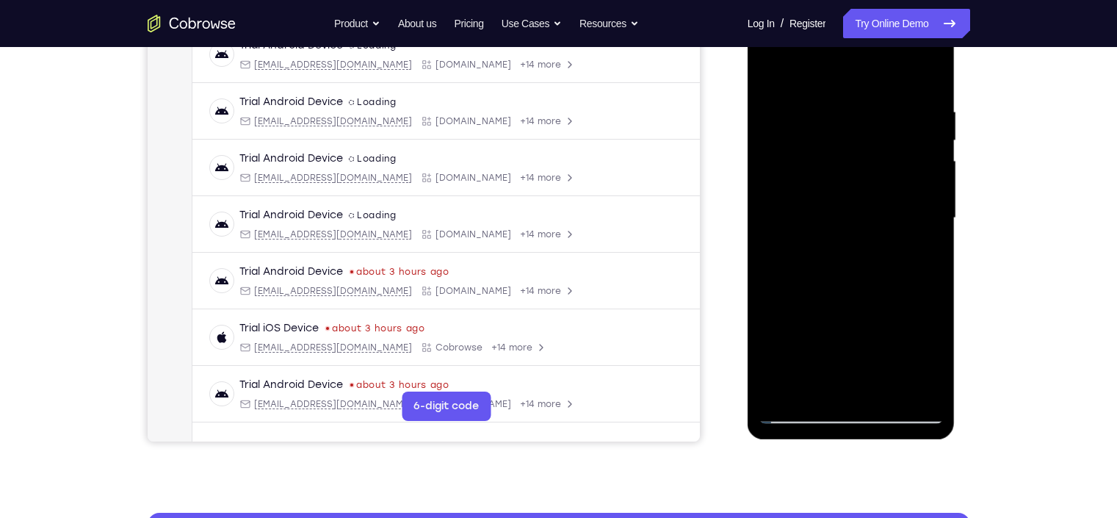
drag, startPoint x: 878, startPoint y: 277, endPoint x: 940, endPoint y: 195, distance: 102.8
click at [940, 195] on div at bounding box center [850, 217] width 185 height 411
drag, startPoint x: 844, startPoint y: 346, endPoint x: 948, endPoint y: 192, distance: 185.7
click at [948, 192] on div at bounding box center [851, 220] width 208 height 438
drag, startPoint x: 845, startPoint y: 338, endPoint x: 916, endPoint y: 227, distance: 131.4
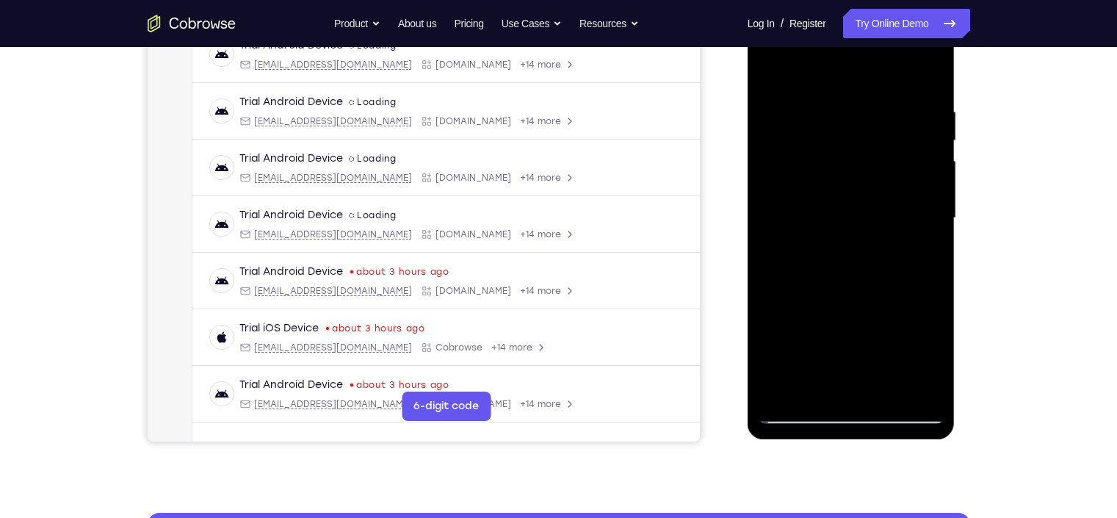
click at [916, 227] on div at bounding box center [850, 217] width 185 height 411
drag, startPoint x: 840, startPoint y: 352, endPoint x: 930, endPoint y: 202, distance: 174.9
click at [930, 202] on div at bounding box center [850, 217] width 185 height 411
drag, startPoint x: 850, startPoint y: 340, endPoint x: 902, endPoint y: 249, distance: 104.5
click at [902, 249] on div at bounding box center [850, 217] width 185 height 411
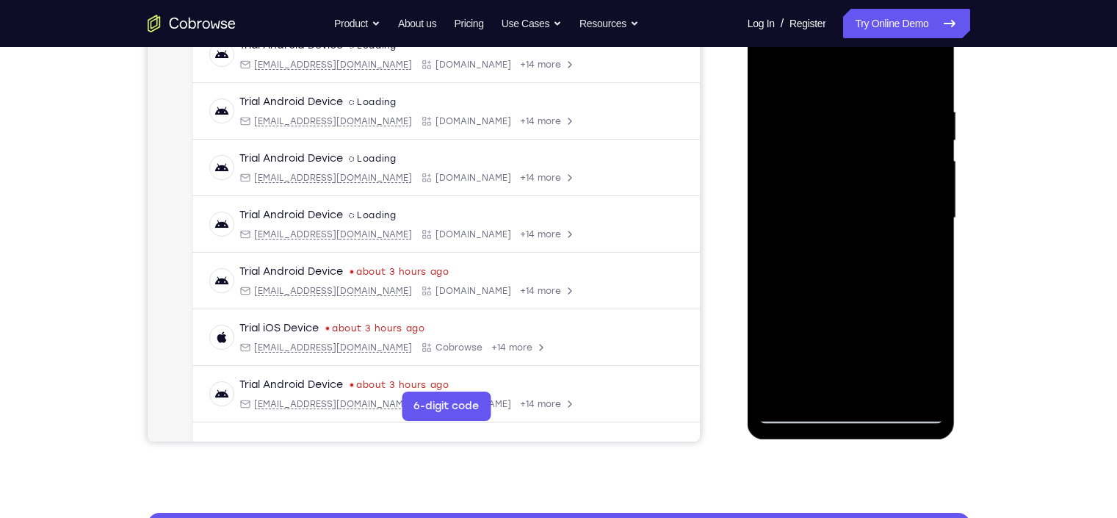
drag, startPoint x: 839, startPoint y: 346, endPoint x: 938, endPoint y: 183, distance: 190.8
click at [938, 183] on div at bounding box center [850, 217] width 185 height 411
drag, startPoint x: 869, startPoint y: 258, endPoint x: 903, endPoint y: 218, distance: 52.1
click at [903, 218] on div at bounding box center [850, 217] width 185 height 411
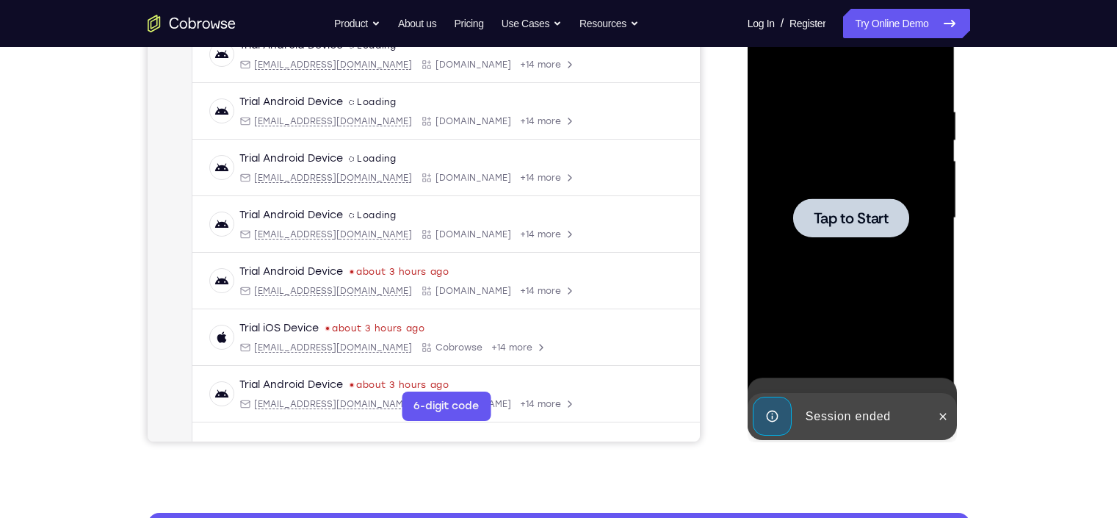
click at [949, 156] on div "Tap to Start" at bounding box center [851, 220] width 208 height 438
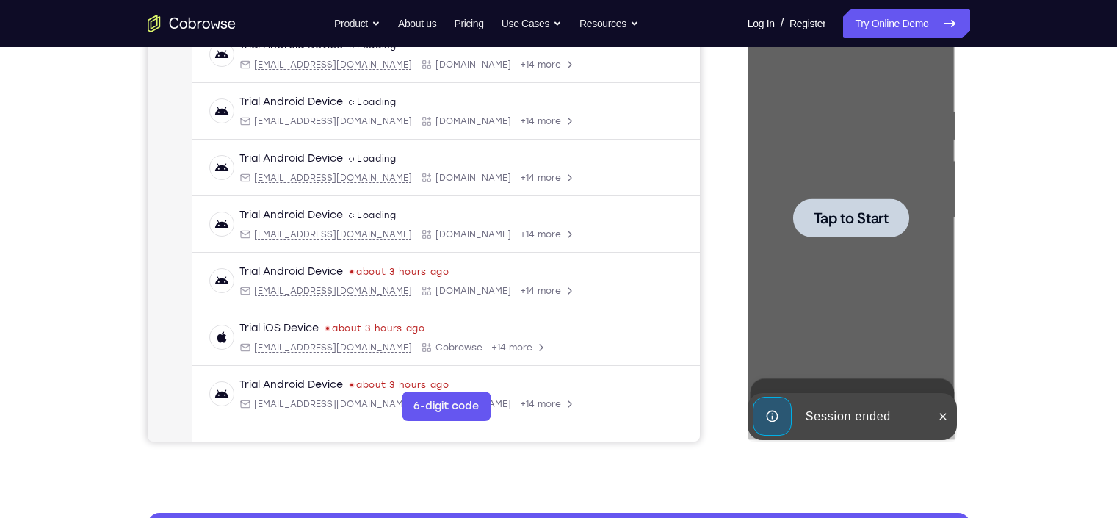
drag, startPoint x: 202, startPoint y: 154, endPoint x: 1044, endPoint y: 235, distance: 846.0
click at [1044, 235] on div "Your Support Agent Your Customer Web iOS Android Next Steps We’d be happy to gi…" at bounding box center [558, 289] width 1117 height 968
